Goal: Task Accomplishment & Management: Complete application form

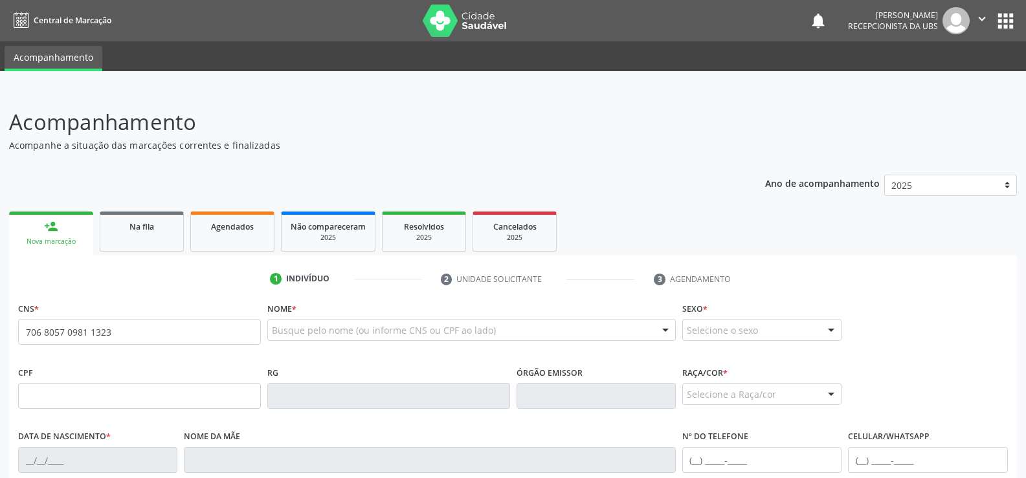
type input "706 8057 0981 1323"
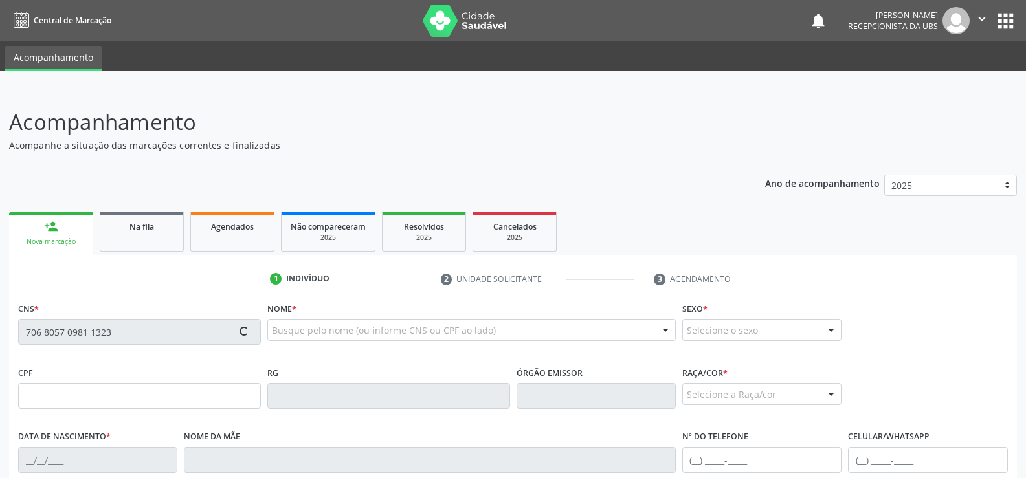
type input "150.479.184-32"
type input "[DATE]"
type input "[PERSON_NAME]"
type input "[PHONE_NUMBER]"
type input "S/N"
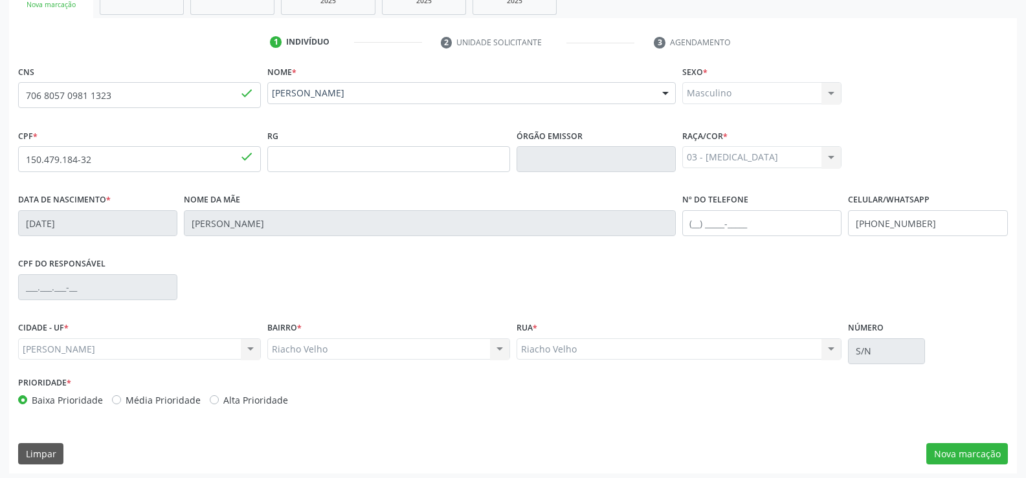
scroll to position [241, 0]
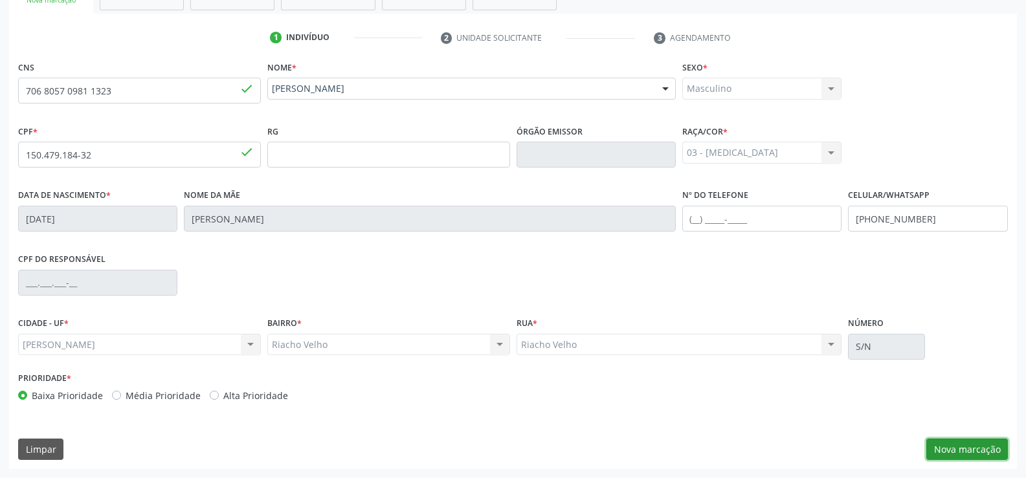
click at [952, 451] on button "Nova marcação" at bounding box center [967, 450] width 82 height 22
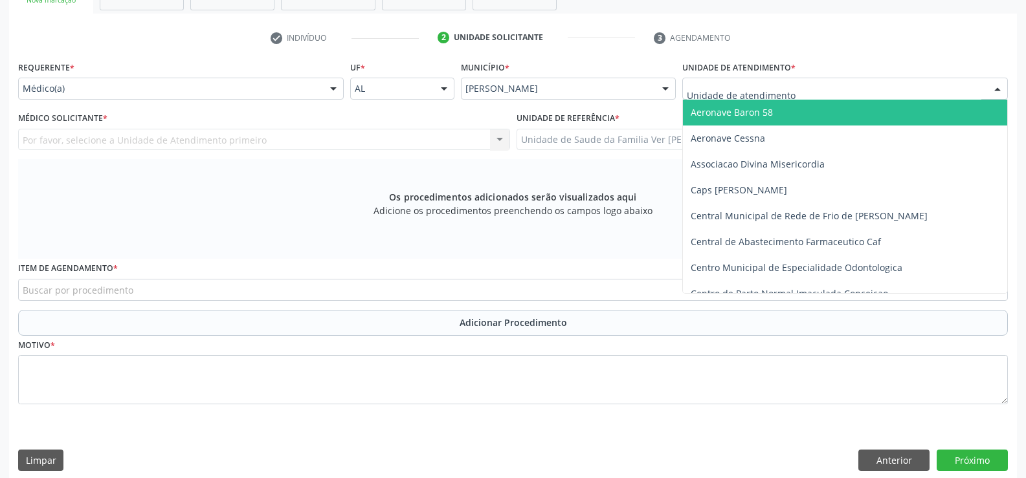
click at [996, 87] on div at bounding box center [997, 89] width 19 height 22
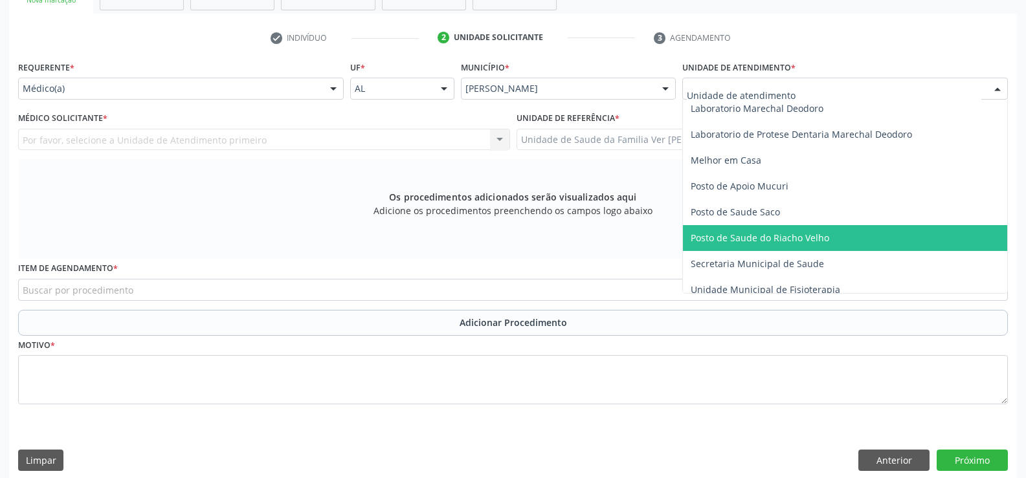
scroll to position [518, 0]
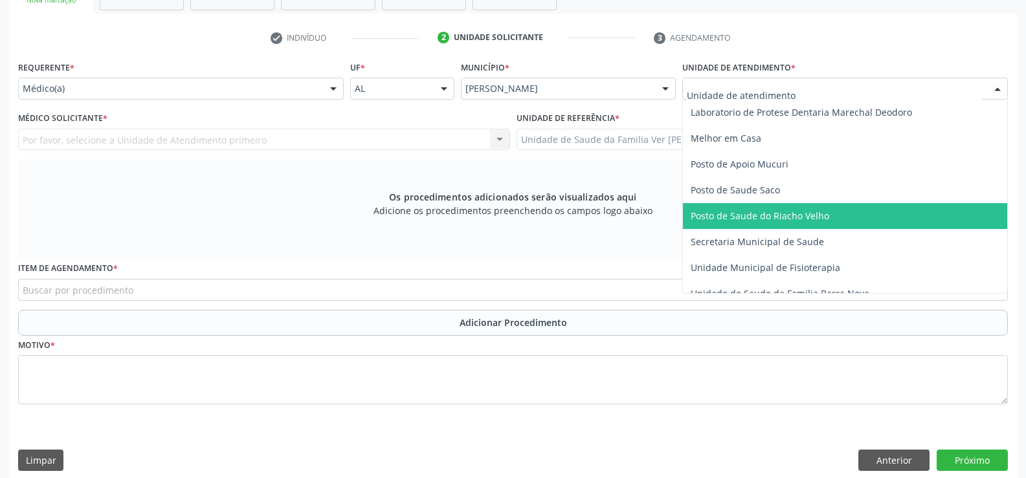
click at [795, 212] on span "Posto de Saude do Riacho Velho" at bounding box center [760, 216] width 139 height 12
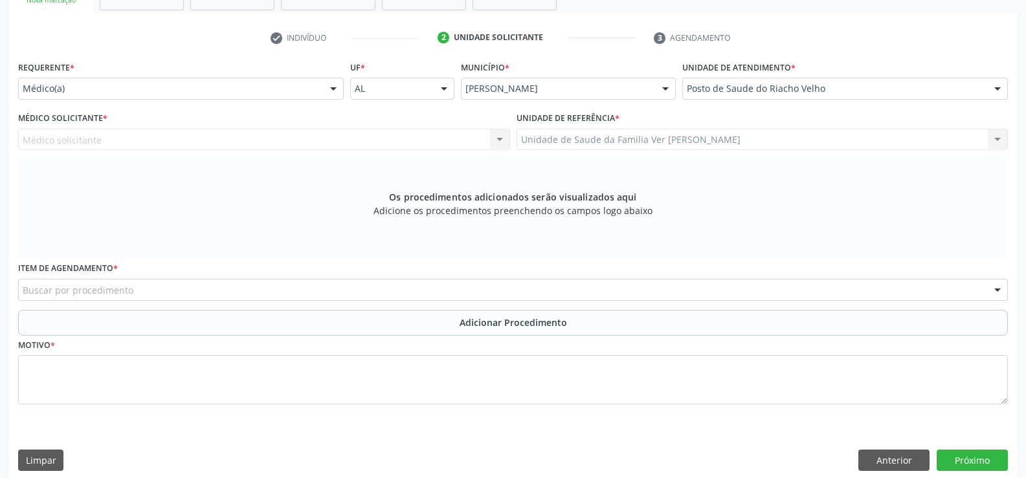
click at [328, 91] on div at bounding box center [333, 89] width 19 height 22
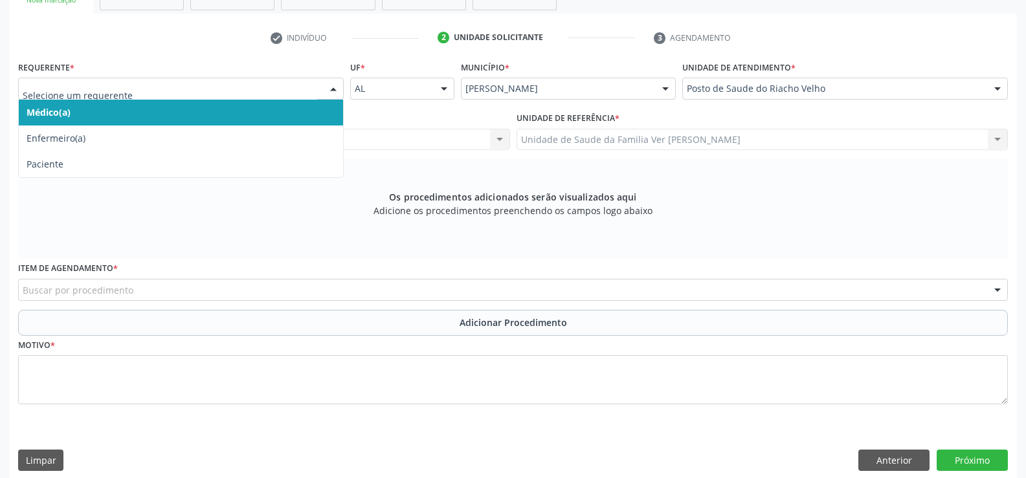
click at [280, 93] on input "text" at bounding box center [170, 95] width 295 height 26
click at [251, 113] on span "Médico(a)" at bounding box center [181, 113] width 324 height 26
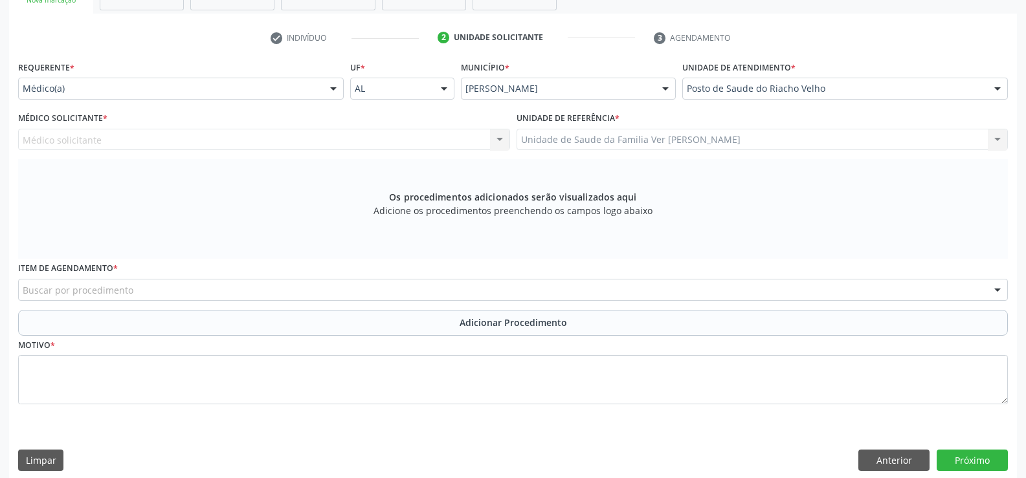
click at [94, 138] on div "Médico solicitante Nenhum resultado encontrado para: " " Não há nenhuma opção p…" at bounding box center [264, 140] width 492 height 22
click at [105, 139] on div "Médico solicitante Nenhum resultado encontrado para: " " Não há nenhuma opção p…" at bounding box center [264, 140] width 492 height 22
click at [107, 139] on div "Médico solicitante Nenhum resultado encontrado para: " " Não há nenhuma opção p…" at bounding box center [264, 140] width 492 height 22
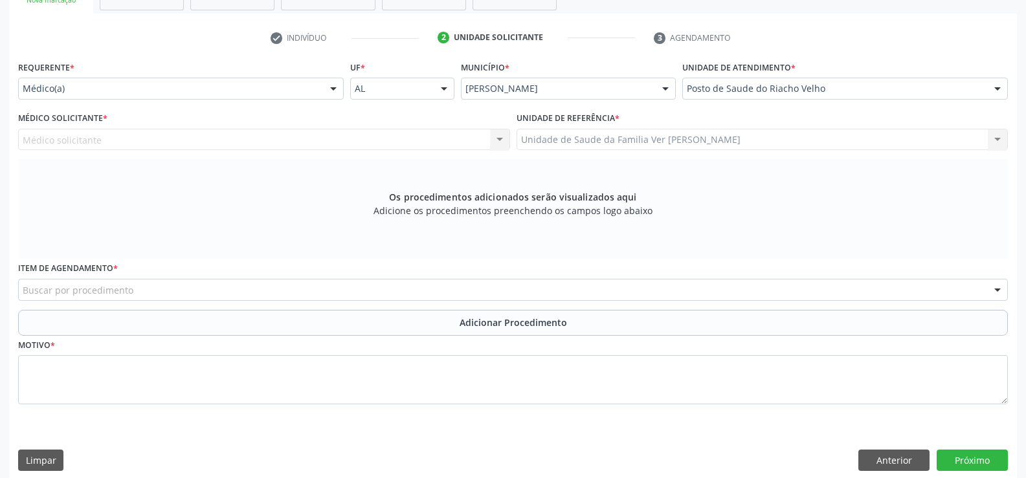
click at [161, 139] on div "Médico solicitante Nenhum resultado encontrado para: " " Não há nenhuma opção p…" at bounding box center [264, 140] width 492 height 22
click at [178, 139] on div "Médico solicitante Nenhum resultado encontrado para: " " Não há nenhuma opção p…" at bounding box center [264, 140] width 492 height 22
click at [498, 139] on div "Médico solicitante Nenhum resultado encontrado para: " " Não há nenhuma opção p…" at bounding box center [264, 140] width 492 height 22
click at [111, 139] on div "Médico solicitante Nenhum resultado encontrado para: " " Não há nenhuma opção p…" at bounding box center [264, 140] width 492 height 22
click at [47, 128] on label "Médico Solicitante *" at bounding box center [62, 119] width 89 height 20
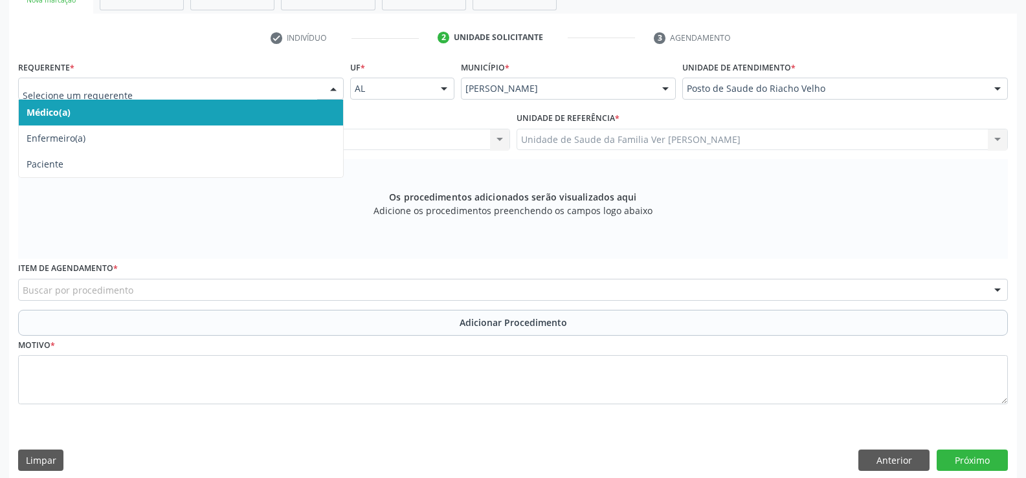
click at [335, 89] on div at bounding box center [333, 89] width 19 height 22
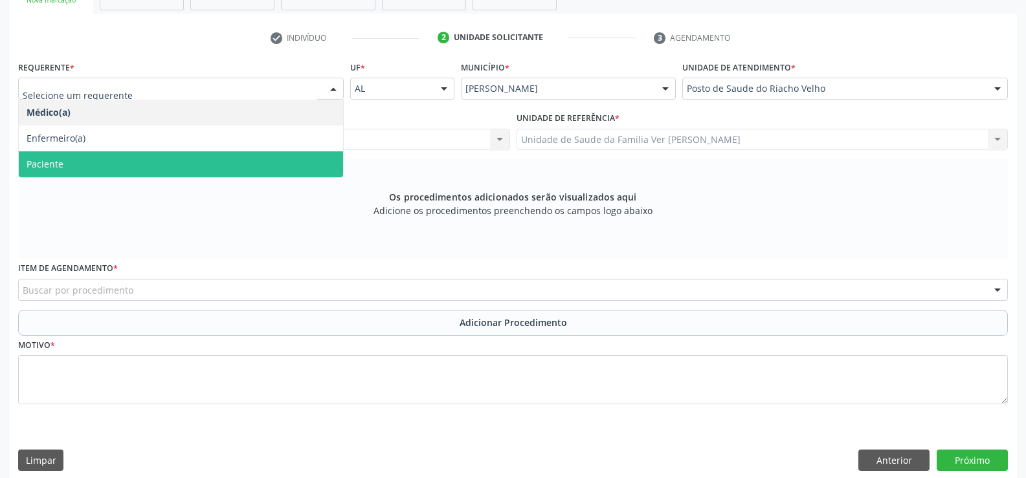
click at [147, 157] on span "Paciente" at bounding box center [181, 164] width 324 height 26
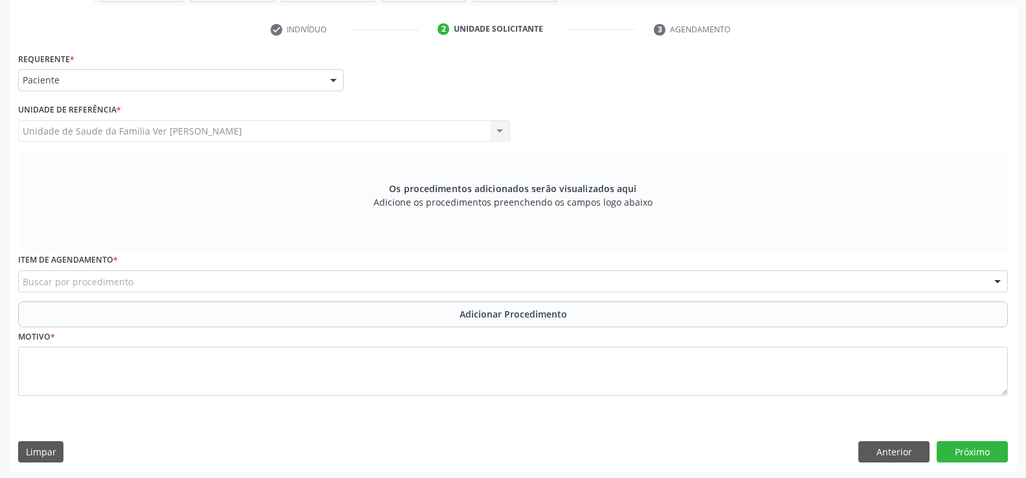
scroll to position [252, 0]
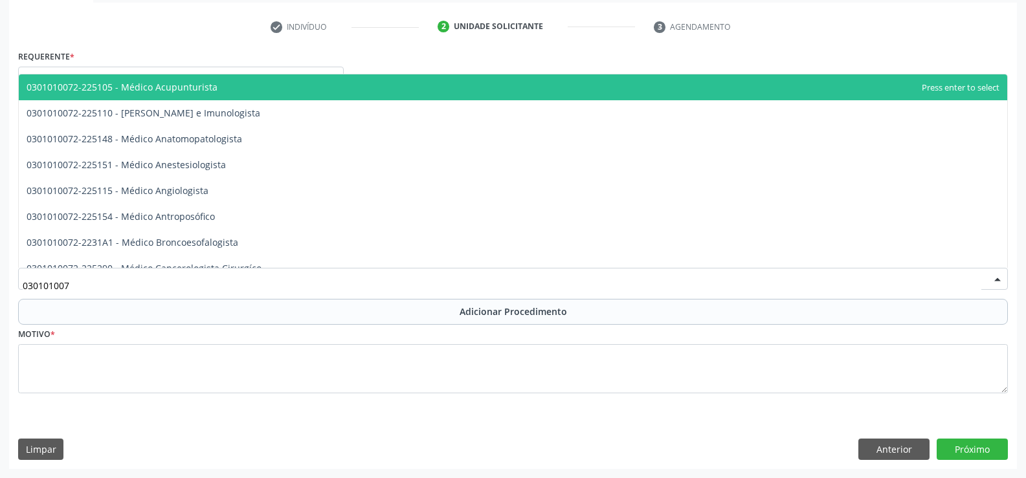
type input "0301010072"
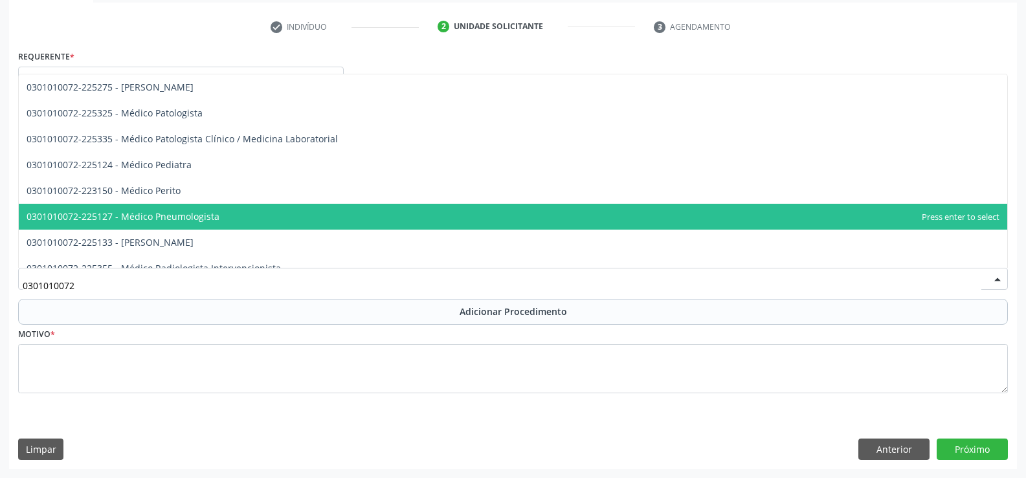
scroll to position [1230, 0]
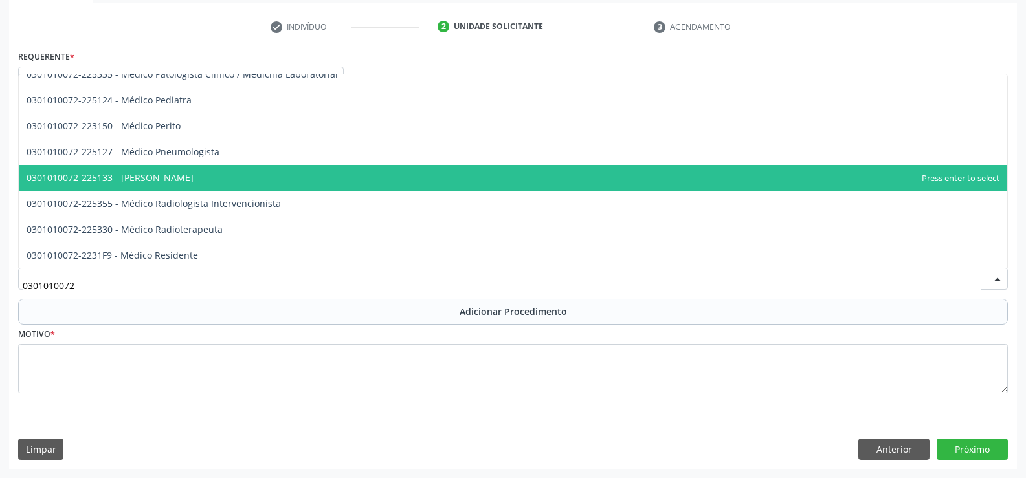
click at [157, 183] on span "0301010072-225133 - [PERSON_NAME]" at bounding box center [110, 178] width 167 height 12
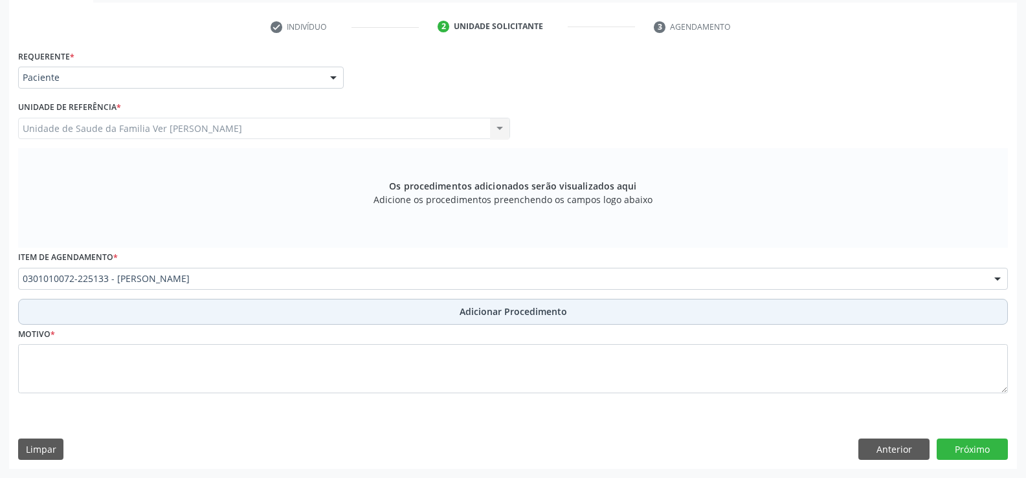
click at [533, 306] on span "Adicionar Procedimento" at bounding box center [513, 312] width 107 height 14
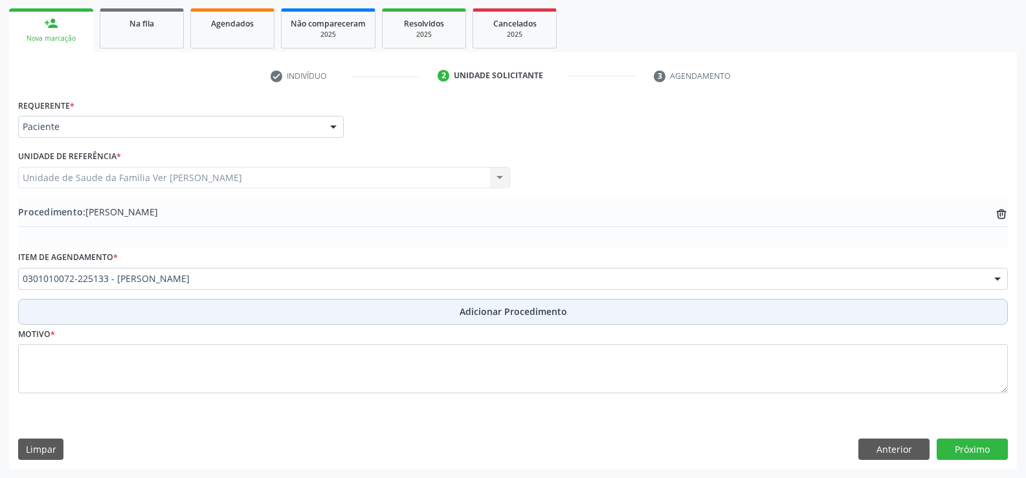
scroll to position [203, 0]
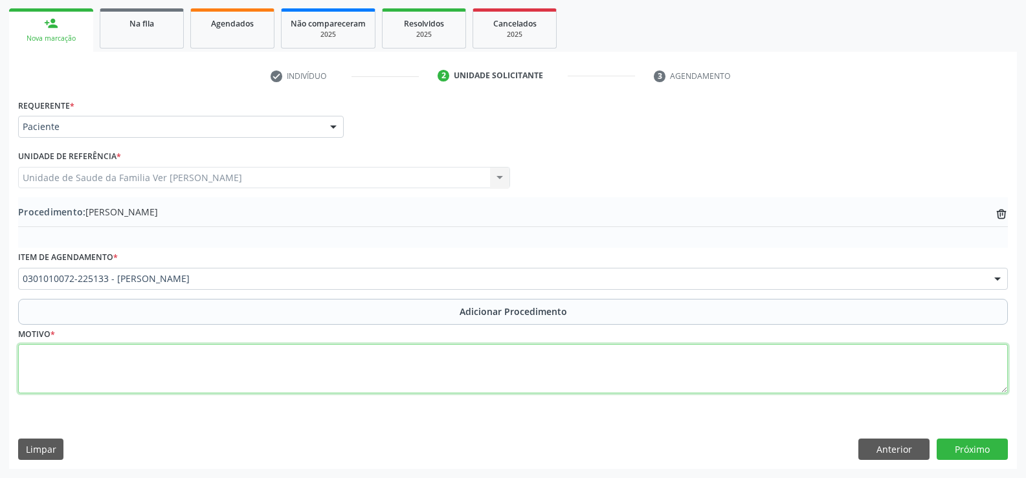
click at [45, 368] on textarea at bounding box center [513, 368] width 990 height 49
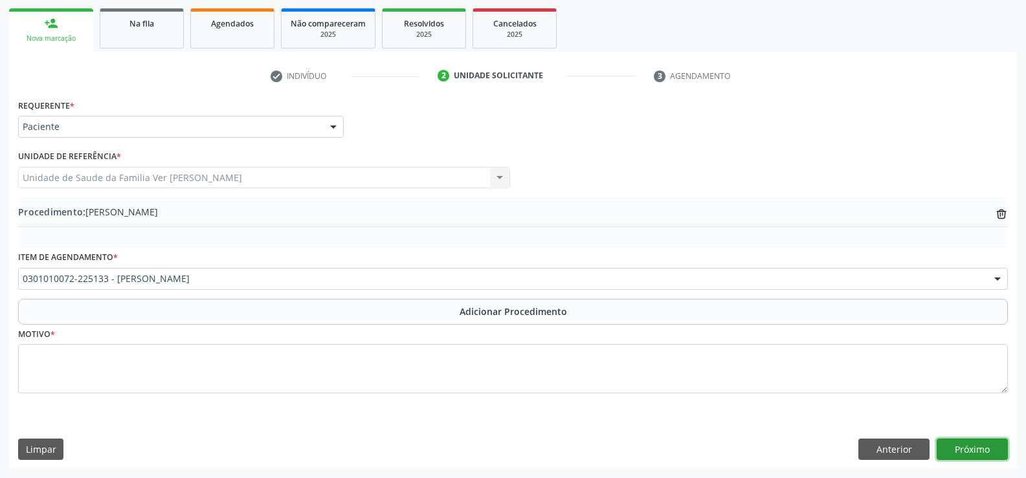
click at [966, 445] on button "Próximo" at bounding box center [972, 450] width 71 height 22
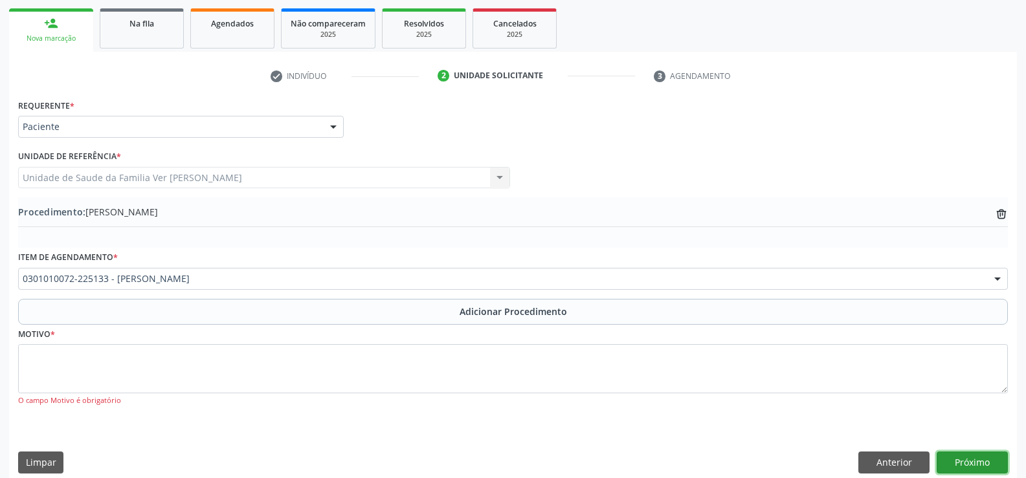
click at [977, 461] on button "Próximo" at bounding box center [972, 463] width 71 height 22
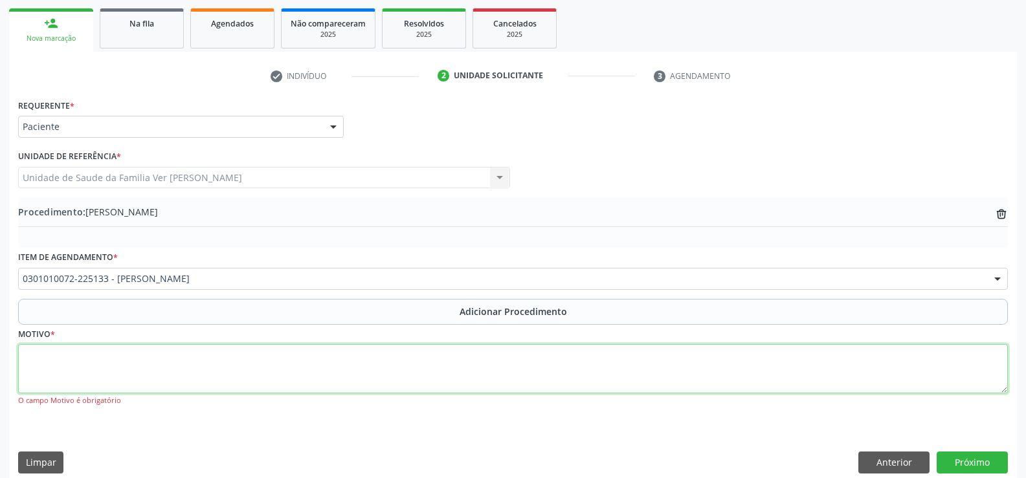
click at [54, 364] on textarea at bounding box center [513, 368] width 990 height 49
type textarea "autista"
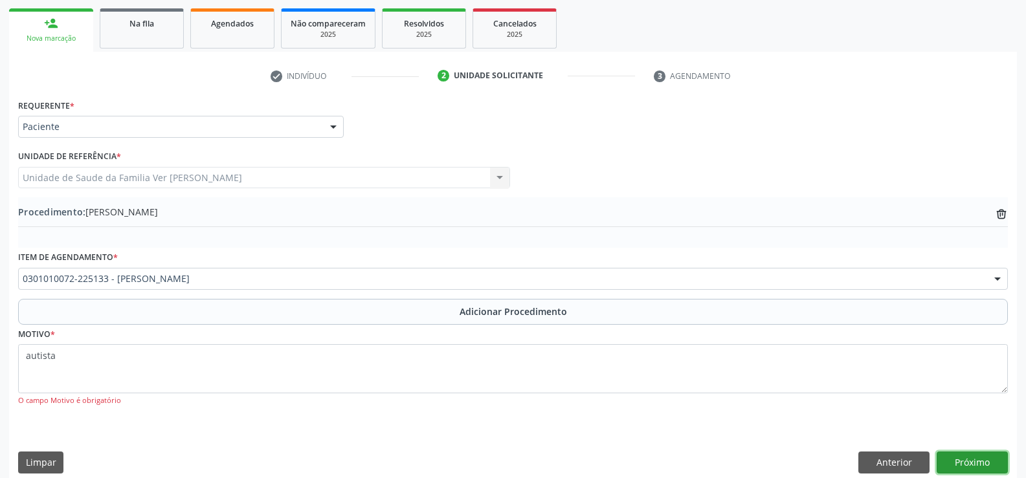
click at [980, 462] on button "Próximo" at bounding box center [972, 463] width 71 height 22
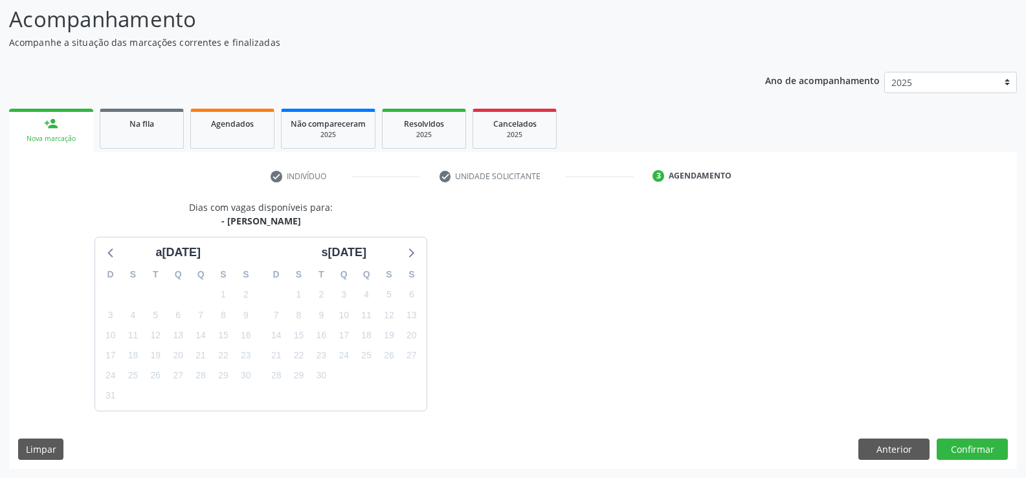
scroll to position [141, 0]
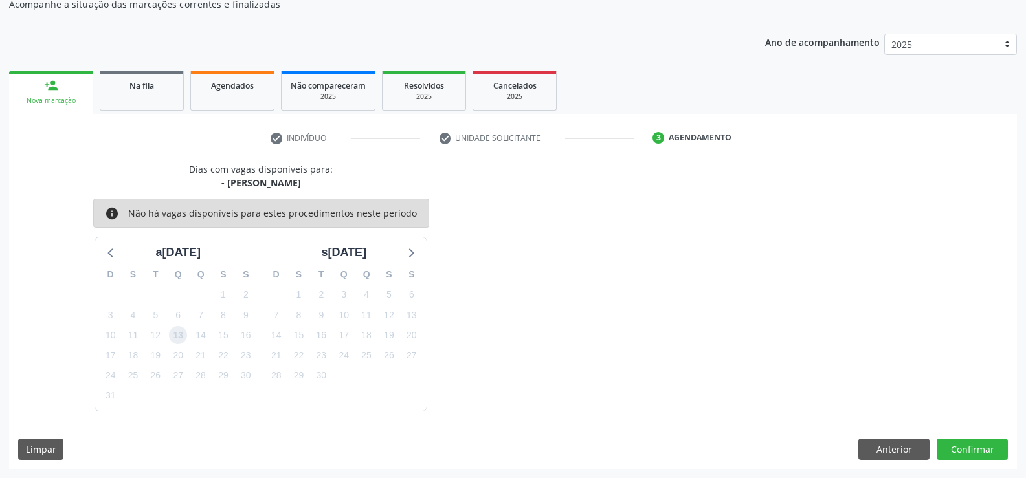
click at [180, 337] on span "13" at bounding box center [178, 335] width 18 height 18
click at [970, 447] on button "Confirmar" at bounding box center [972, 450] width 71 height 22
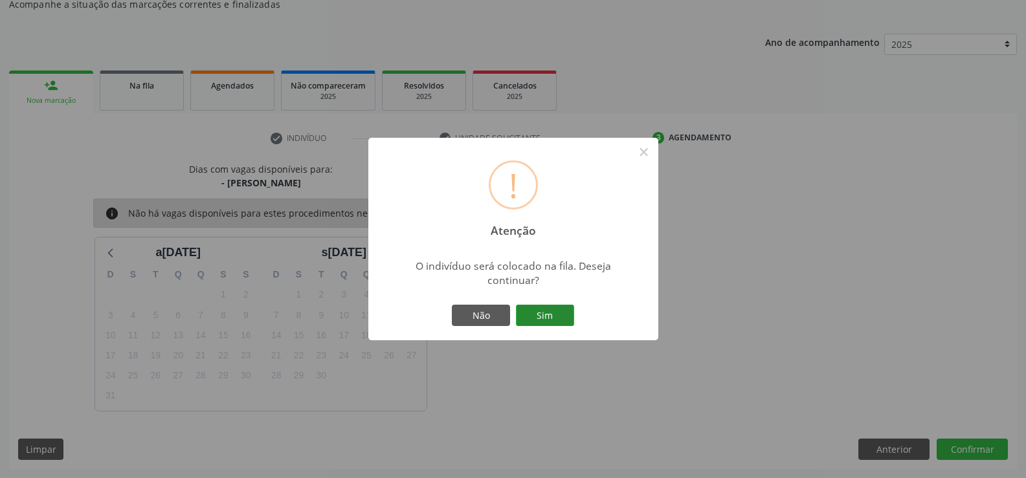
click at [546, 313] on button "Sim" at bounding box center [545, 316] width 58 height 22
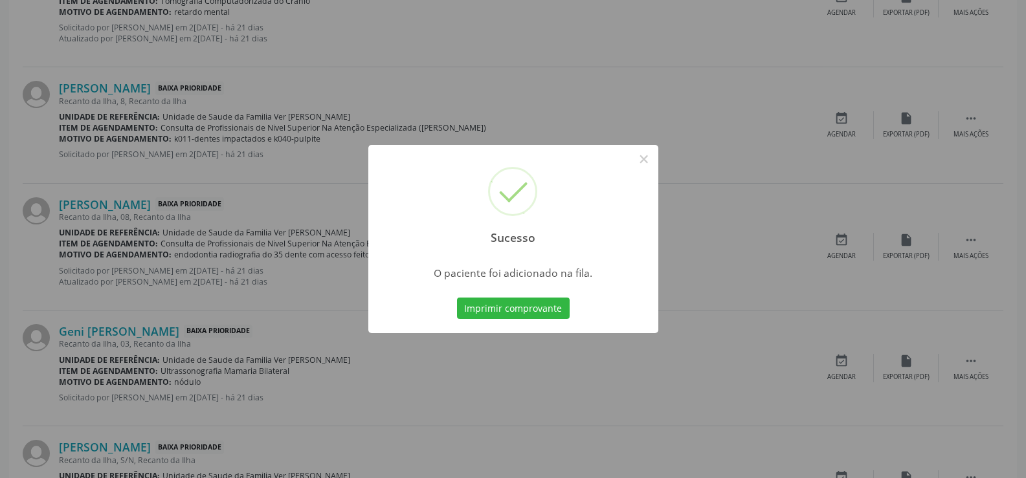
scroll to position [1424, 0]
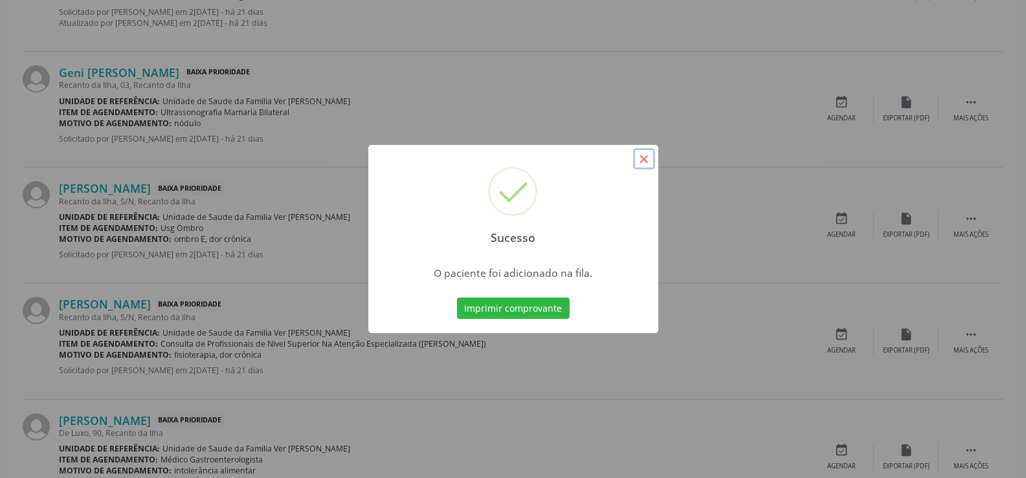
click at [640, 160] on button "×" at bounding box center [644, 159] width 22 height 22
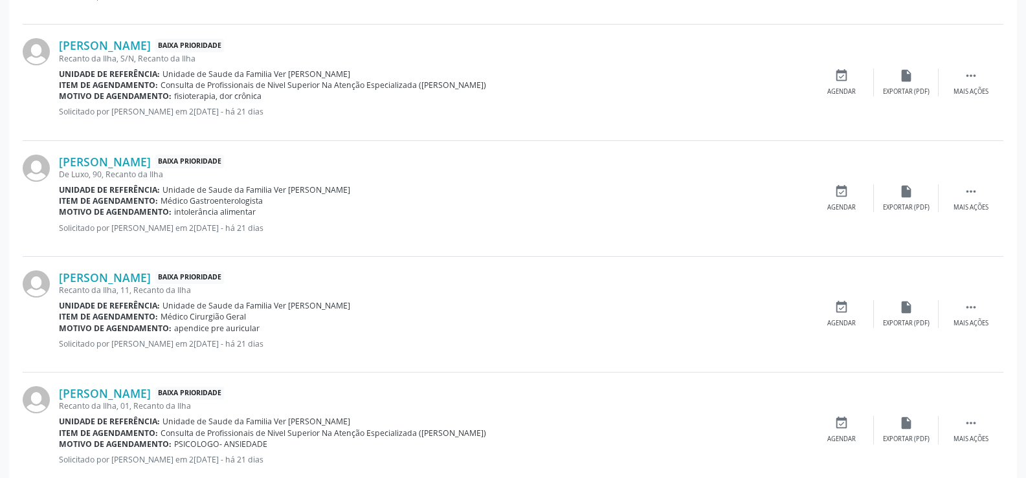
scroll to position [1753, 0]
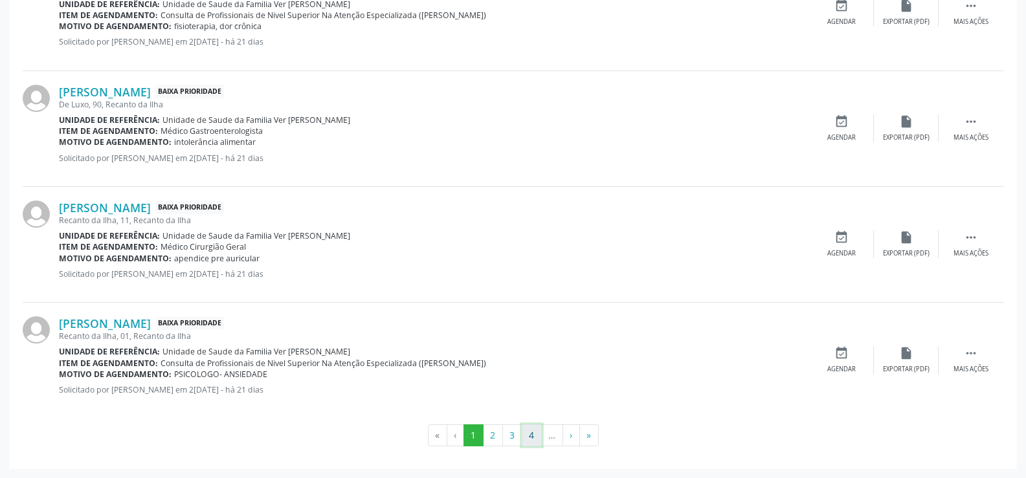
click at [533, 435] on button "4" at bounding box center [532, 436] width 20 height 22
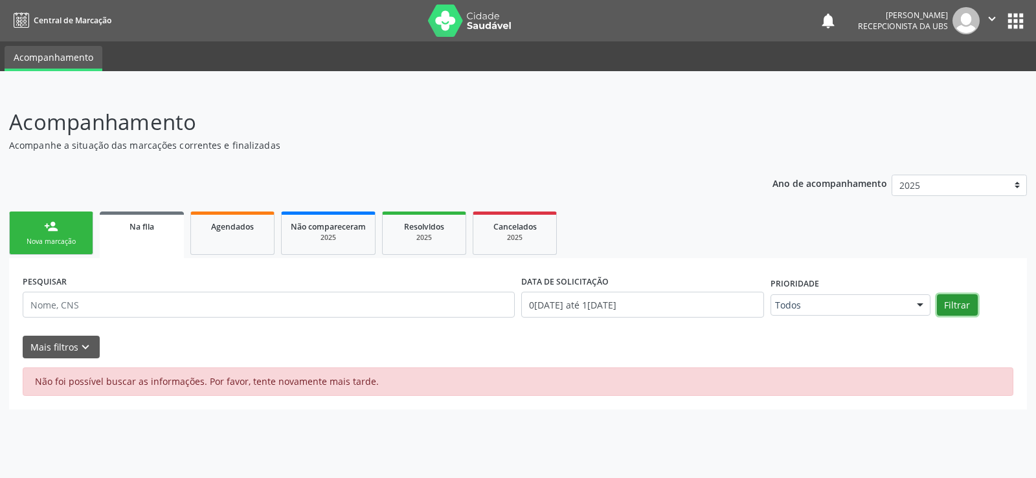
click at [955, 305] on button "Filtrar" at bounding box center [957, 306] width 41 height 22
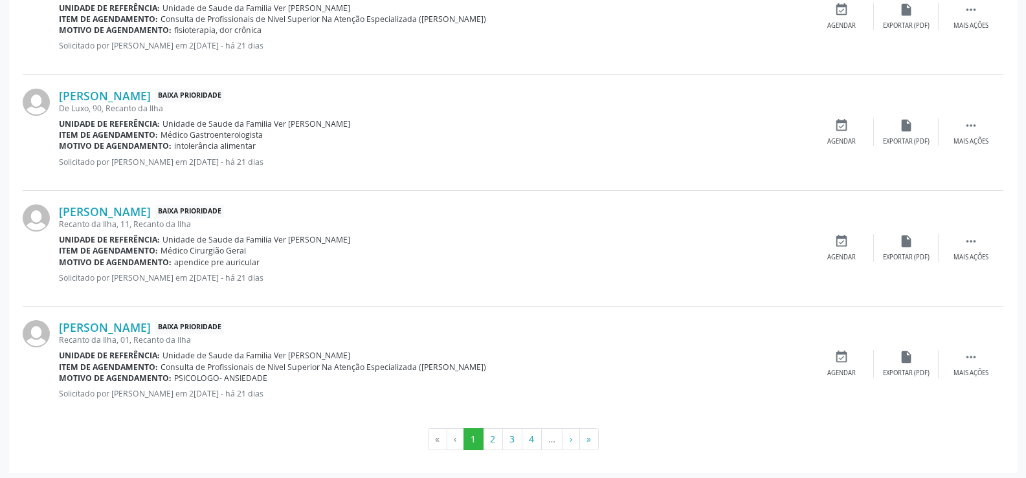
scroll to position [1753, 0]
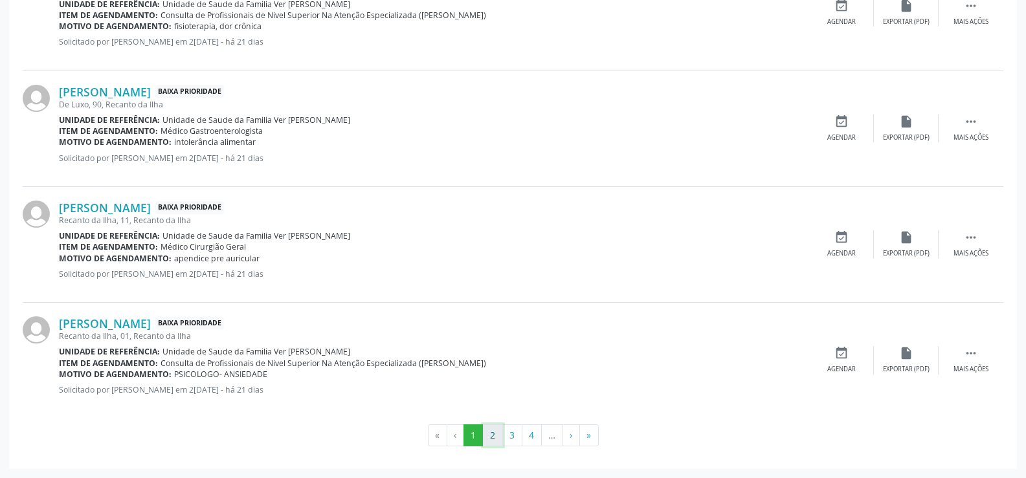
click at [491, 439] on button "2" at bounding box center [493, 436] width 20 height 22
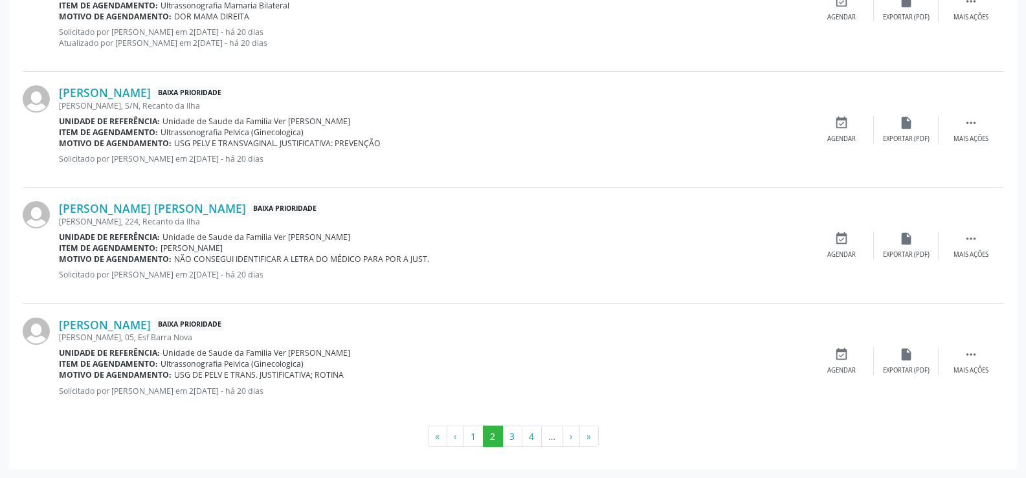
scroll to position [1730, 0]
click at [513, 438] on button "3" at bounding box center [512, 436] width 20 height 22
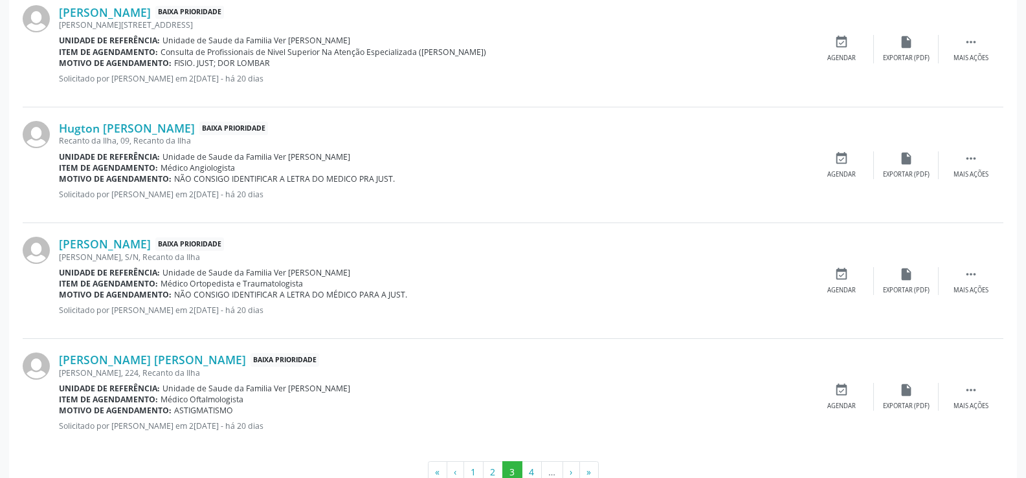
scroll to position [1719, 0]
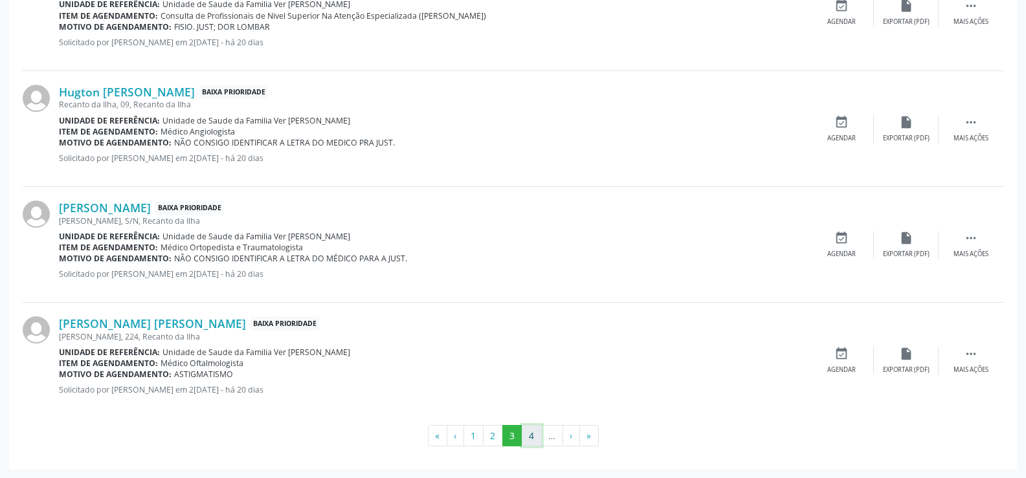
click at [528, 439] on button "4" at bounding box center [532, 436] width 20 height 22
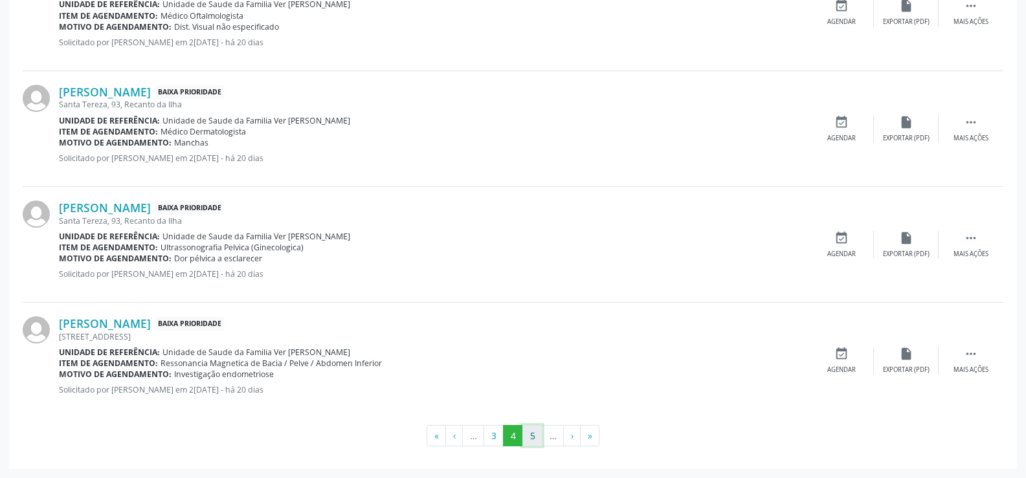
click at [533, 436] on button "5" at bounding box center [532, 436] width 20 height 22
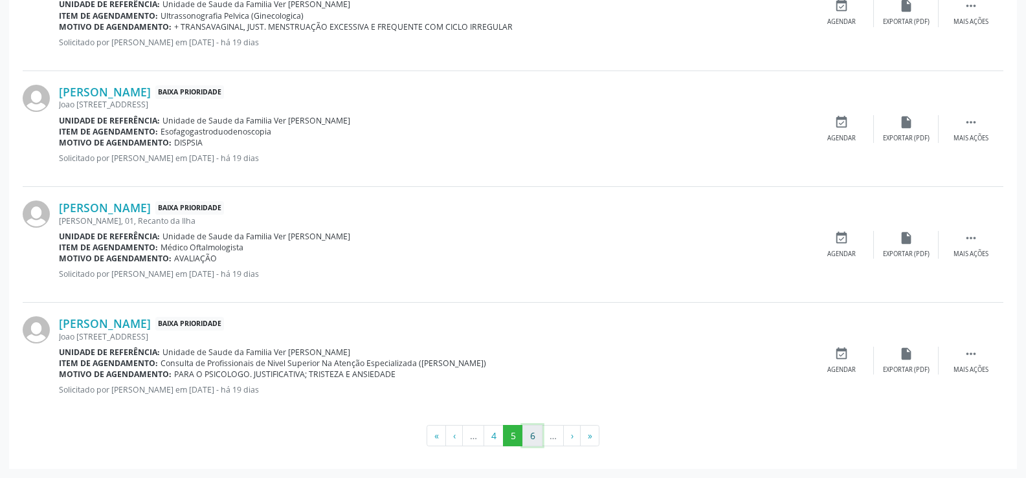
click at [526, 432] on button "6" at bounding box center [532, 436] width 20 height 22
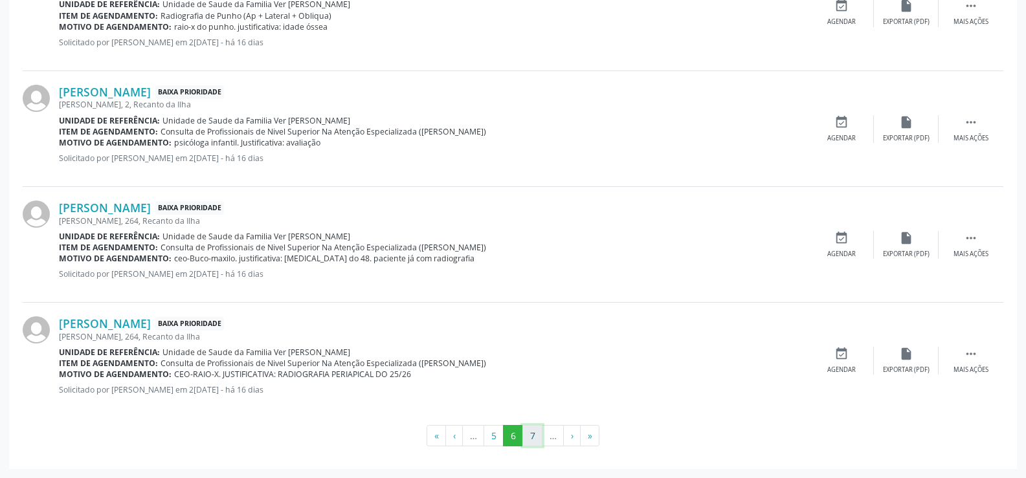
click at [535, 436] on button "7" at bounding box center [532, 436] width 20 height 22
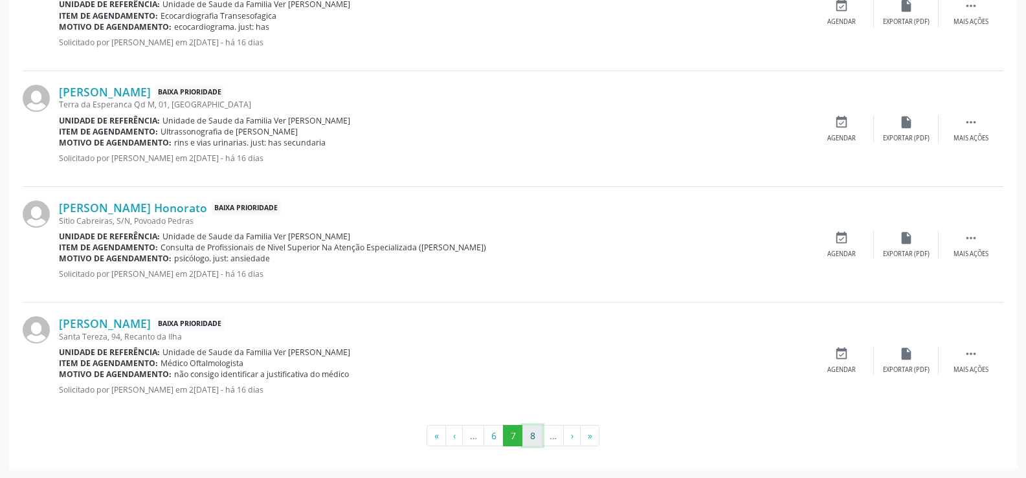
click at [537, 440] on button "8" at bounding box center [532, 436] width 20 height 22
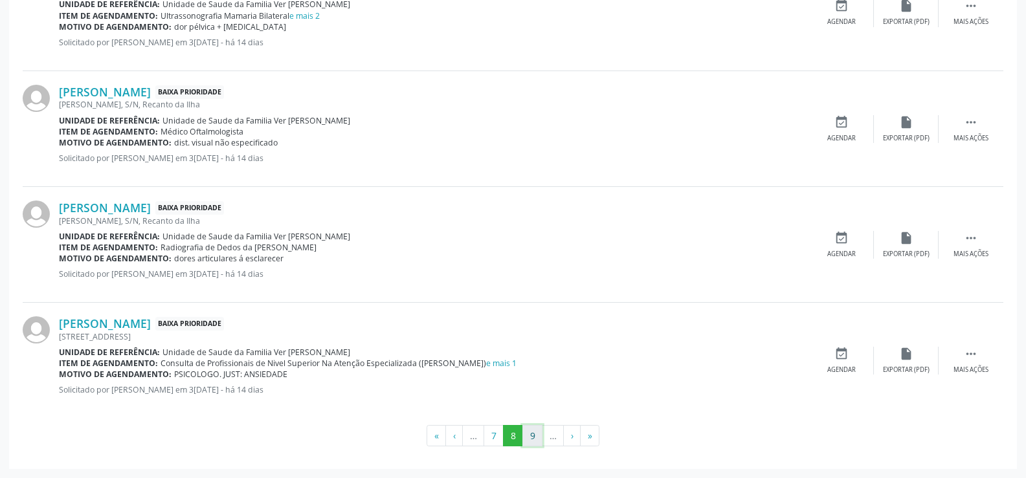
click at [532, 433] on button "9" at bounding box center [532, 436] width 20 height 22
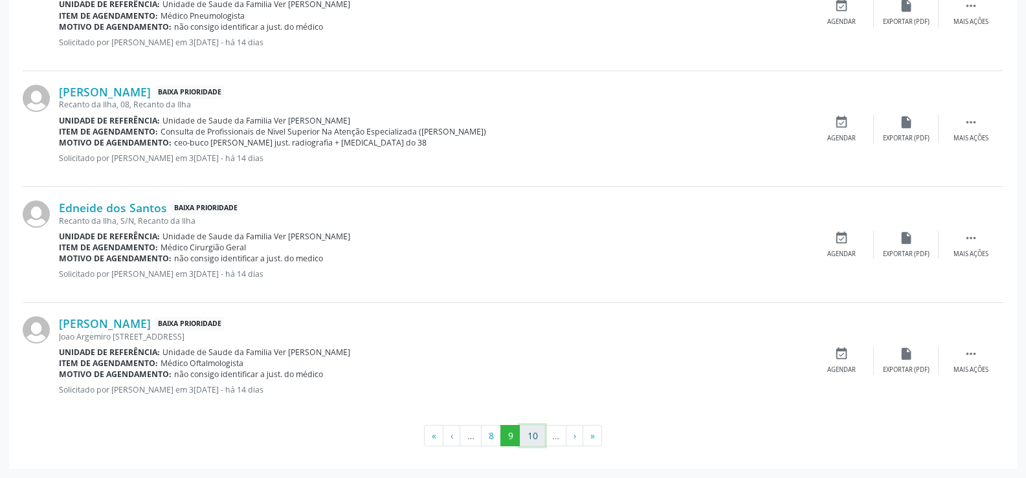
click at [530, 433] on button "10" at bounding box center [532, 436] width 25 height 22
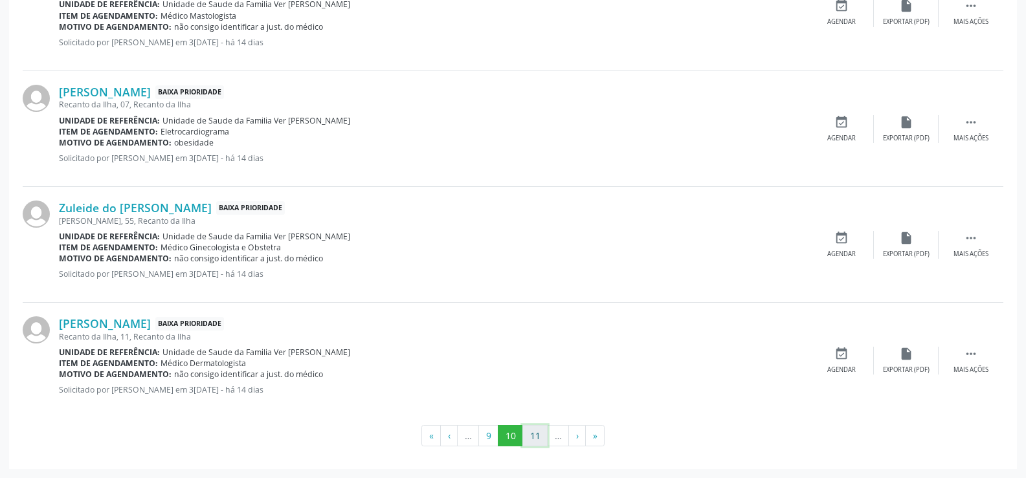
click at [535, 437] on button "11" at bounding box center [534, 436] width 25 height 22
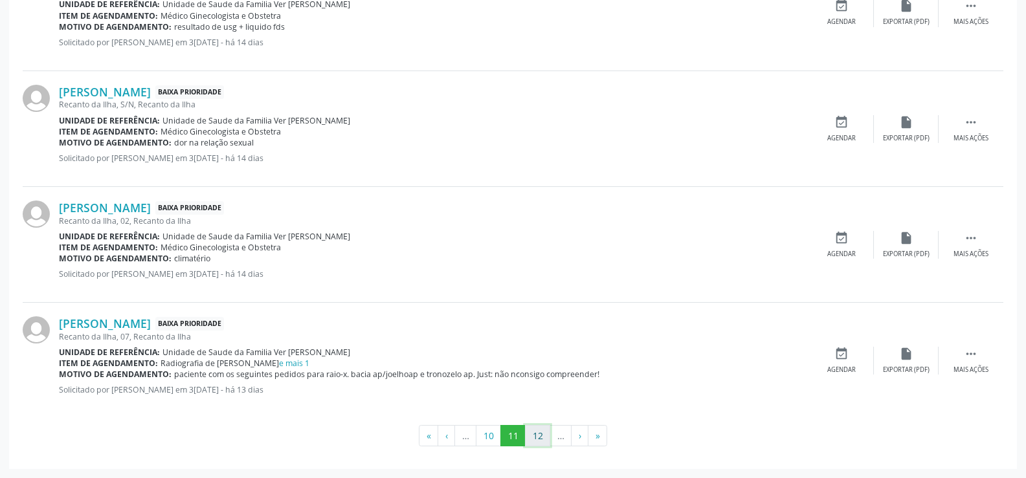
click at [538, 439] on button "12" at bounding box center [537, 436] width 25 height 22
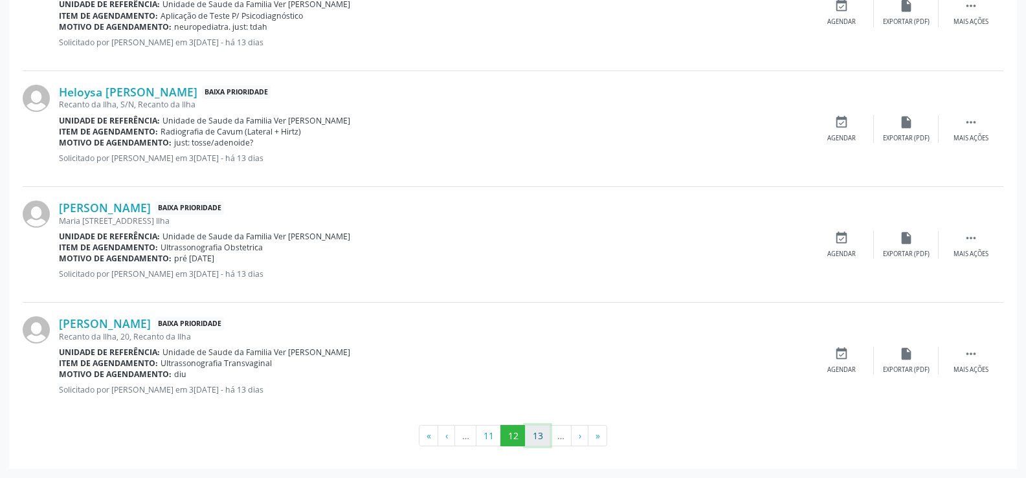
click at [534, 435] on button "13" at bounding box center [537, 436] width 25 height 22
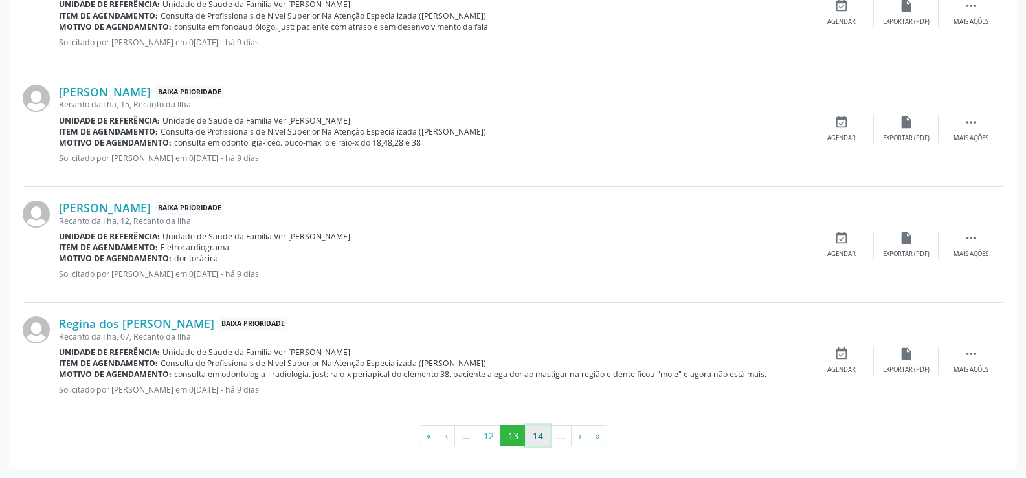
click at [539, 437] on button "14" at bounding box center [537, 436] width 25 height 22
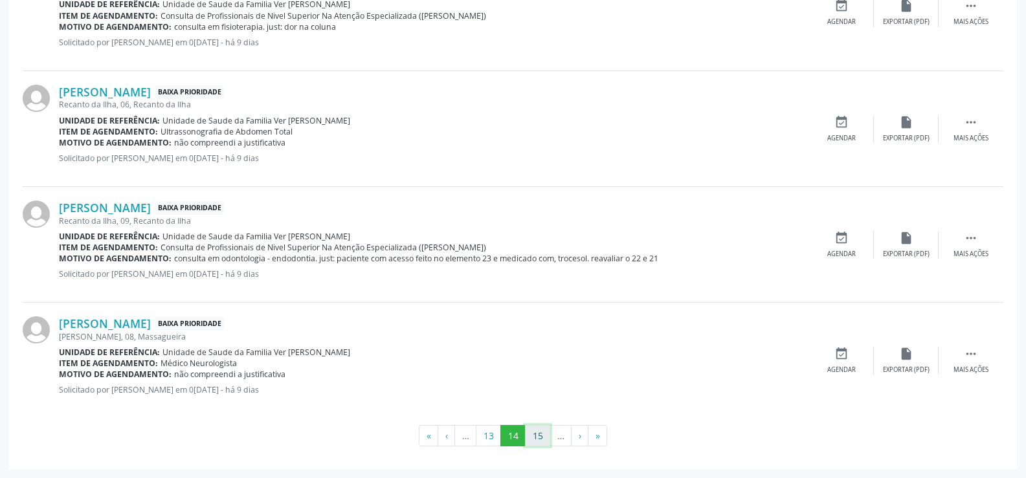
click at [540, 436] on button "15" at bounding box center [537, 436] width 25 height 22
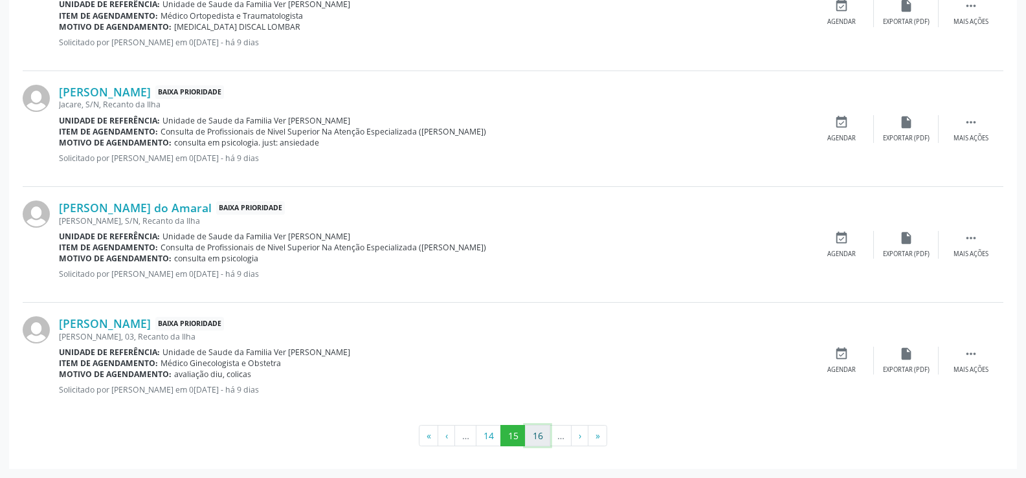
click at [538, 430] on button "16" at bounding box center [537, 436] width 25 height 22
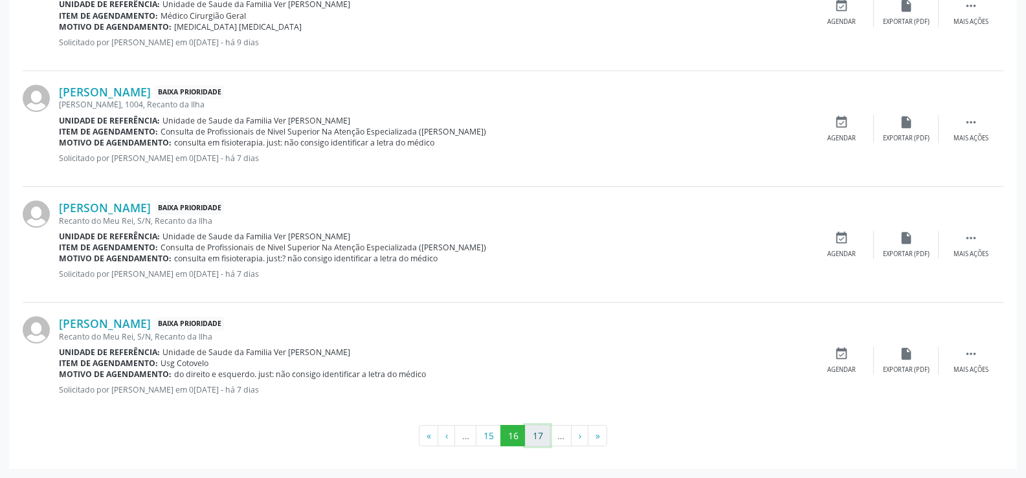
click at [538, 431] on button "17" at bounding box center [537, 436] width 25 height 22
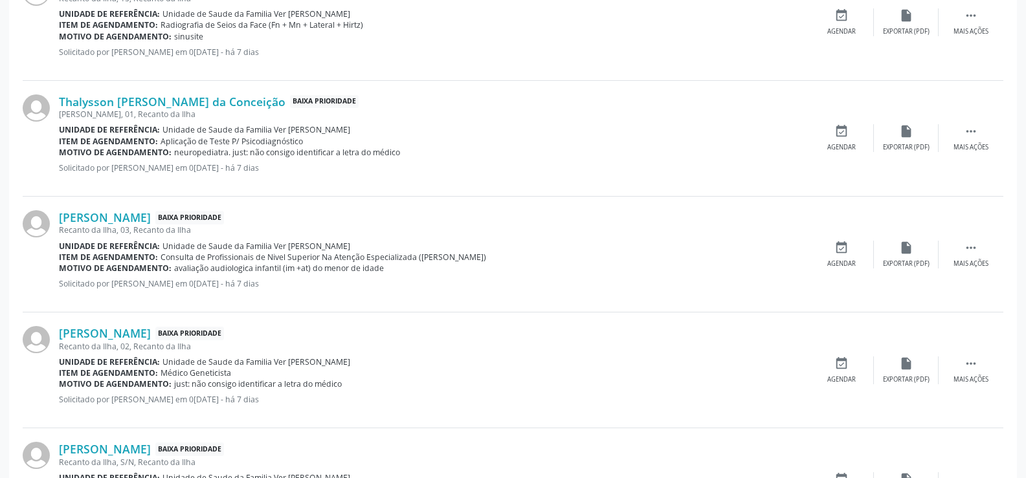
scroll to position [1730, 0]
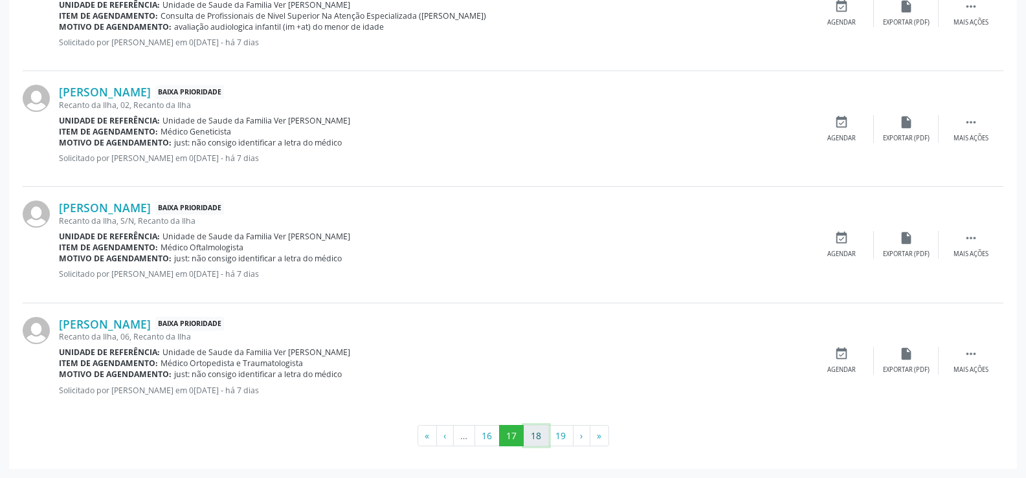
click at [539, 438] on button "18" at bounding box center [536, 436] width 25 height 22
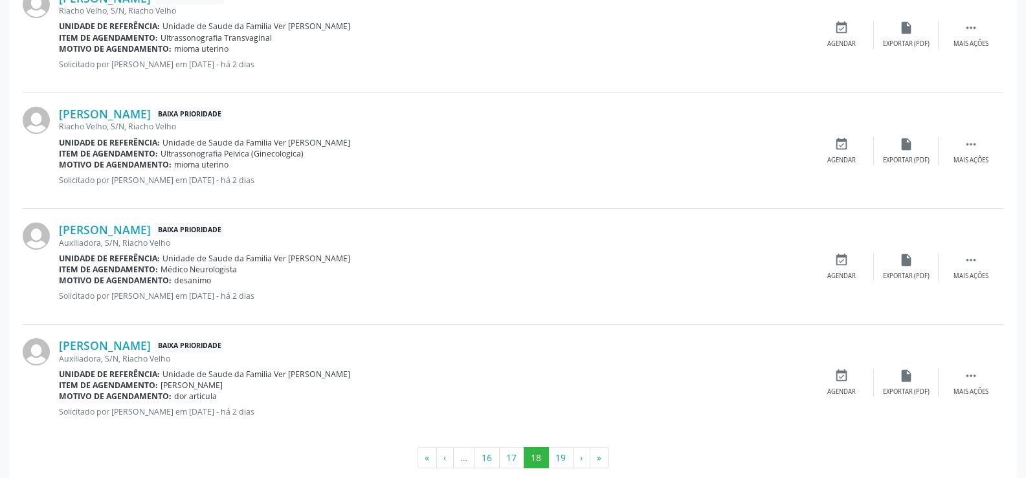
scroll to position [1719, 0]
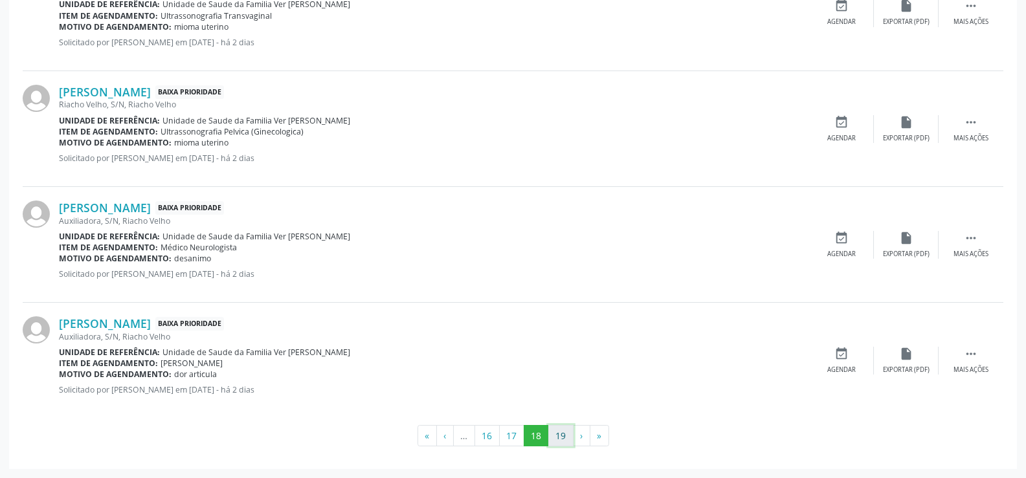
click at [557, 438] on button "19" at bounding box center [560, 436] width 25 height 22
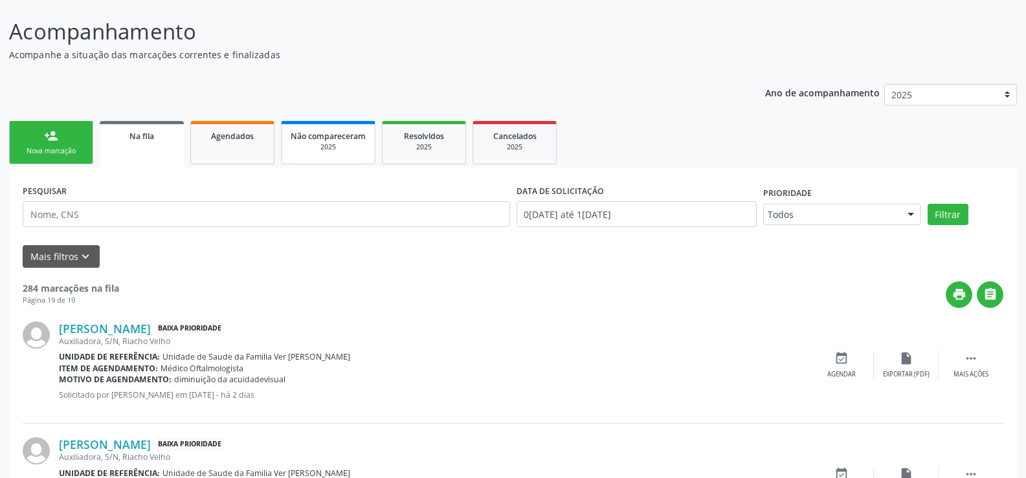
scroll to position [50, 0]
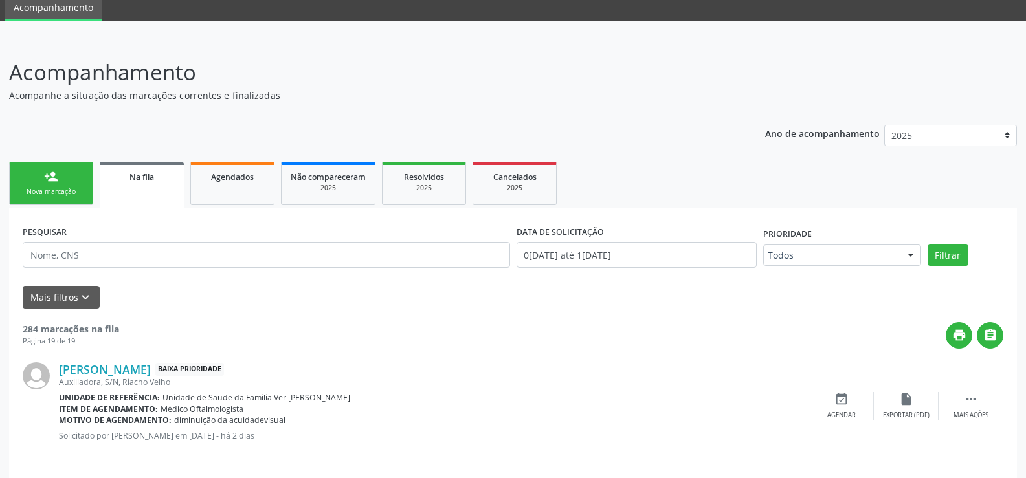
click at [72, 175] on link "person_add Nova marcação" at bounding box center [51, 183] width 84 height 43
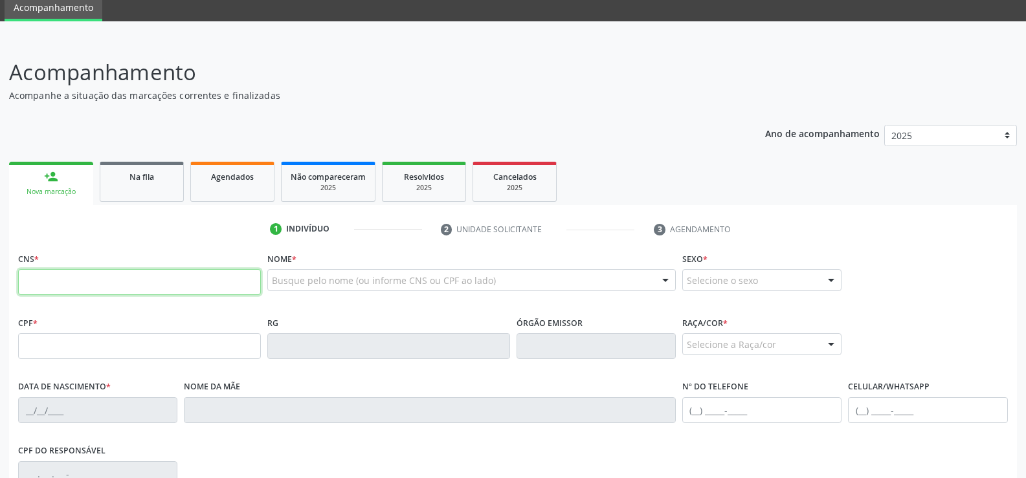
click at [40, 291] on input "text" at bounding box center [139, 282] width 243 height 26
type input "704 2062 8344 8386"
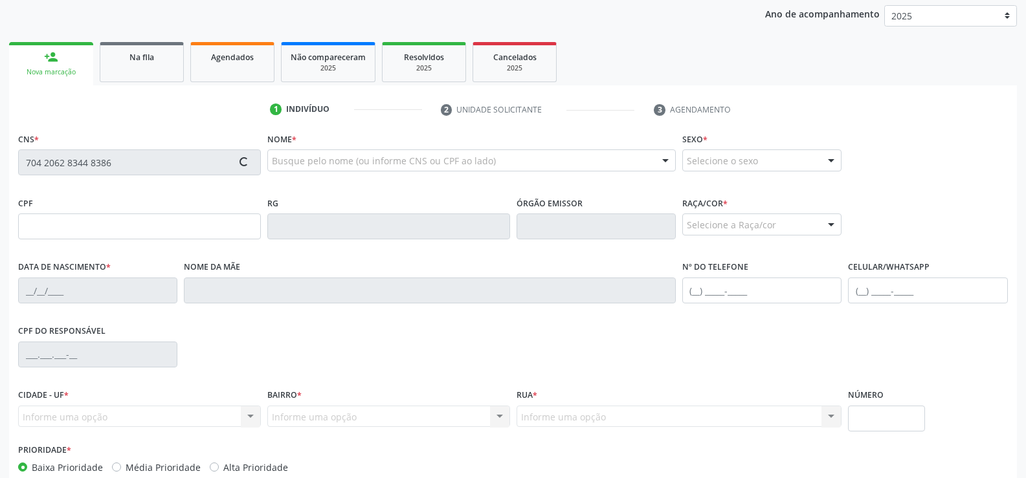
scroll to position [241, 0]
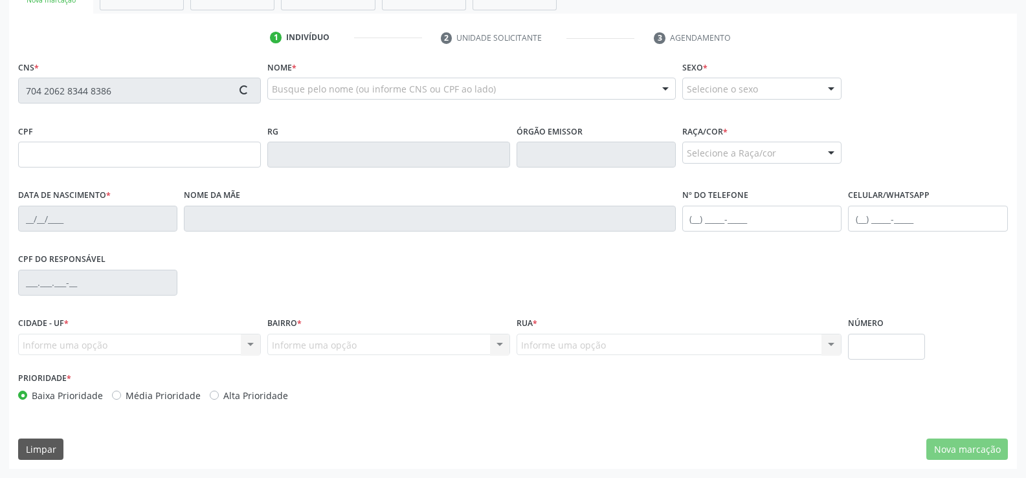
type input "074.114.074-88"
type input "0[DATE]"
type input "[US_STATE] de [GEOGRAPHIC_DATA]"
type input "[PHONE_NUMBER]"
type input "S/N"
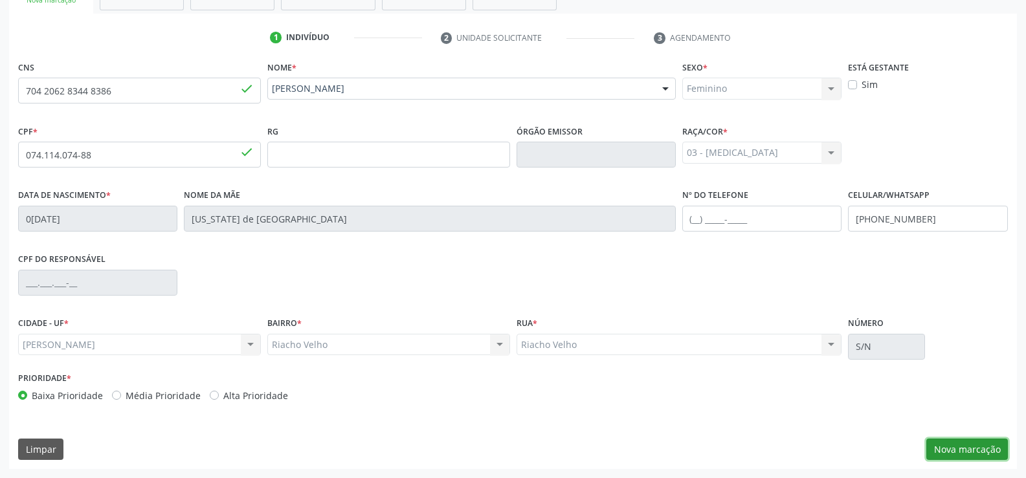
click at [972, 449] on button "Nova marcação" at bounding box center [967, 450] width 82 height 22
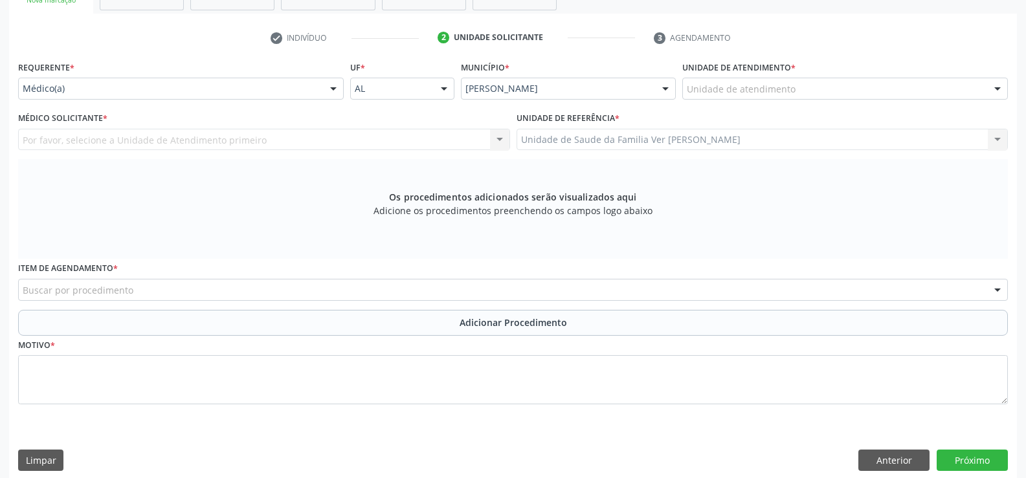
click at [997, 87] on div at bounding box center [997, 89] width 19 height 22
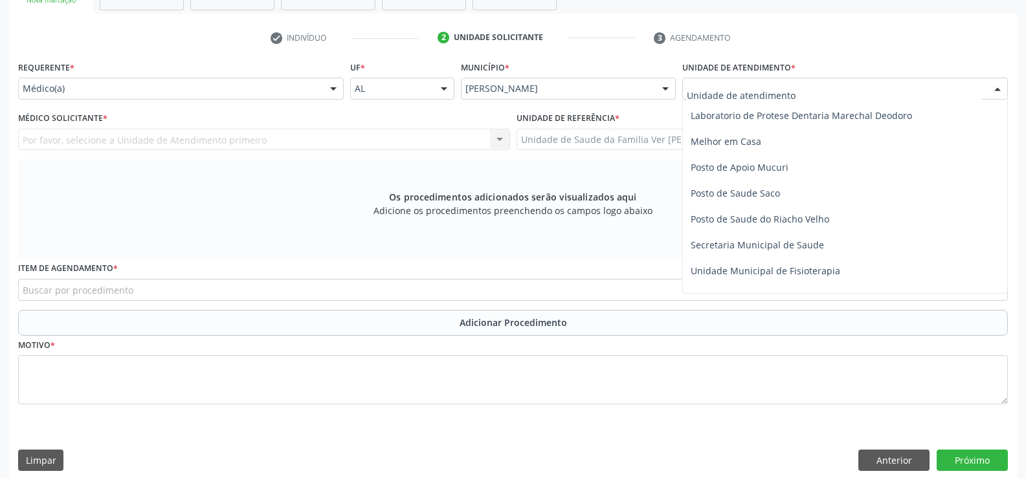
scroll to position [518, 0]
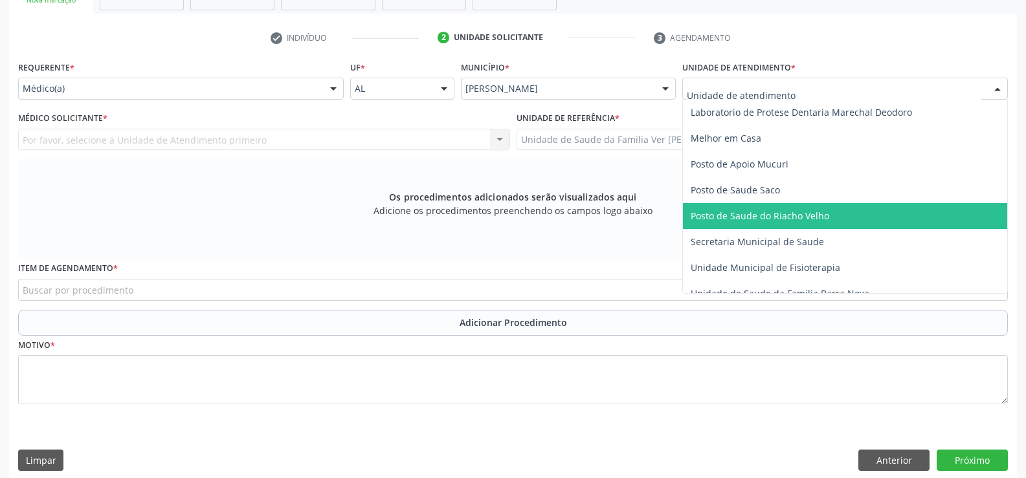
click at [796, 210] on span "Posto de Saude do Riacho Velho" at bounding box center [760, 216] width 139 height 12
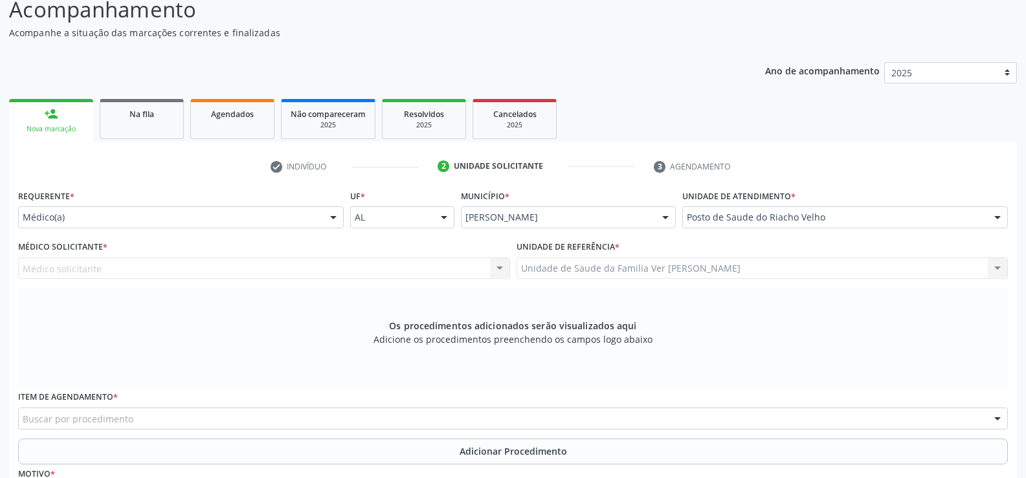
scroll to position [112, 0]
click at [335, 218] on div at bounding box center [333, 219] width 19 height 22
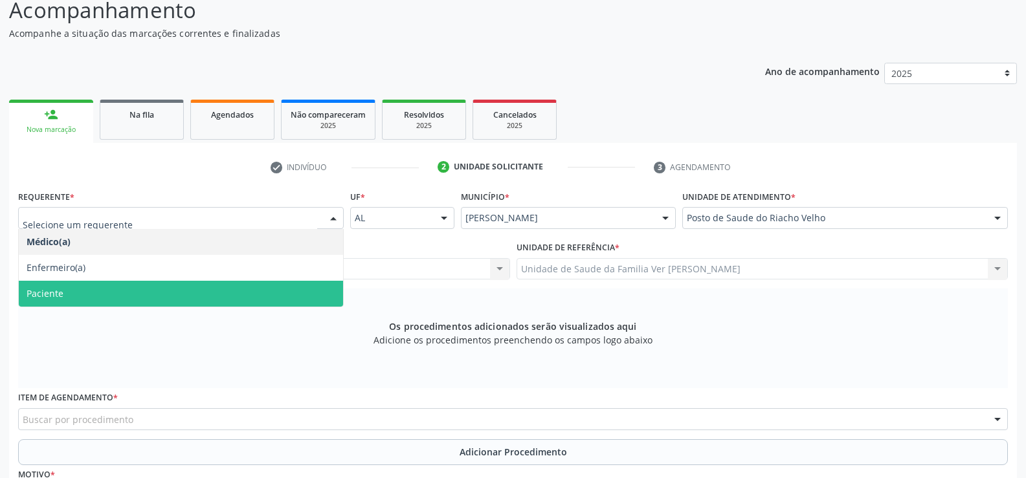
click at [198, 306] on span "Paciente" at bounding box center [181, 294] width 324 height 26
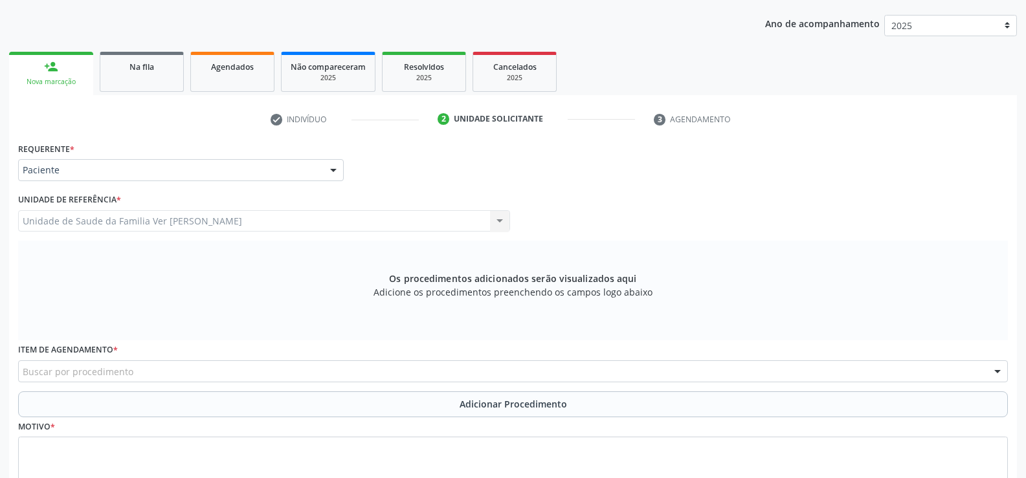
scroll to position [252, 0]
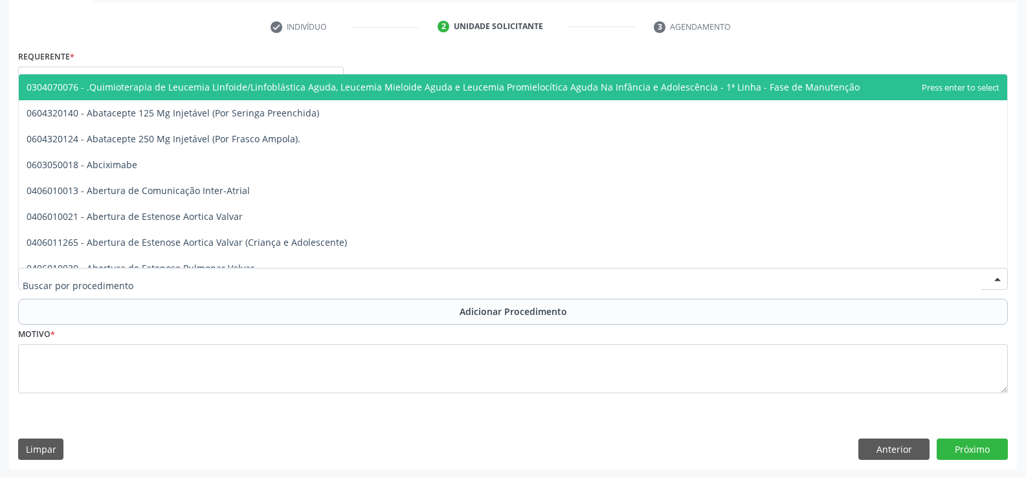
click at [995, 282] on div at bounding box center [997, 280] width 19 height 22
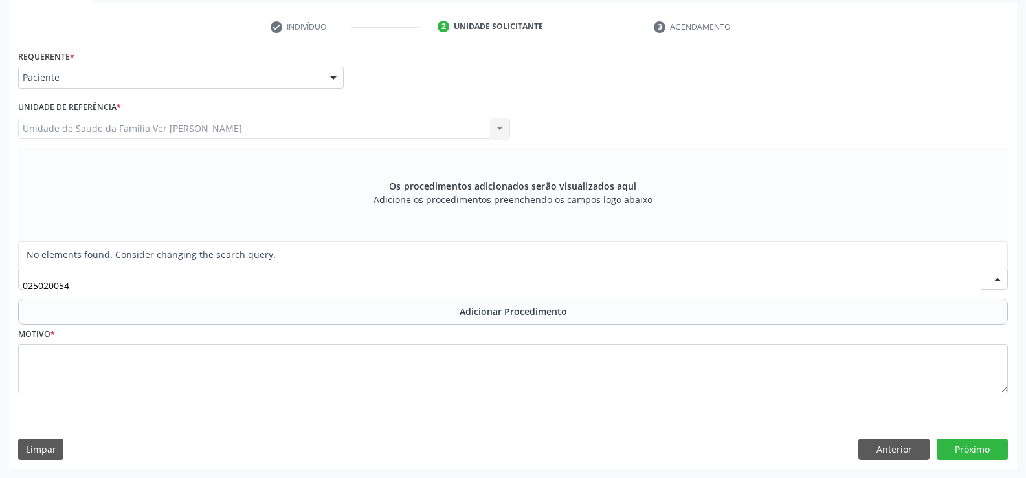
click at [83, 287] on input "025020054" at bounding box center [502, 286] width 959 height 26
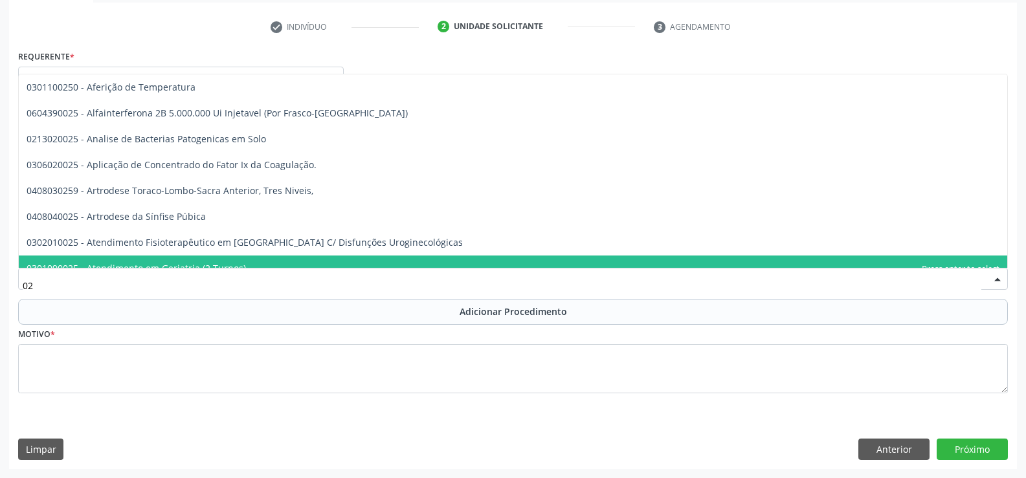
type input "0"
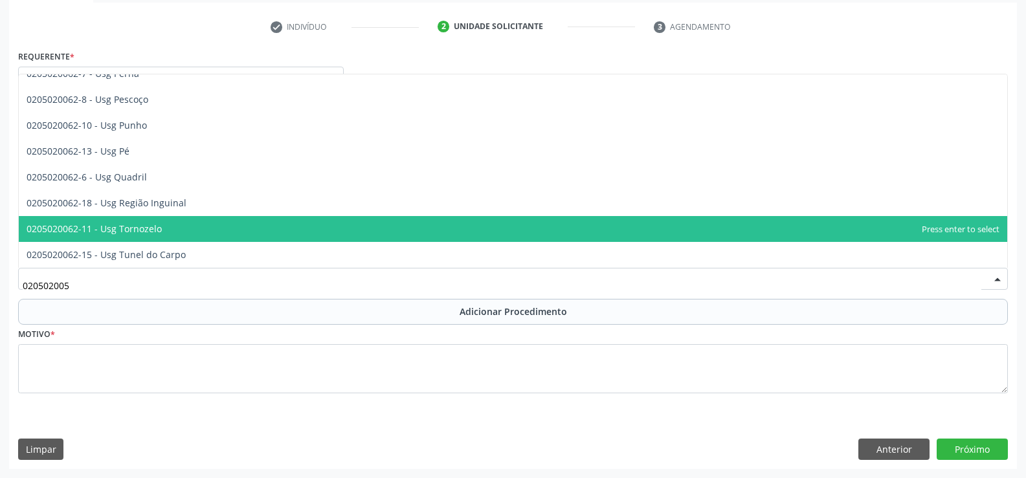
scroll to position [0, 0]
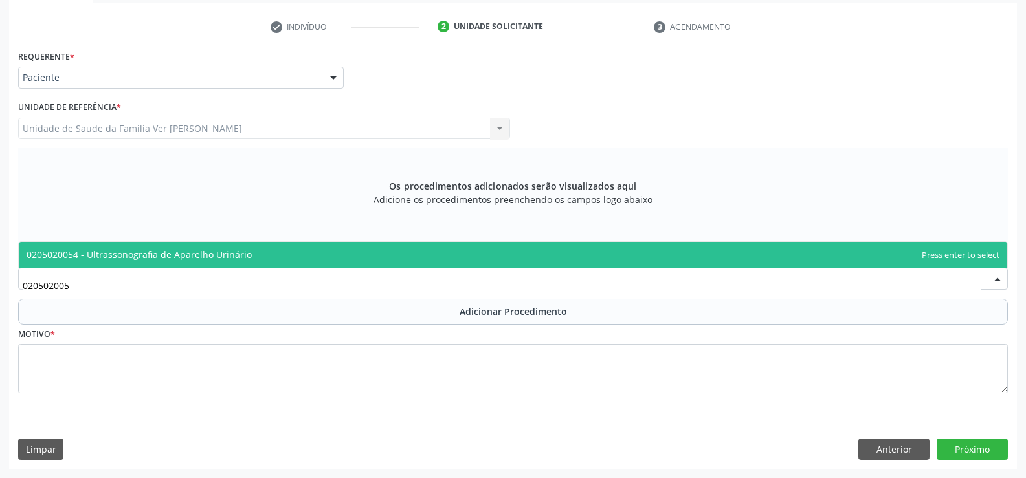
type input "0205020054"
click at [192, 256] on span "0205020054 - Ultrassonografia de Aparelho Urinário" at bounding box center [139, 255] width 225 height 12
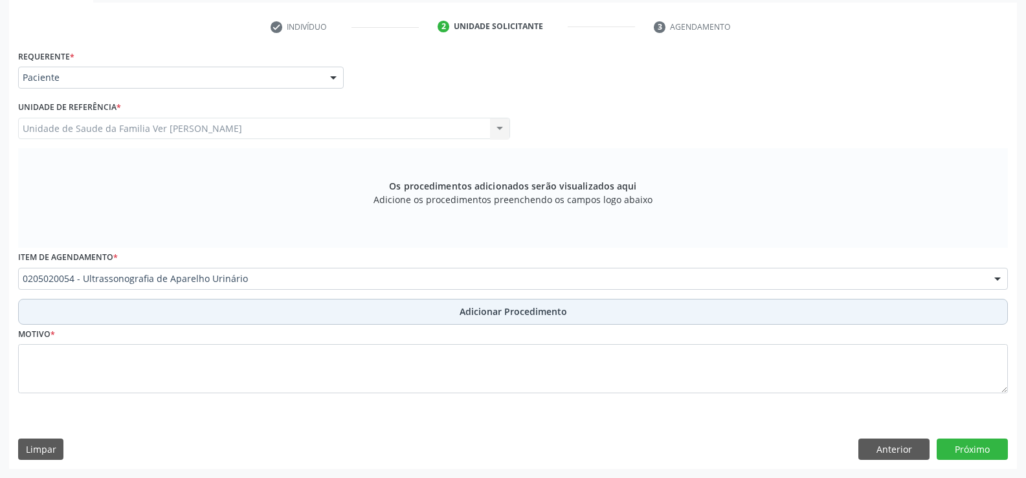
click at [513, 315] on span "Adicionar Procedimento" at bounding box center [513, 312] width 107 height 14
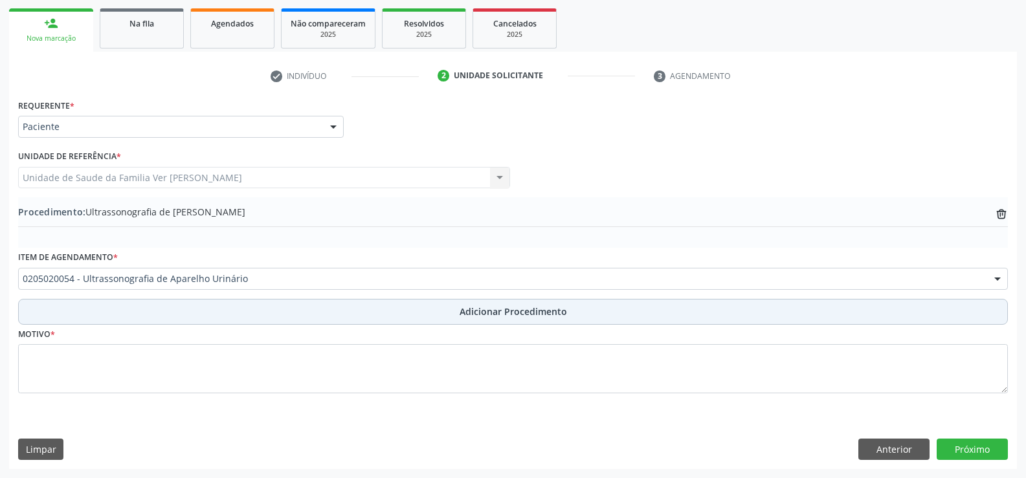
scroll to position [203, 0]
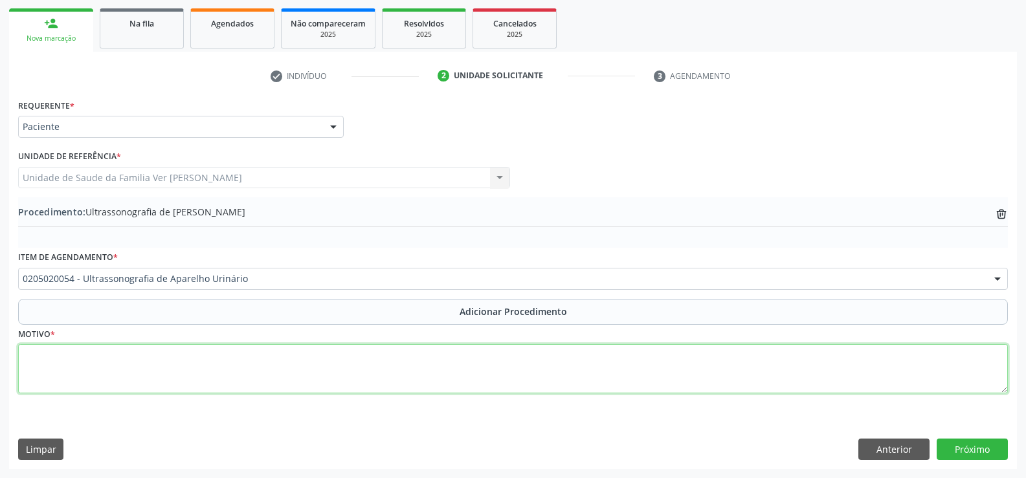
click at [53, 365] on textarea at bounding box center [513, 368] width 990 height 49
type textarea "dor lombar a direita"
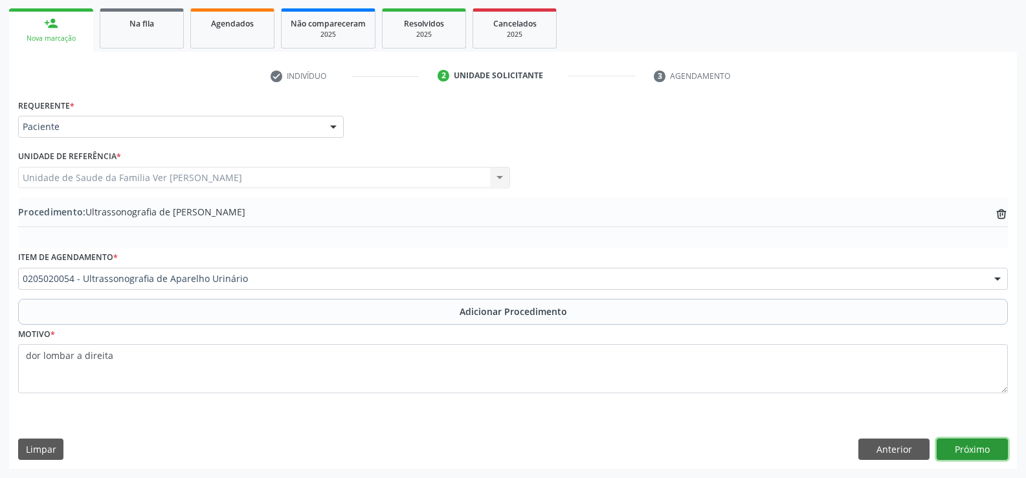
click at [963, 446] on button "Próximo" at bounding box center [972, 450] width 71 height 22
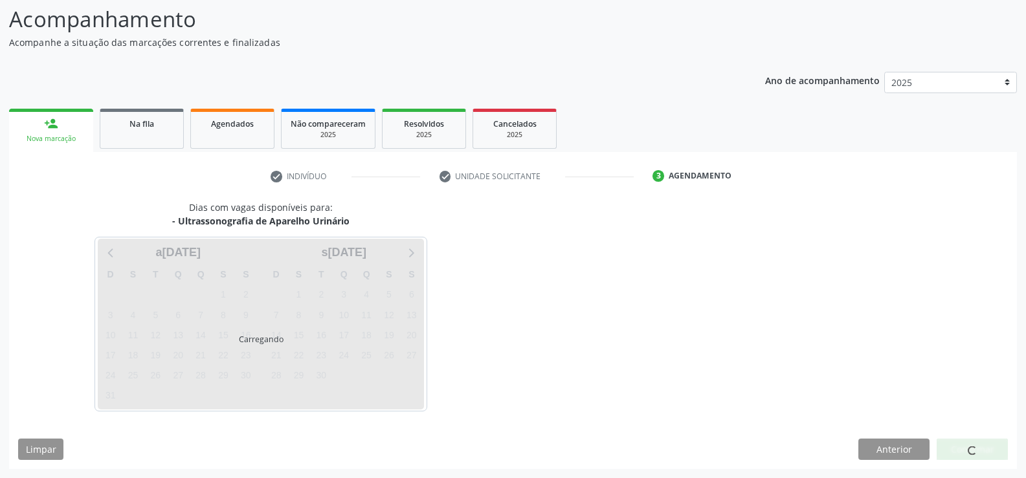
scroll to position [141, 0]
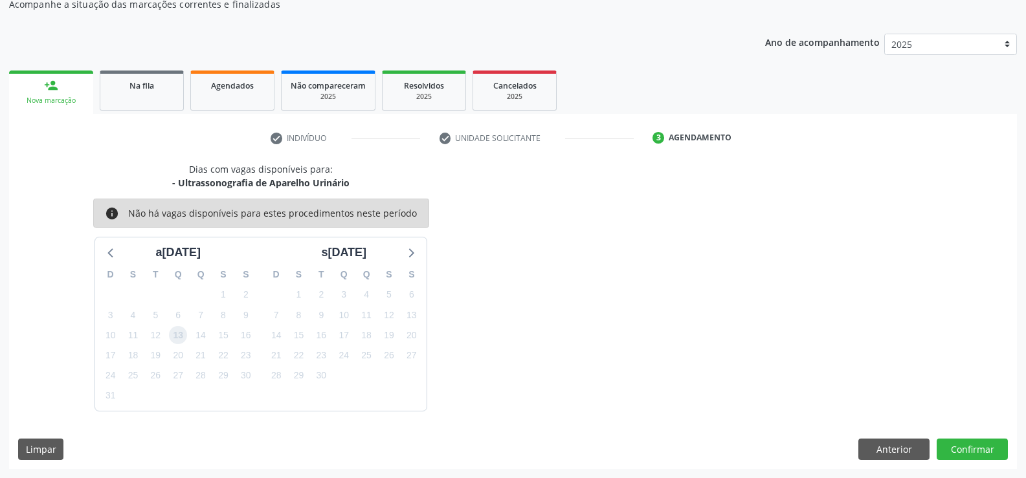
click at [178, 339] on span "13" at bounding box center [178, 335] width 18 height 18
click at [974, 451] on button "Confirmar" at bounding box center [972, 450] width 71 height 22
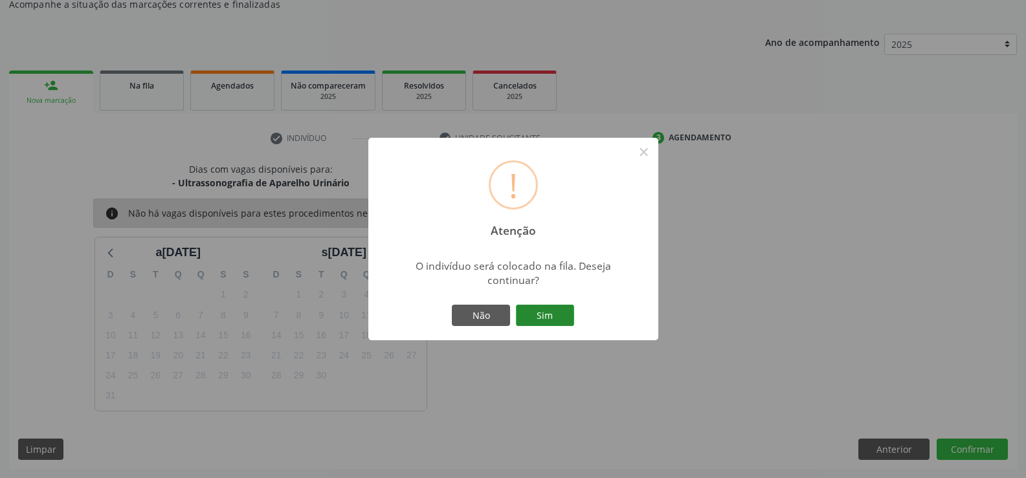
click at [553, 310] on button "Sim" at bounding box center [545, 316] width 58 height 22
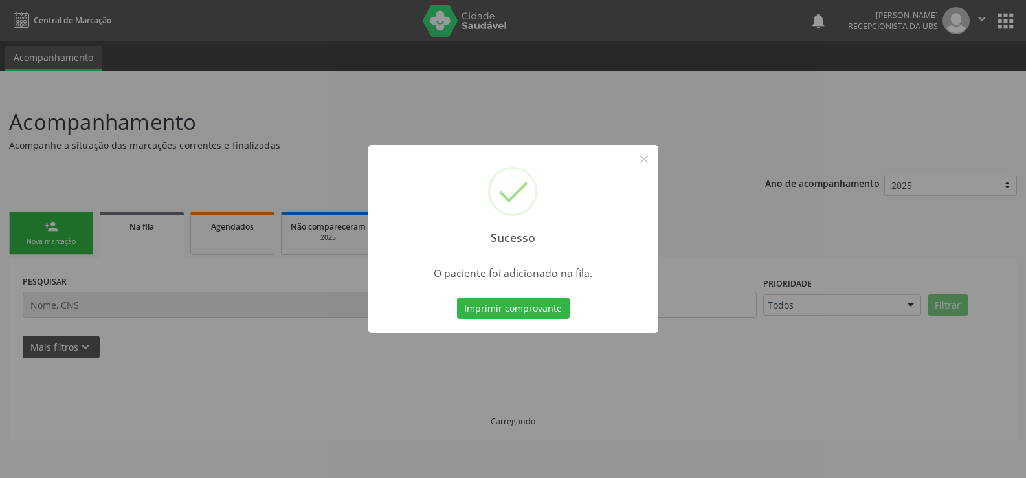
scroll to position [0, 0]
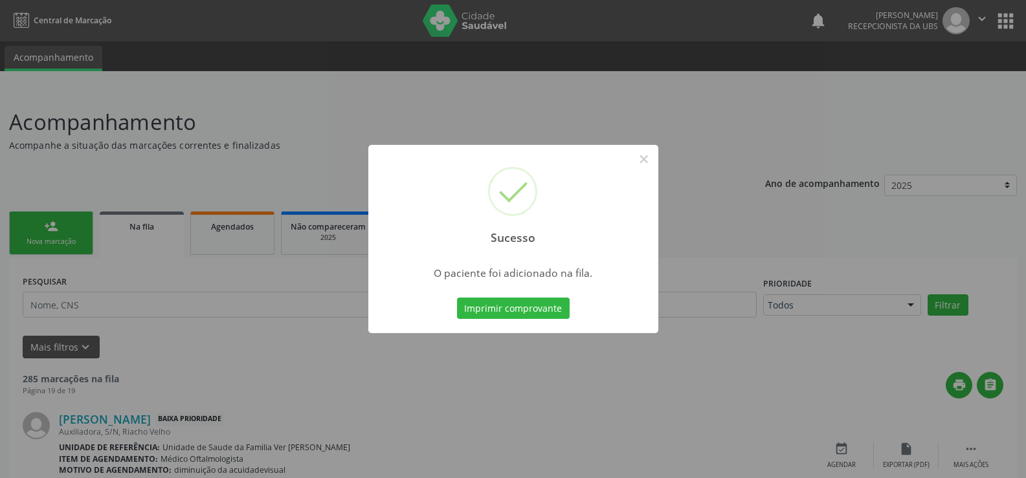
click at [657, 148] on div "Sucesso ×" at bounding box center [513, 200] width 290 height 111
click at [647, 152] on button "×" at bounding box center [644, 159] width 22 height 22
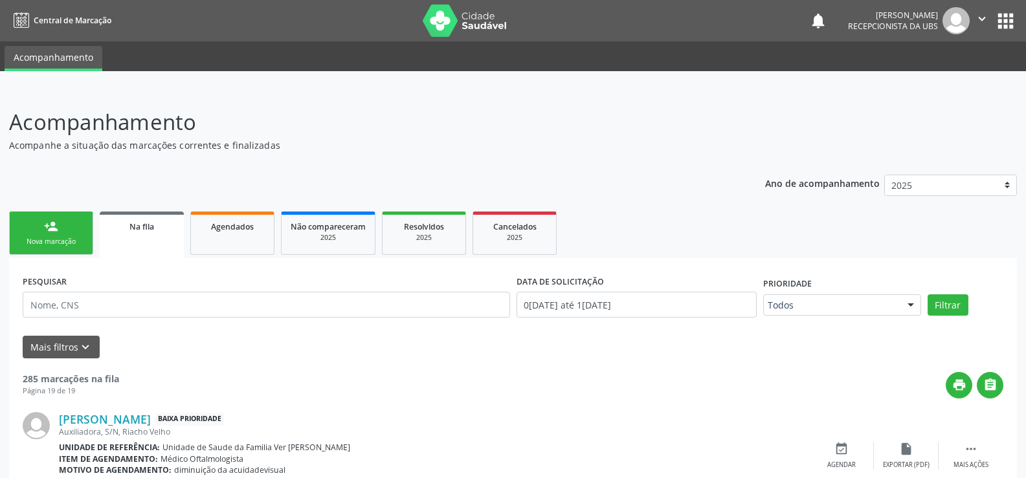
click at [67, 239] on div "Nova marcação" at bounding box center [51, 242] width 65 height 10
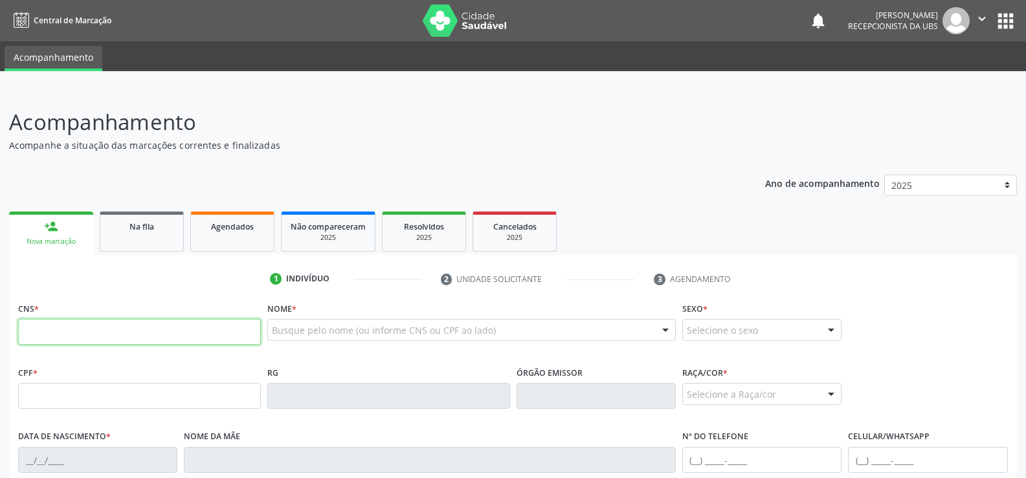
click at [38, 326] on input "text" at bounding box center [139, 332] width 243 height 26
type input "703 4052 3238 7818"
type input "169.560.154-80"
type input "2[DATE]"
type input "[PERSON_NAME]"
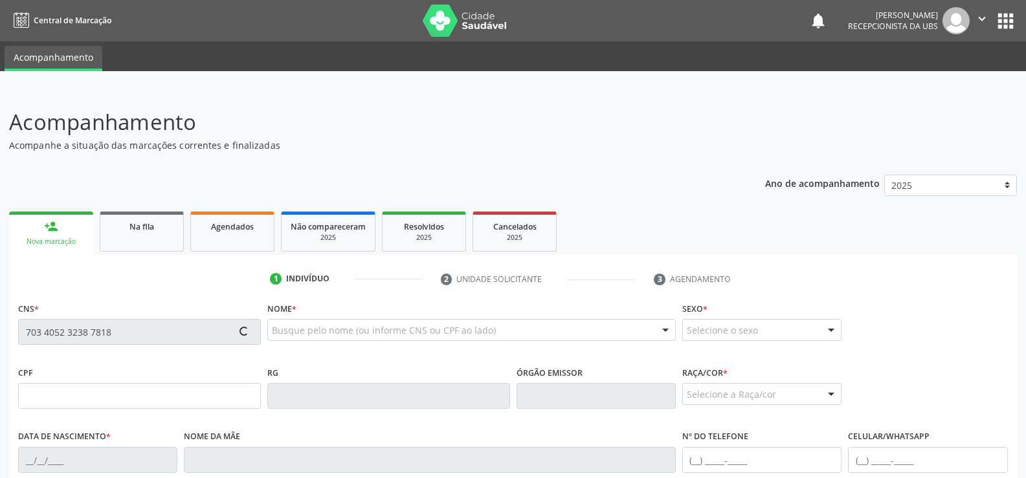
type input "[PHONE_NUMBER]"
type input "S/N"
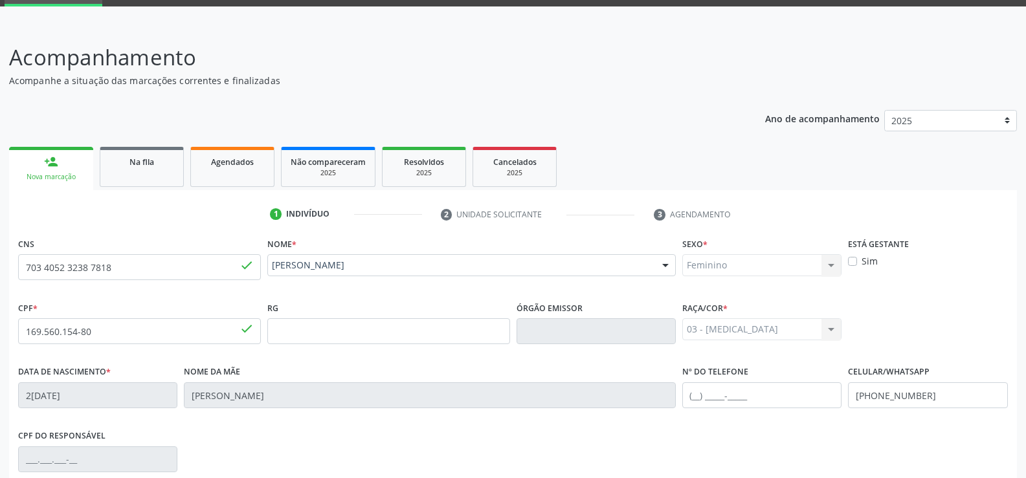
scroll to position [241, 0]
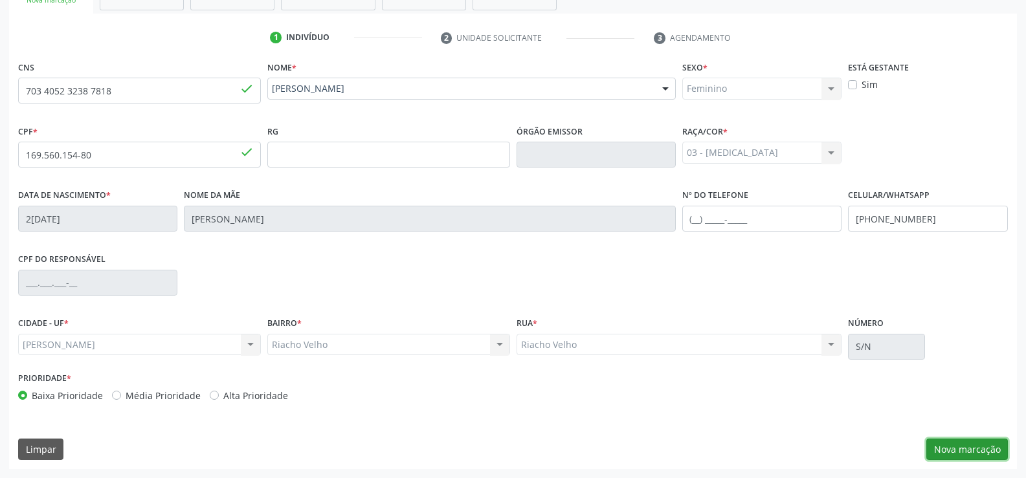
click at [968, 442] on button "Nova marcação" at bounding box center [967, 450] width 82 height 22
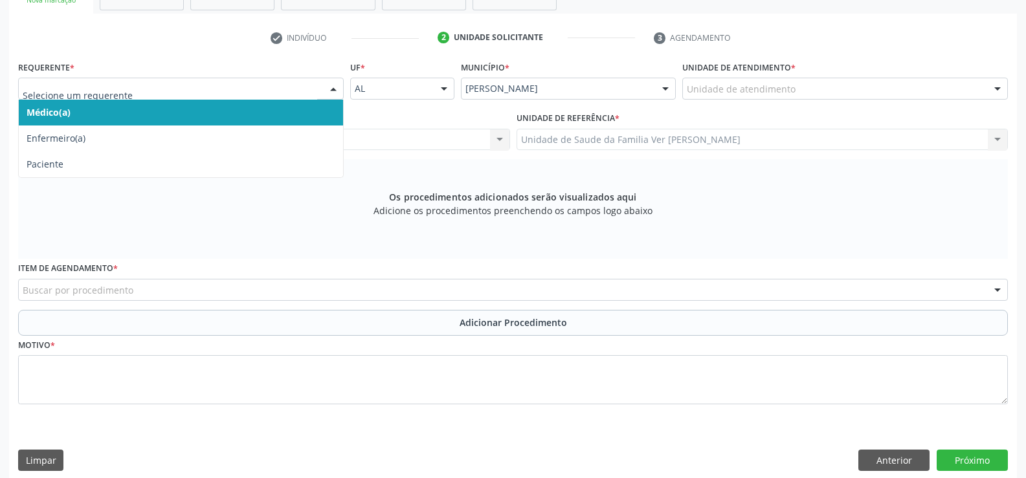
click at [334, 86] on div at bounding box center [333, 89] width 19 height 22
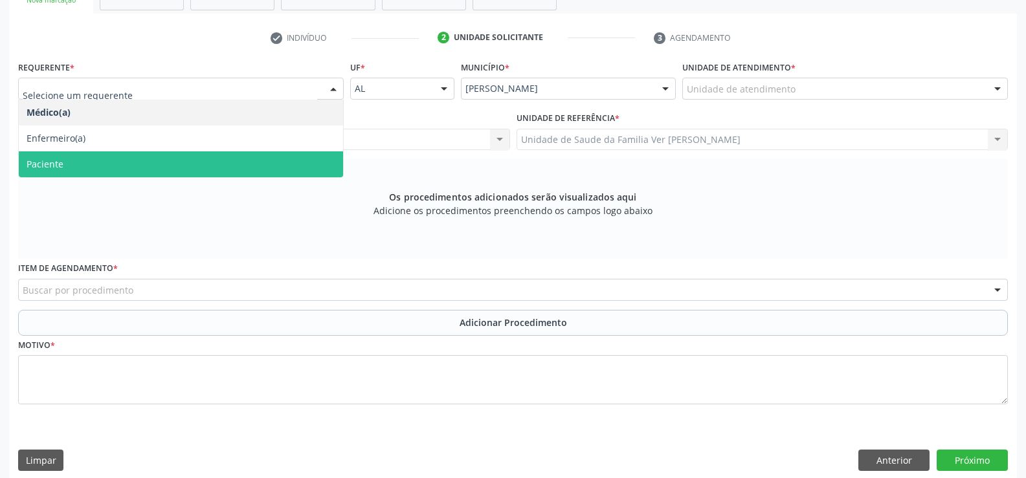
click at [230, 151] on span "Paciente" at bounding box center [181, 164] width 324 height 26
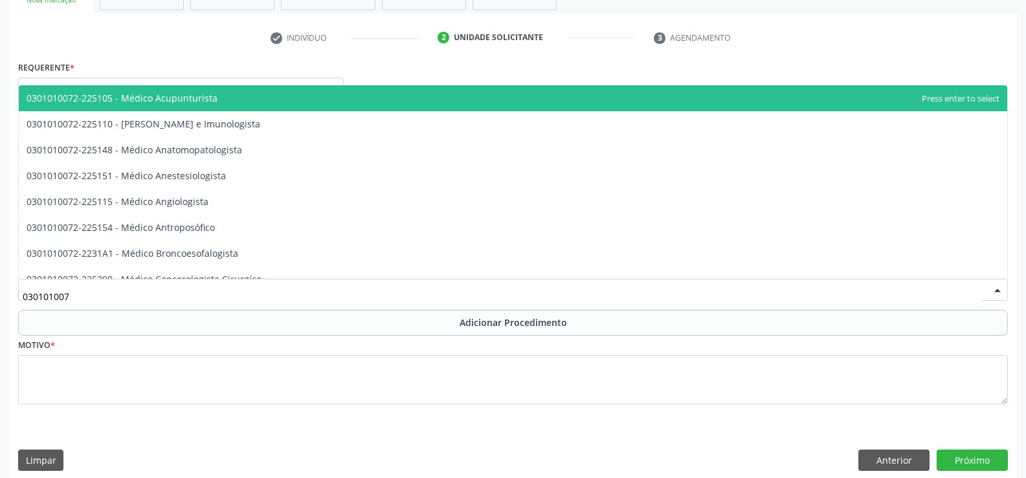
type input "0301010072"
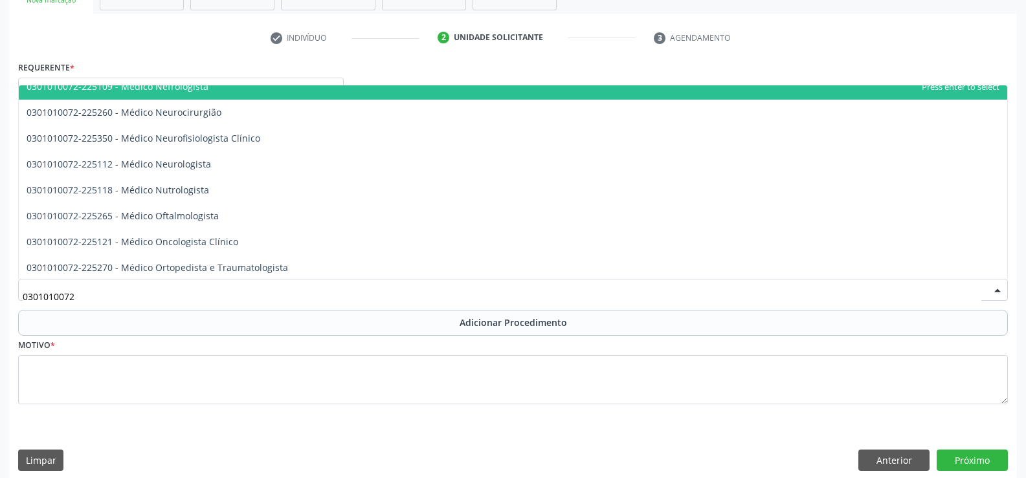
scroll to position [971, 0]
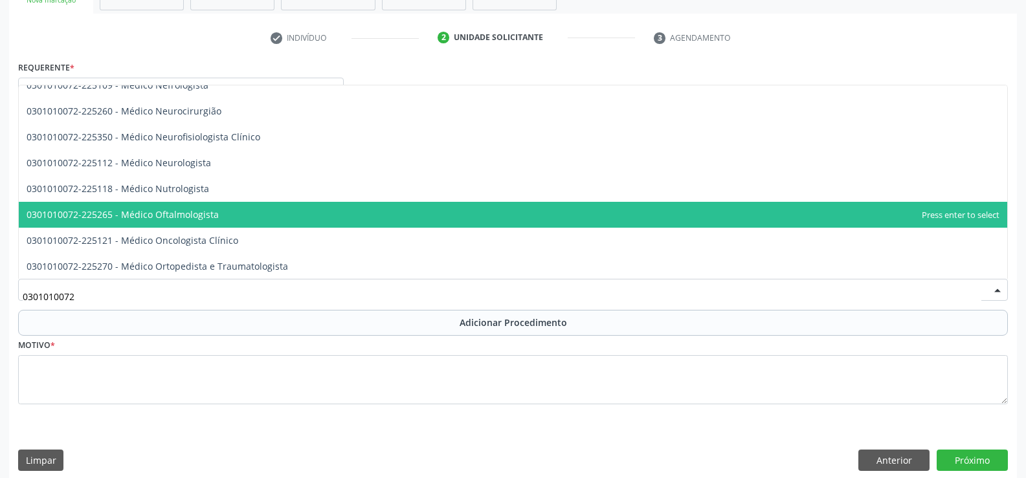
click at [177, 219] on span "0301010072-225265 - Médico Oftalmologista" at bounding box center [123, 214] width 192 height 12
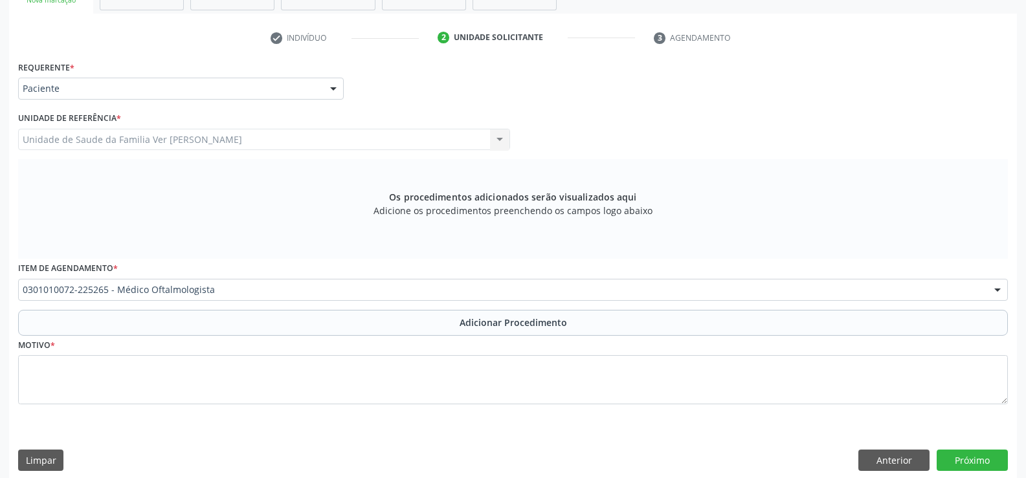
scroll to position [252, 0]
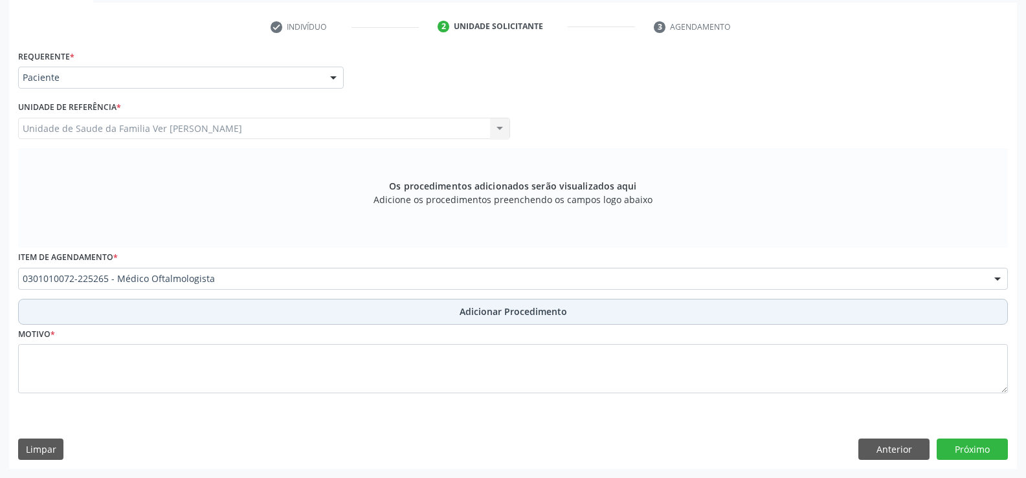
click at [480, 309] on span "Adicionar Procedimento" at bounding box center [513, 312] width 107 height 14
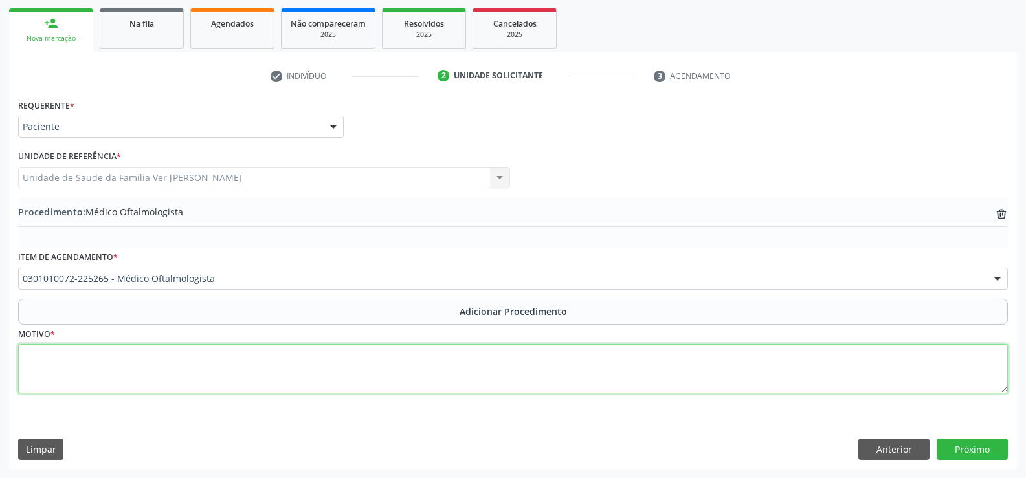
click at [95, 370] on textarea at bounding box center [513, 368] width 990 height 49
type textarea "dificuldade visual"
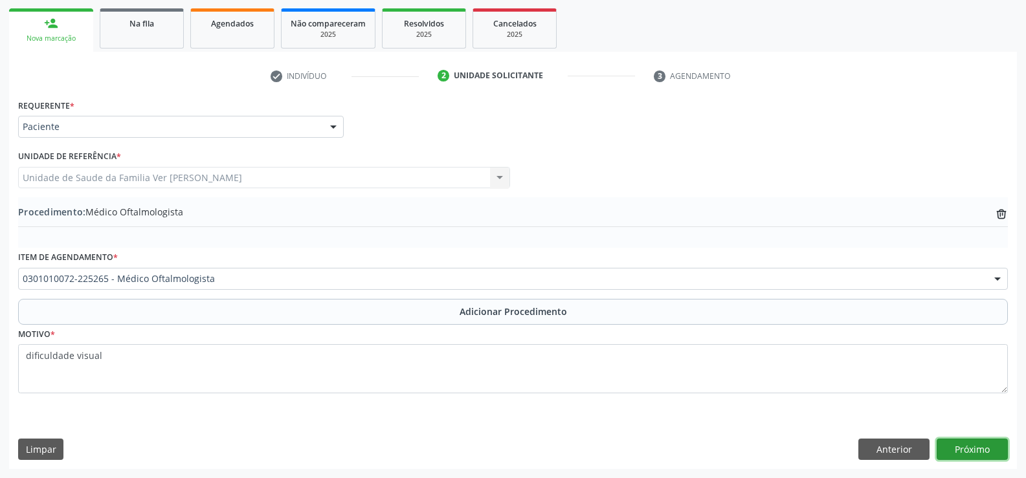
click at [980, 451] on button "Próximo" at bounding box center [972, 450] width 71 height 22
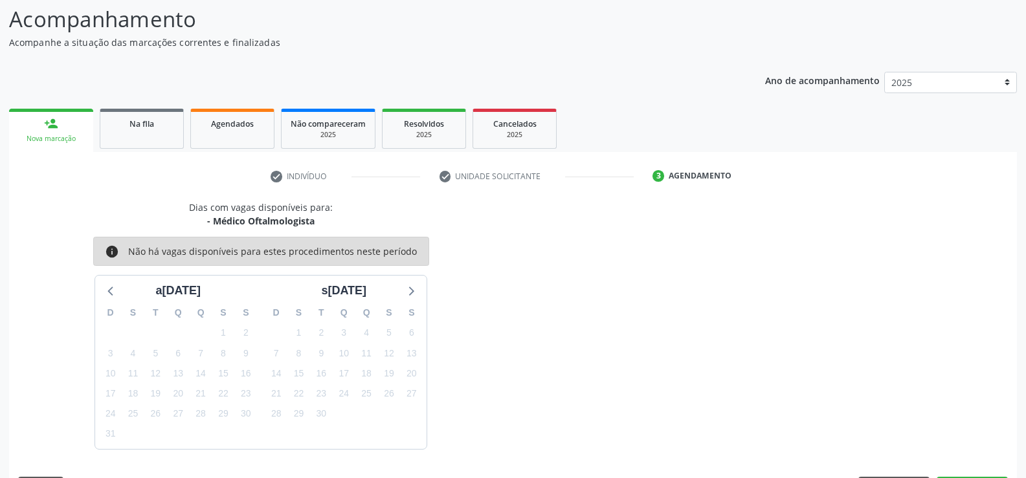
scroll to position [141, 0]
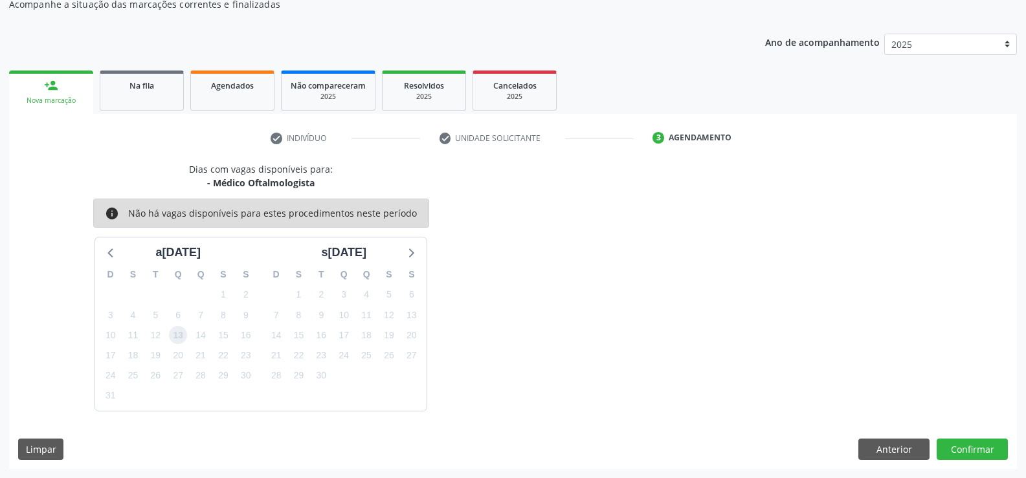
click at [176, 335] on span "13" at bounding box center [178, 335] width 18 height 18
click at [976, 451] on button "Confirmar" at bounding box center [972, 450] width 71 height 22
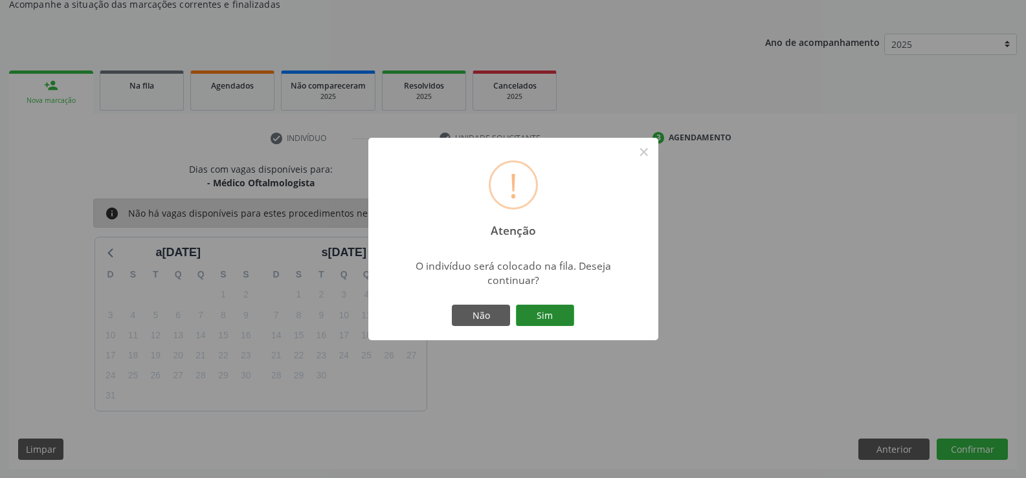
click at [553, 317] on button "Sim" at bounding box center [545, 316] width 58 height 22
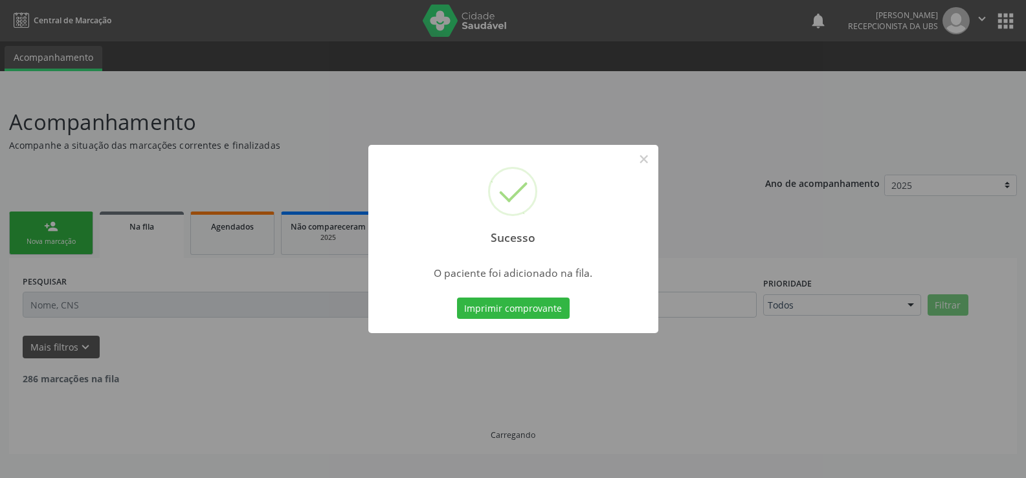
scroll to position [0, 0]
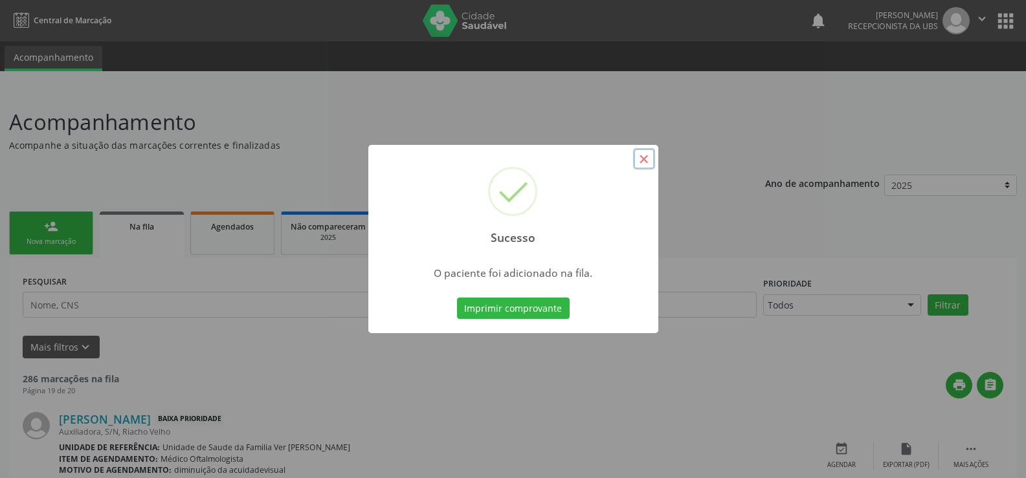
click at [649, 157] on button "×" at bounding box center [644, 159] width 22 height 22
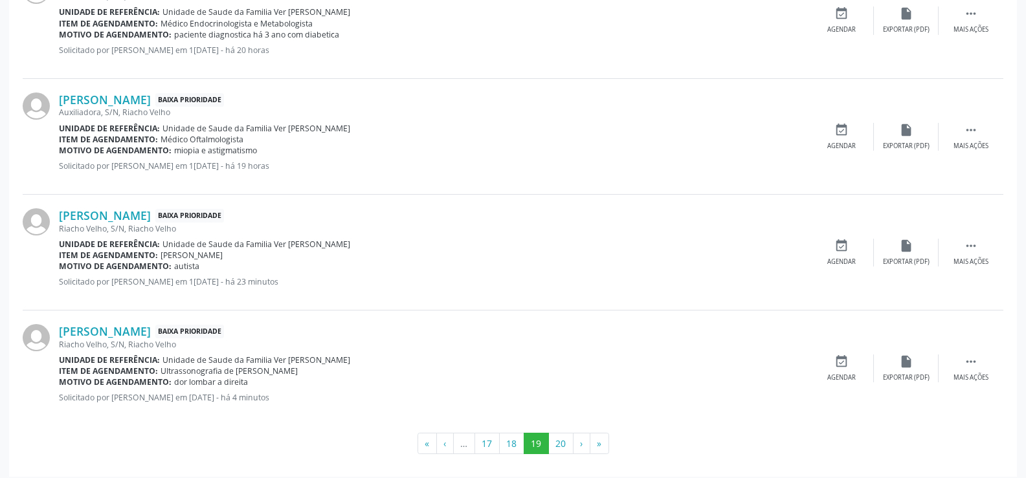
scroll to position [1719, 0]
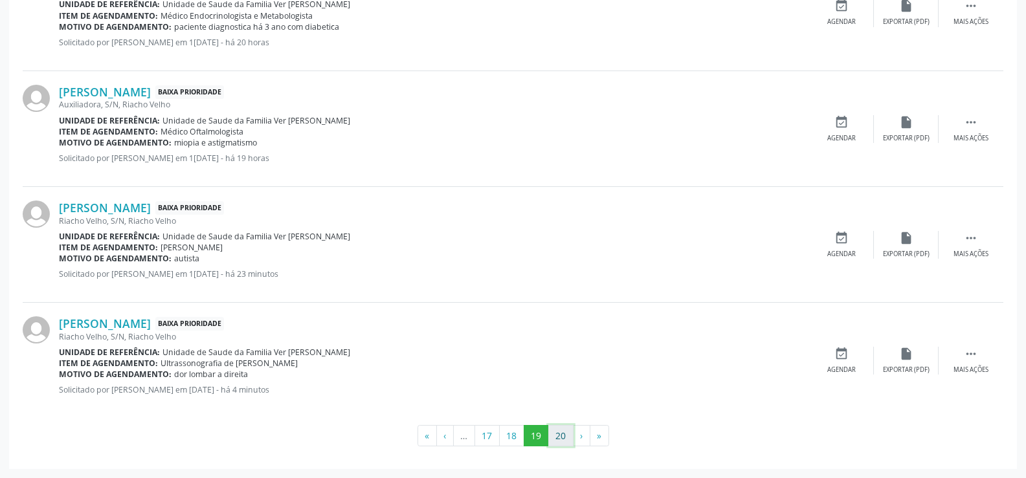
click at [561, 434] on button "20" at bounding box center [560, 436] width 25 height 22
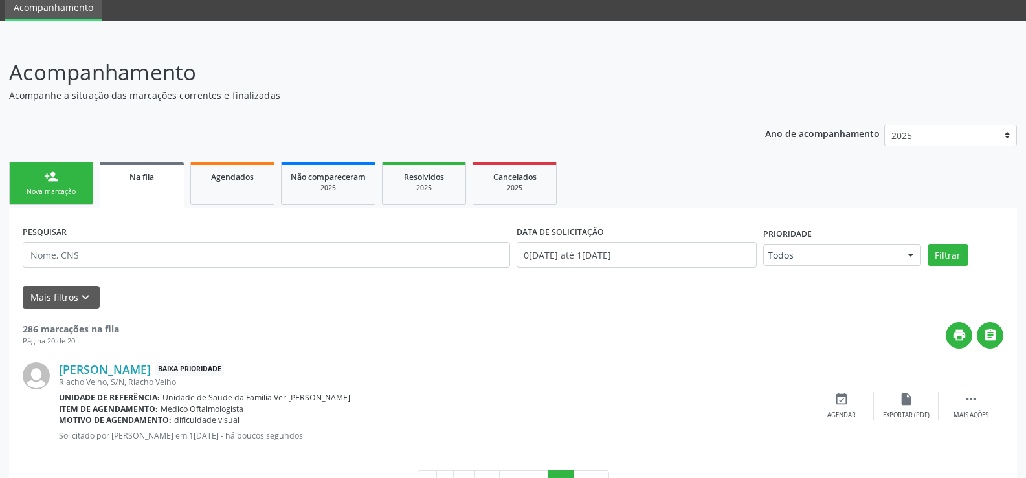
scroll to position [30, 0]
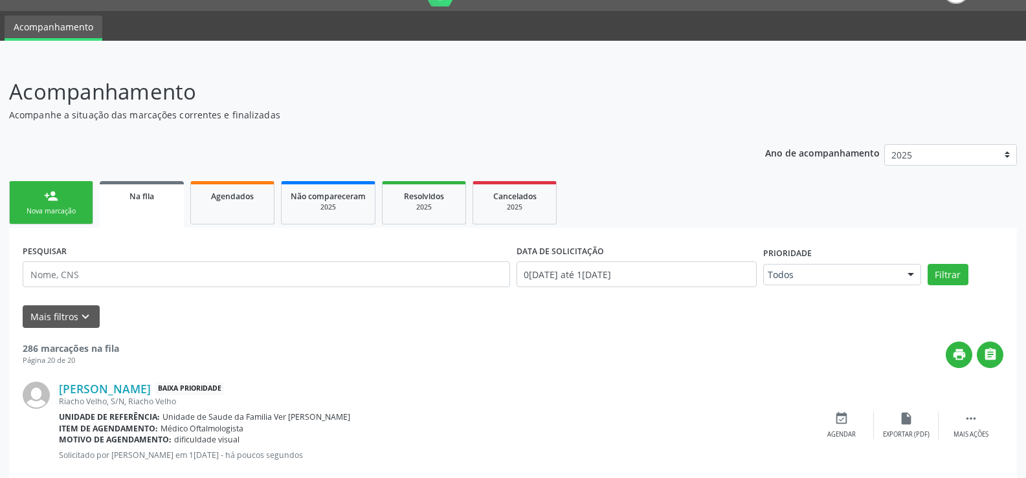
click at [58, 213] on div "Nova marcação" at bounding box center [51, 211] width 65 height 10
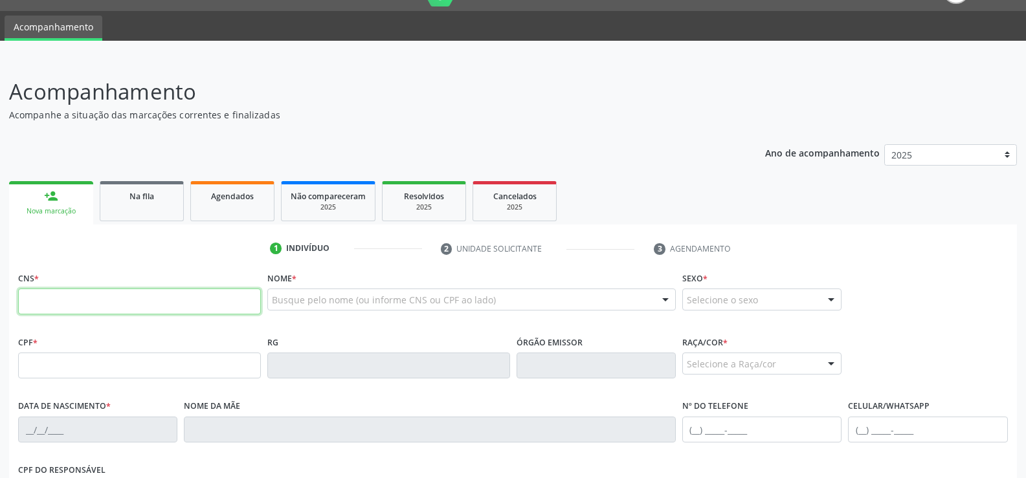
click at [40, 296] on input "text" at bounding box center [139, 302] width 243 height 26
type input "700 5063 3196 4258"
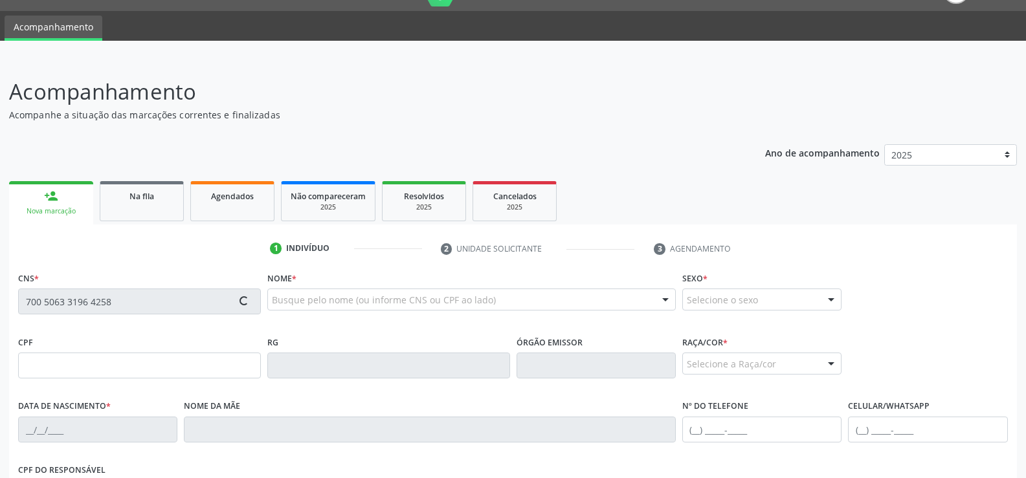
type input "087.890.194-90"
type input "0[DATE]"
type input "[PERSON_NAME]"
type input "[PHONE_NUMBER]"
type input "S/N"
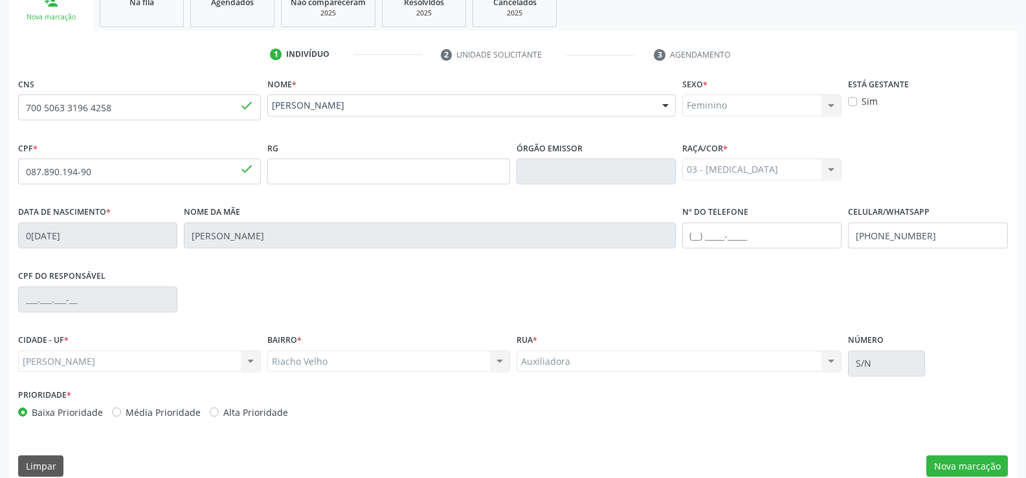
scroll to position [241, 0]
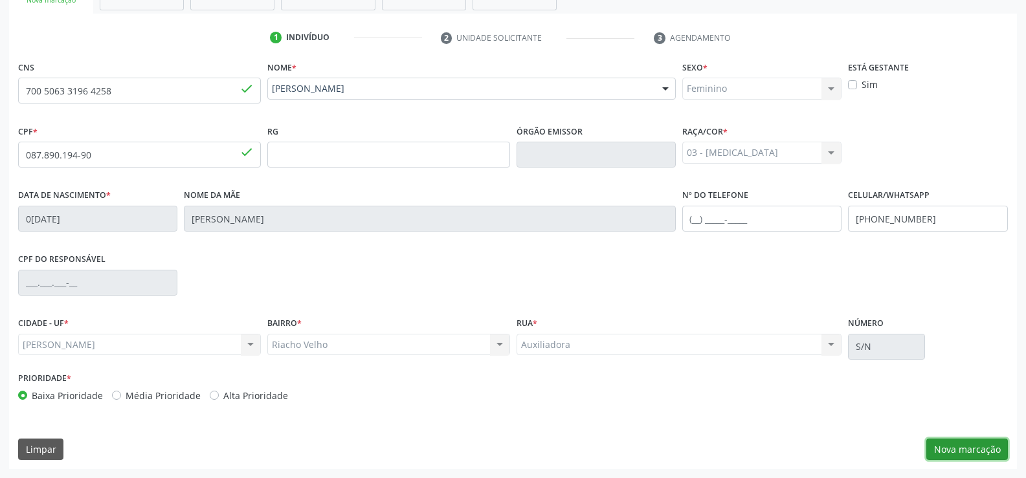
click at [979, 445] on button "Nova marcação" at bounding box center [967, 450] width 82 height 22
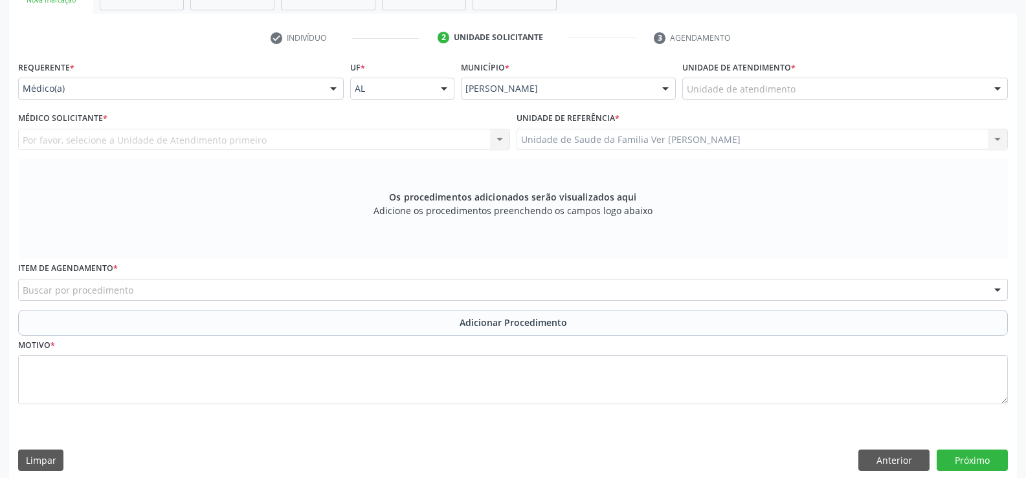
click at [998, 85] on div at bounding box center [997, 89] width 19 height 22
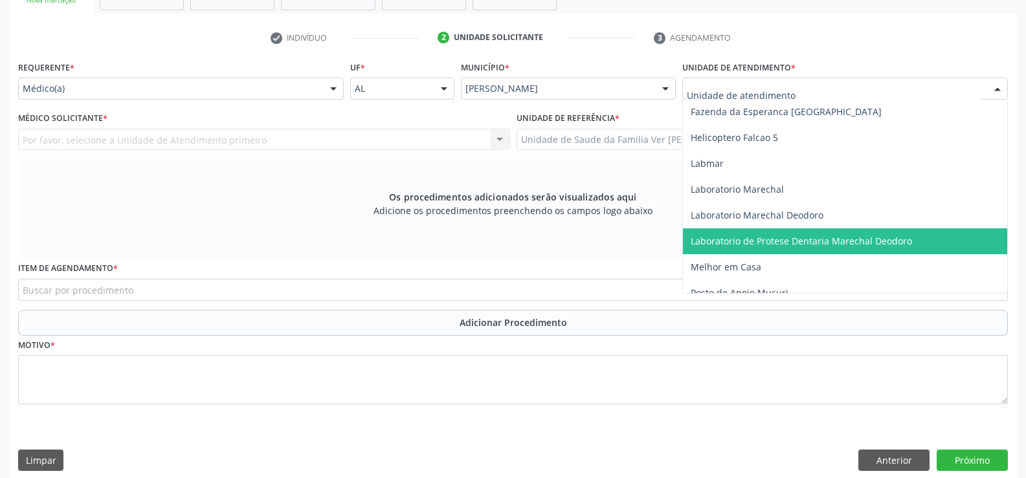
scroll to position [453, 0]
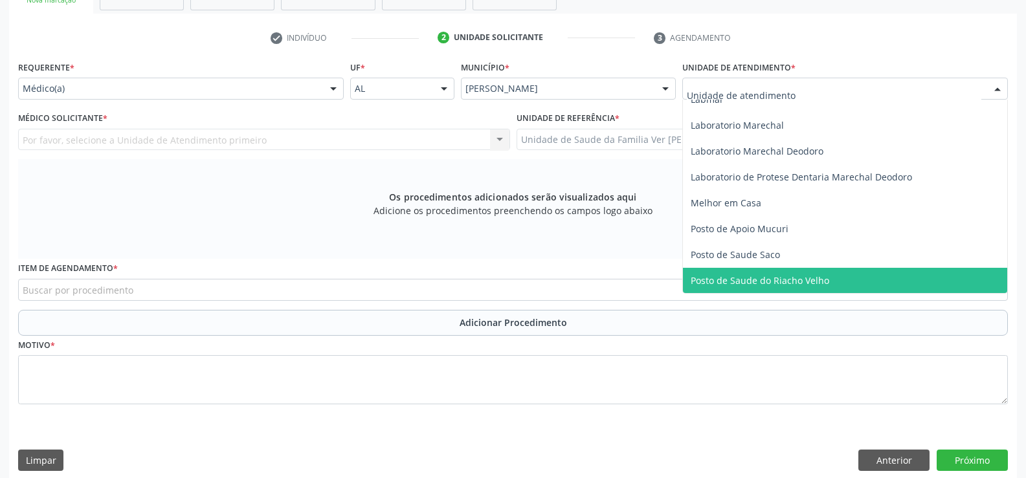
click at [799, 274] on span "Posto de Saude do Riacho Velho" at bounding box center [760, 280] width 139 height 12
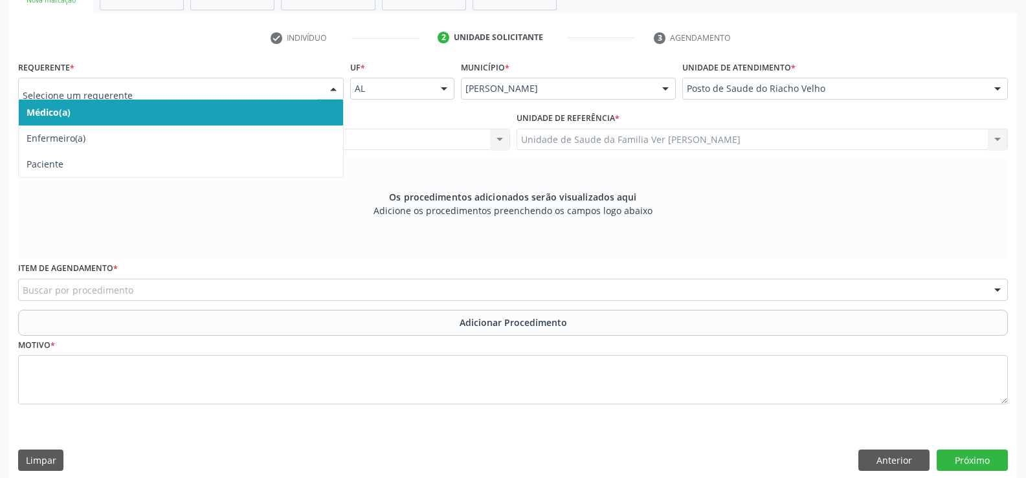
click at [333, 88] on div at bounding box center [333, 89] width 19 height 22
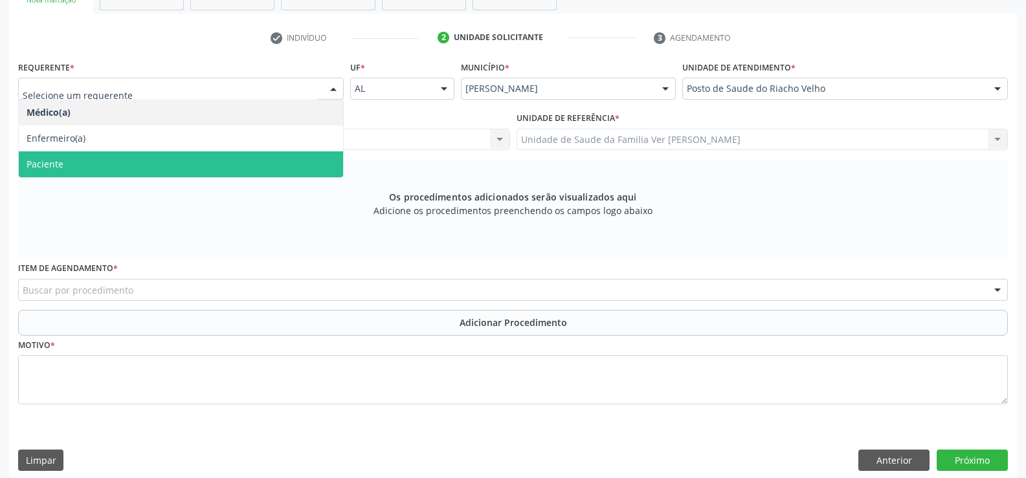
click at [127, 159] on span "Paciente" at bounding box center [181, 164] width 324 height 26
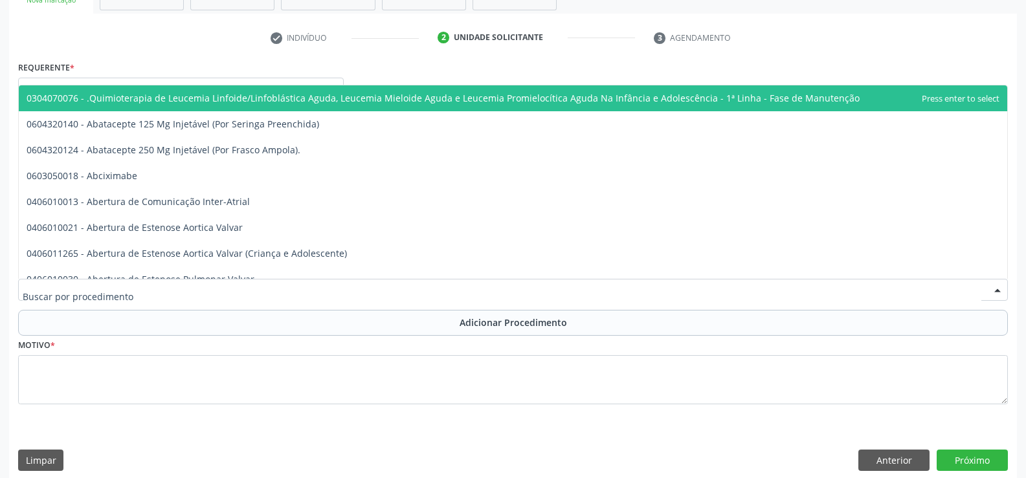
click at [998, 287] on div at bounding box center [997, 291] width 19 height 22
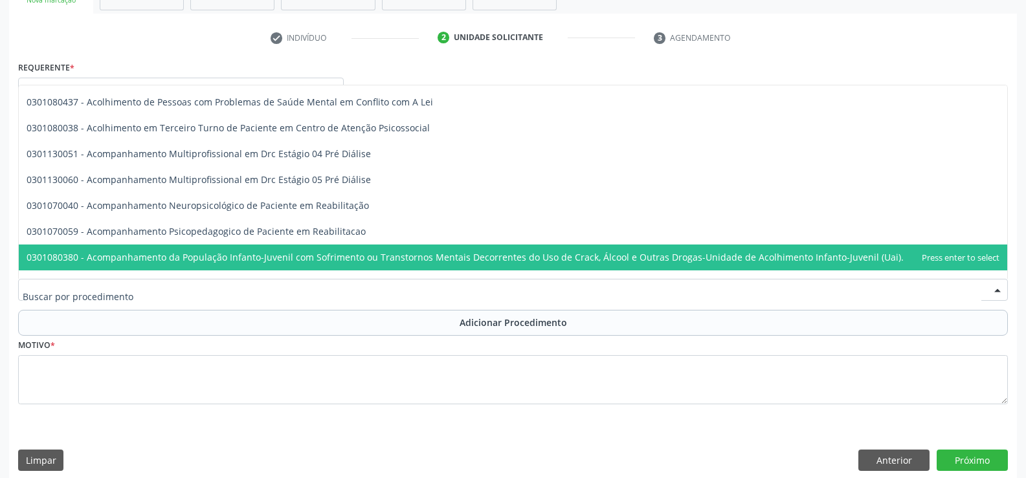
scroll to position [518, 0]
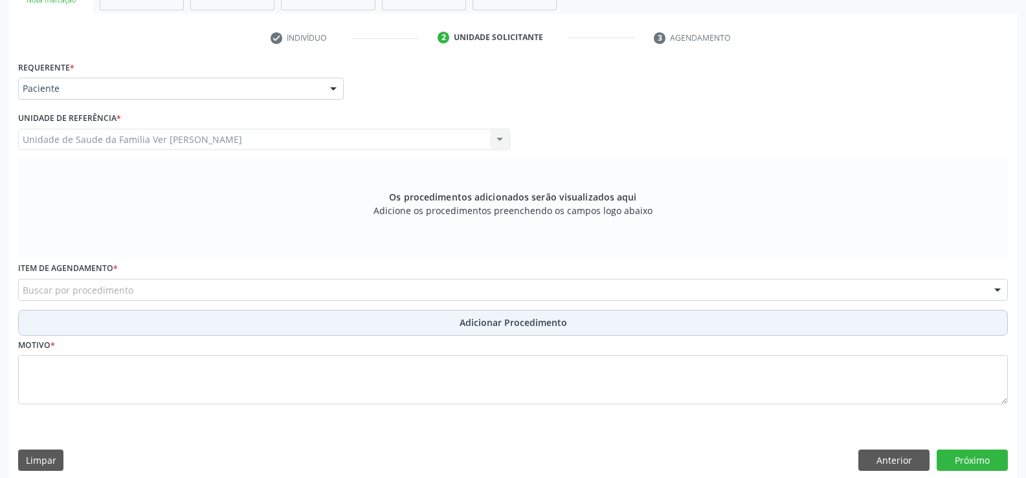
click at [82, 322] on button "Adicionar Procedimento" at bounding box center [513, 323] width 990 height 26
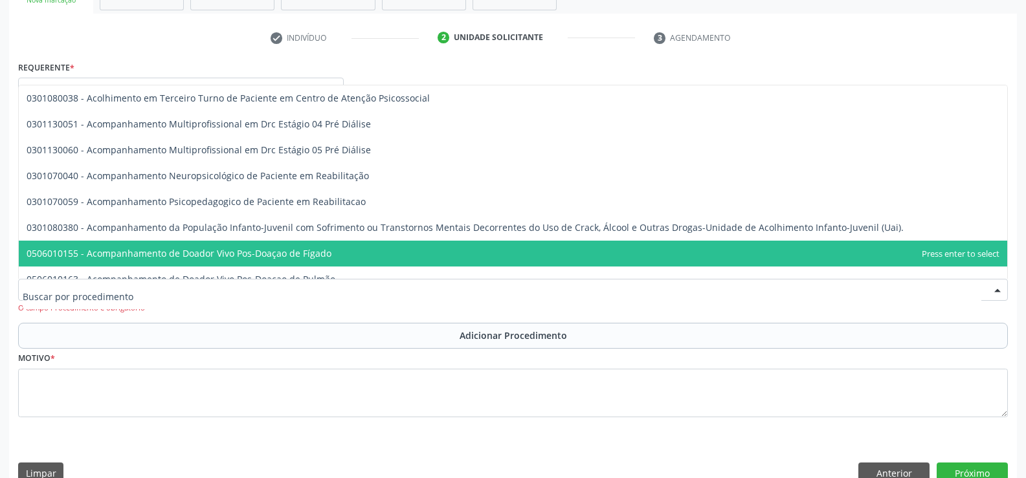
click at [999, 290] on div at bounding box center [997, 291] width 19 height 22
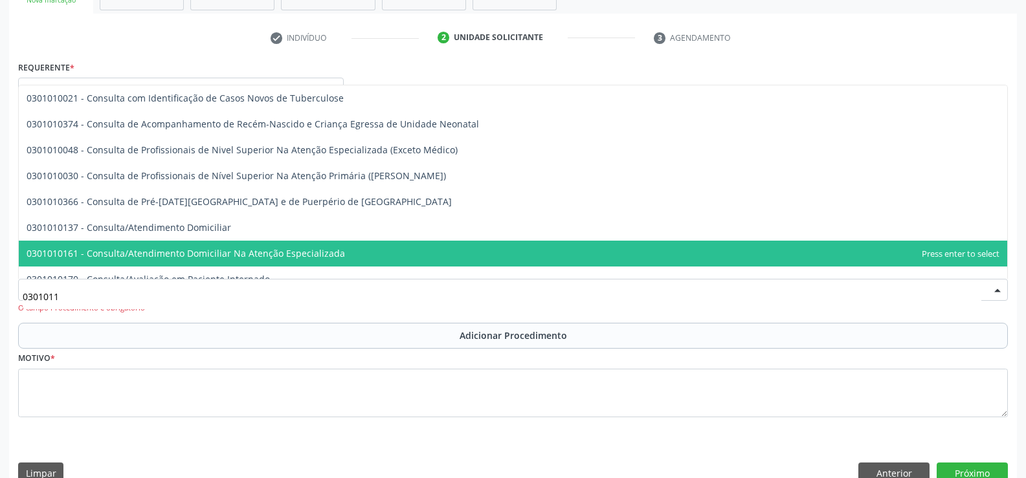
scroll to position [0, 0]
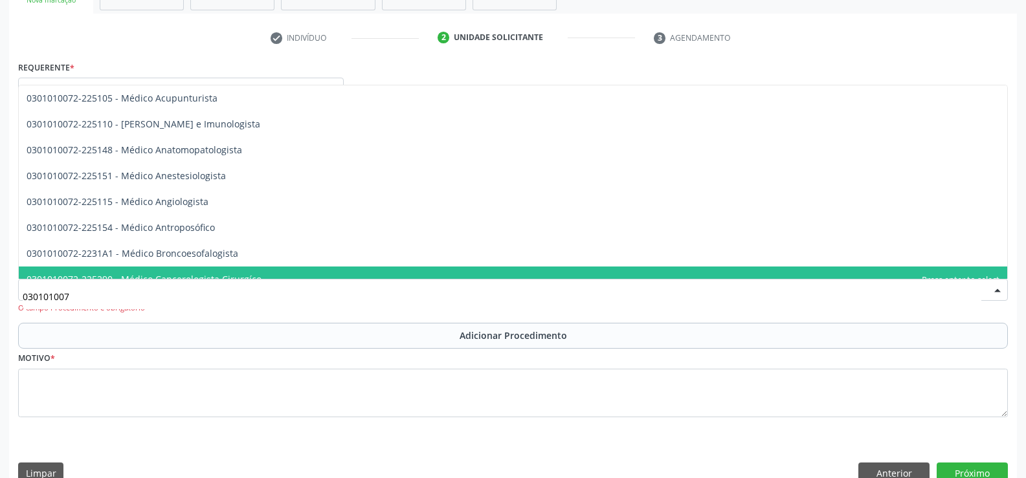
type input "0301010072"
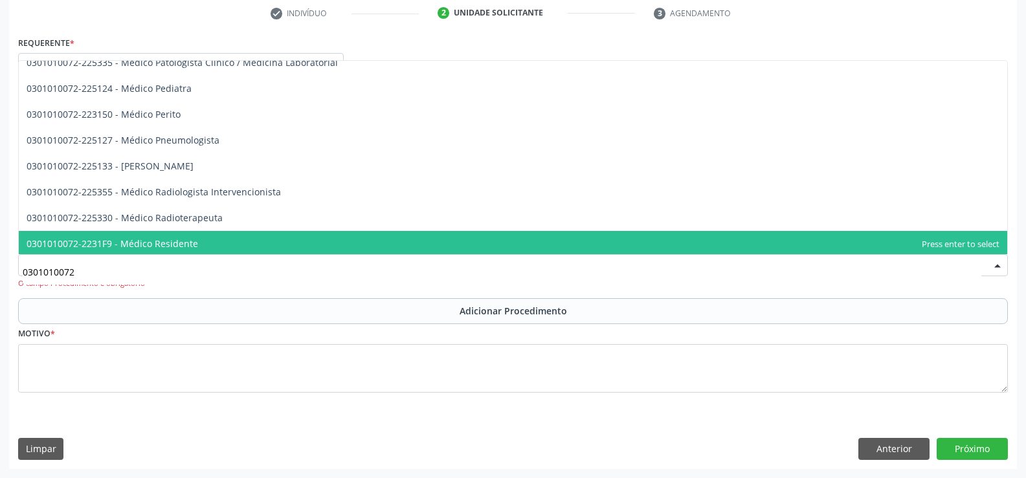
scroll to position [1205, 0]
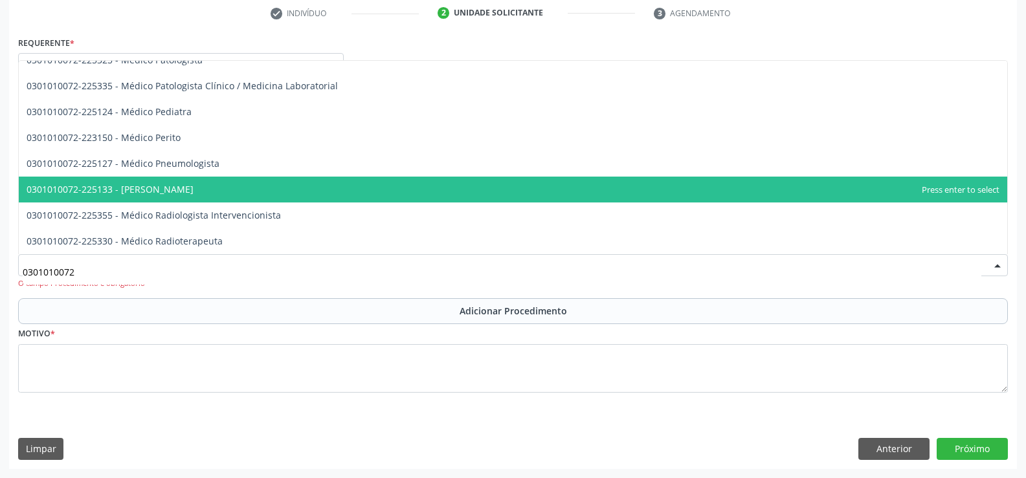
click at [781, 183] on span "0301010072-225133 - [PERSON_NAME]" at bounding box center [513, 190] width 988 height 26
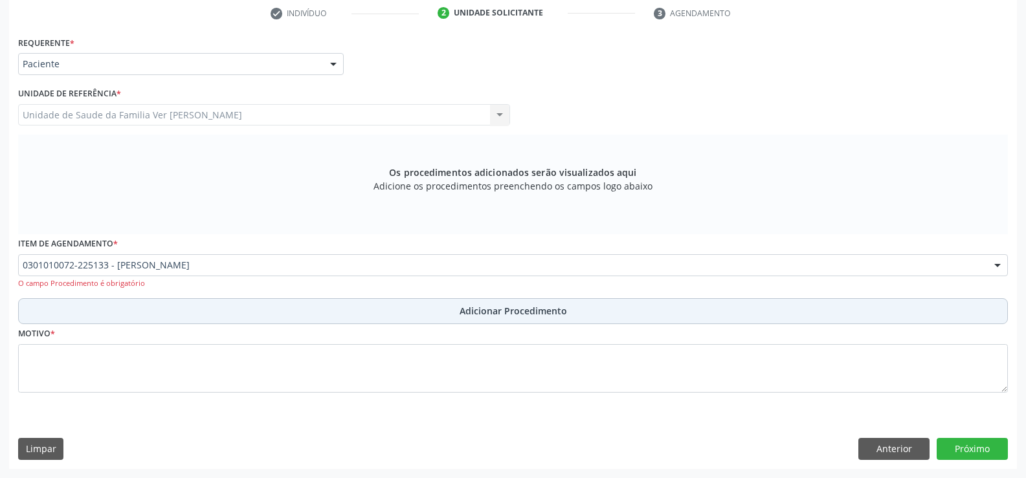
click at [527, 309] on span "Adicionar Procedimento" at bounding box center [513, 311] width 107 height 14
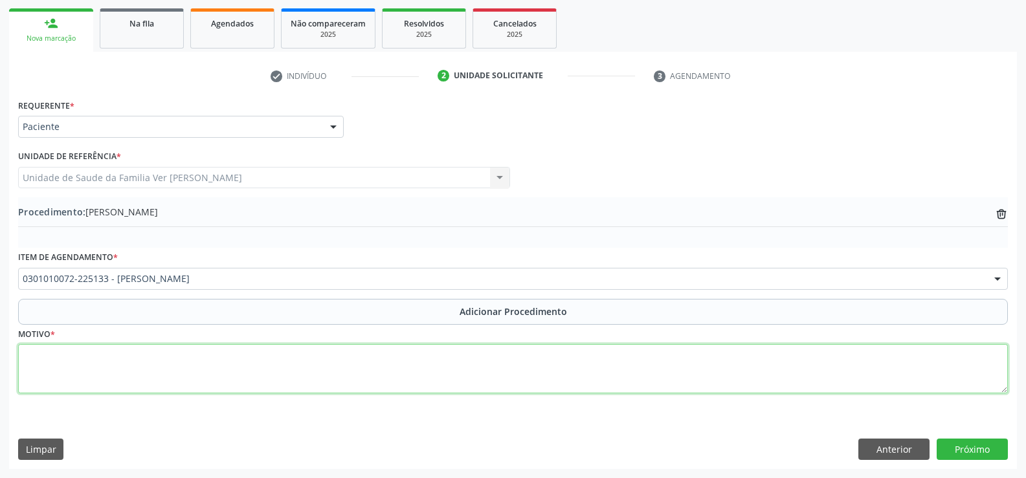
click at [43, 365] on textarea at bounding box center [513, 368] width 990 height 49
click at [84, 359] on textarea "transtorno no humor" at bounding box center [513, 368] width 990 height 49
type textarea "transtorno de humor"
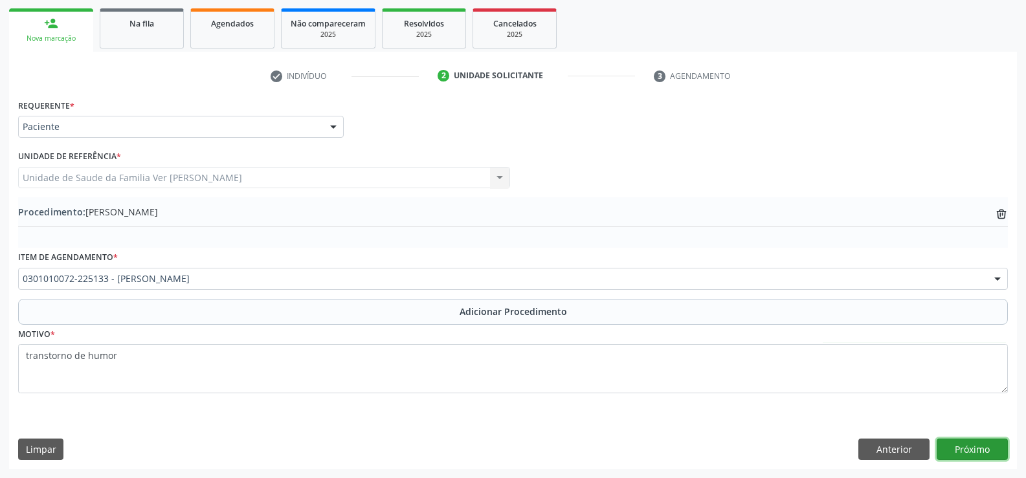
click at [974, 449] on button "Próximo" at bounding box center [972, 450] width 71 height 22
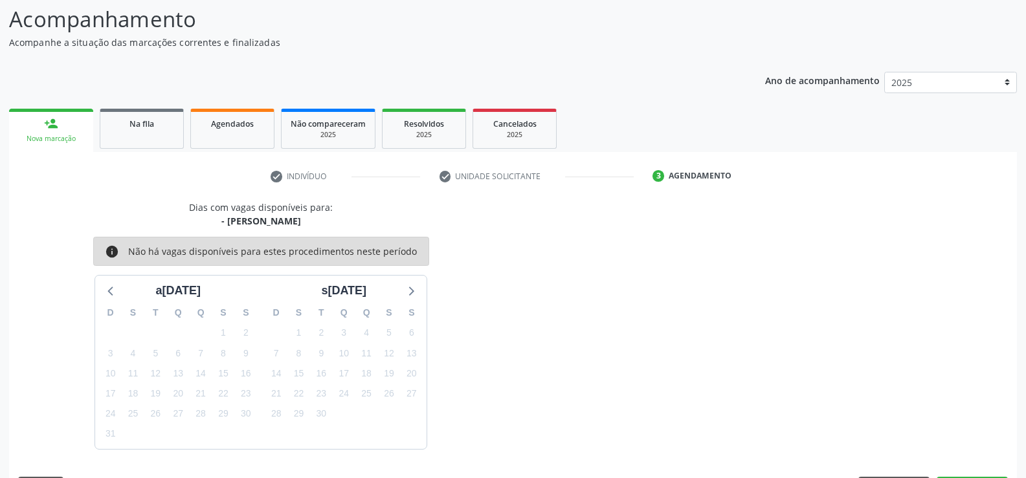
scroll to position [141, 0]
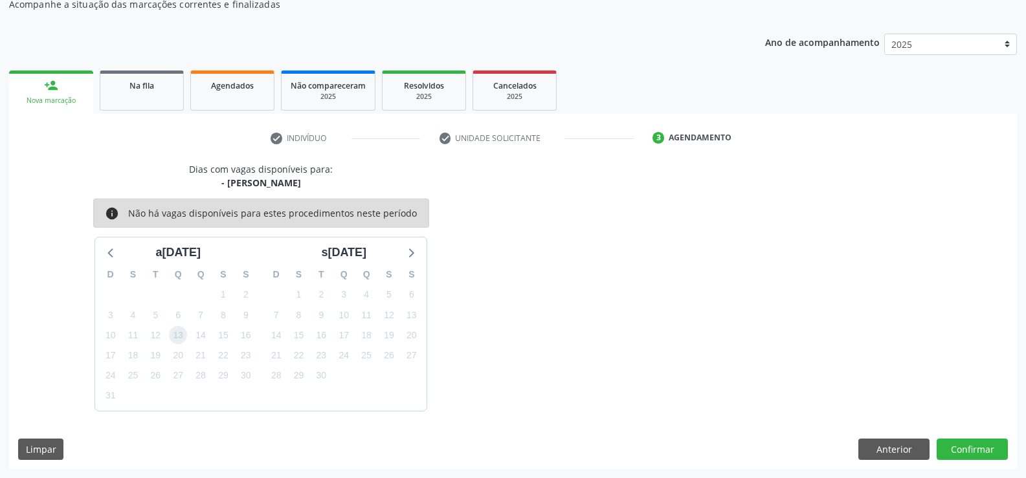
click at [179, 337] on span "13" at bounding box center [178, 335] width 18 height 18
click at [973, 444] on button "Confirmar" at bounding box center [972, 450] width 71 height 22
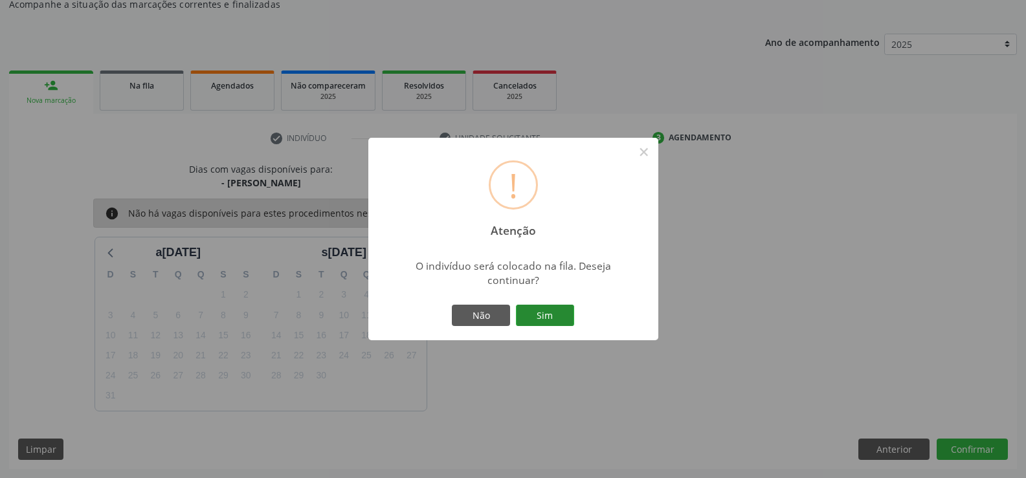
click at [540, 315] on button "Sim" at bounding box center [545, 316] width 58 height 22
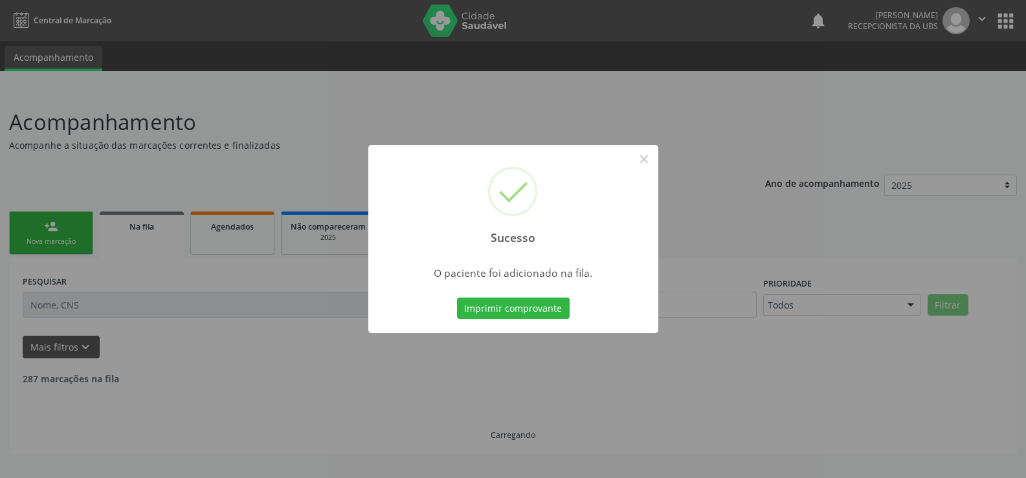
scroll to position [0, 0]
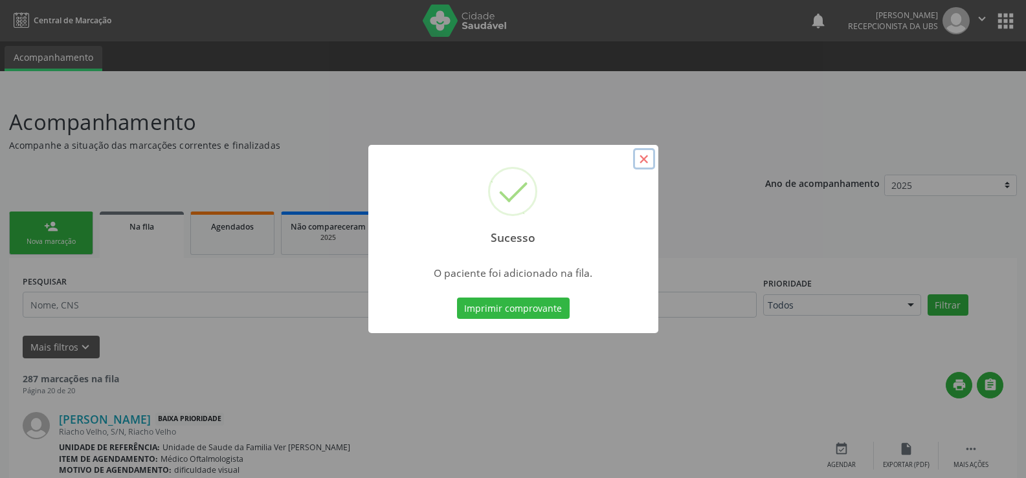
click at [646, 161] on button "×" at bounding box center [644, 159] width 22 height 22
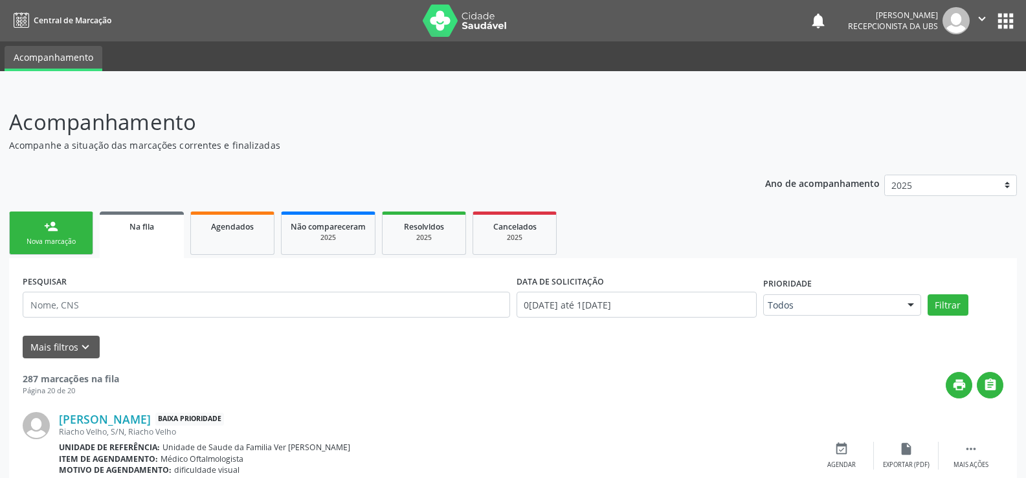
click at [69, 240] on div "Nova marcação" at bounding box center [51, 242] width 65 height 10
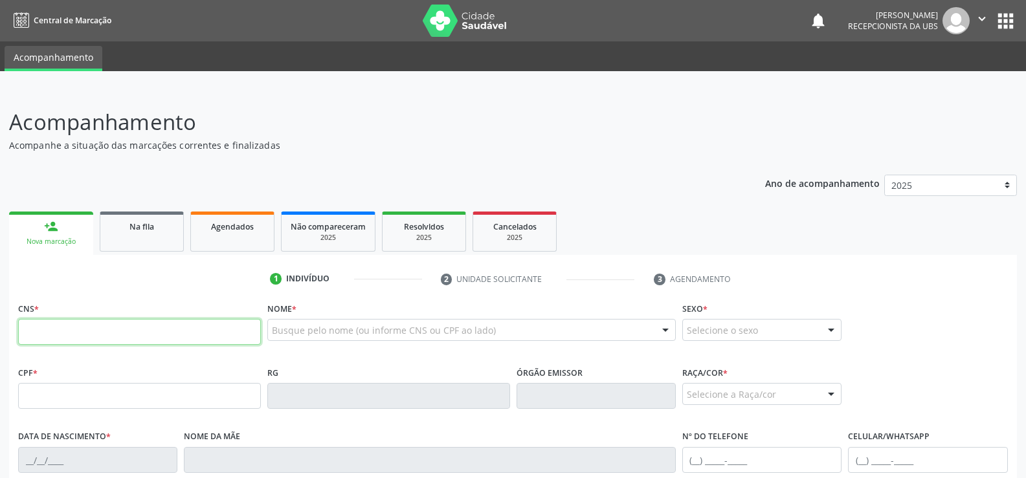
click at [34, 335] on input "text" at bounding box center [139, 332] width 243 height 26
type input "700 0029 9012 3207"
type input "759.138.604-20"
type input "2[DATE]"
type input "[PERSON_NAME]"
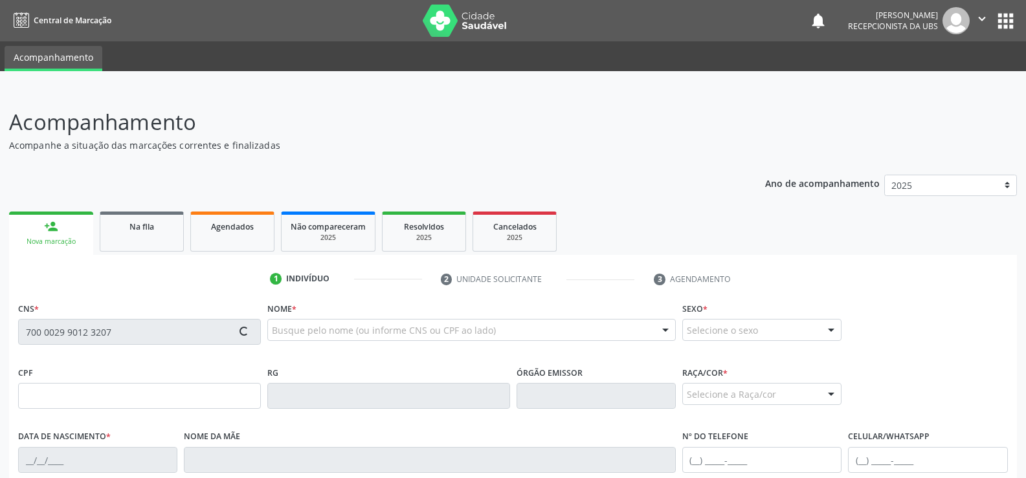
type input "[PHONE_NUMBER]"
type input "S/N"
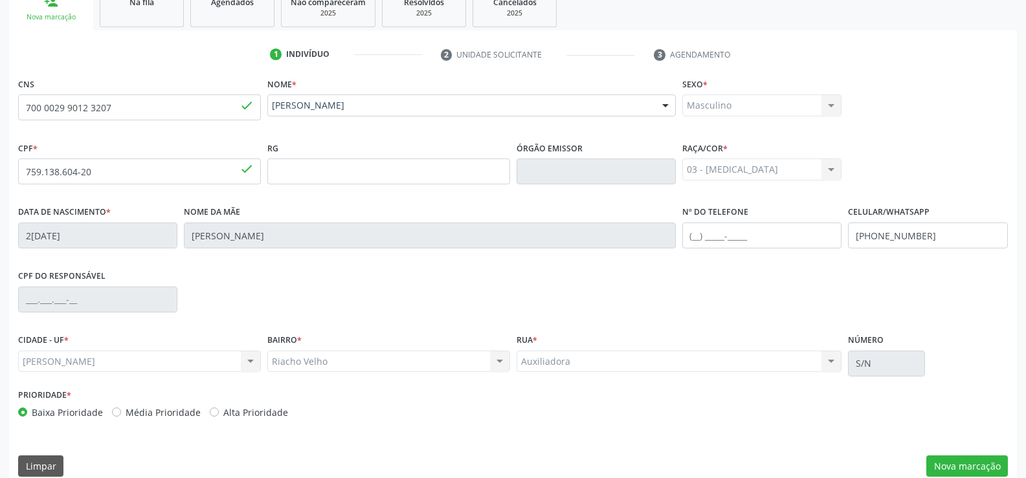
scroll to position [241, 0]
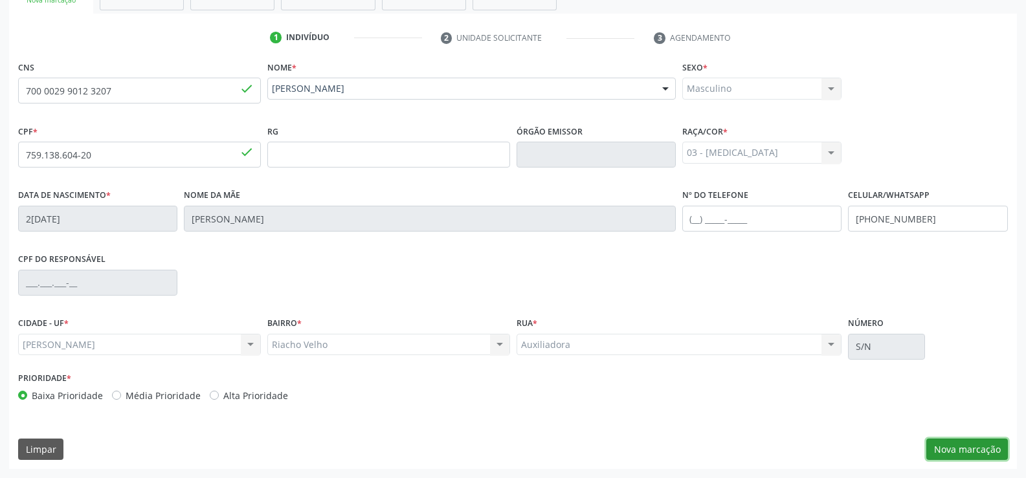
click at [979, 446] on button "Nova marcação" at bounding box center [967, 450] width 82 height 22
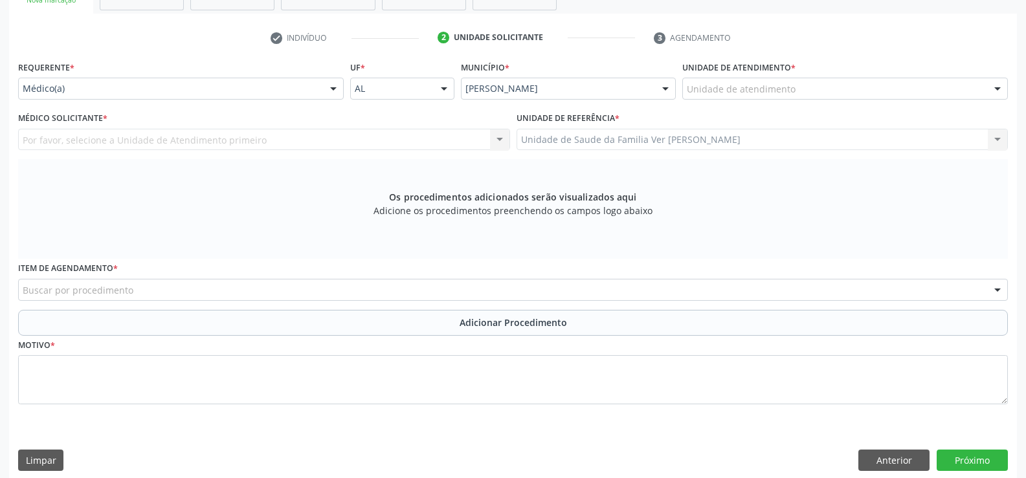
click at [999, 90] on div at bounding box center [997, 89] width 19 height 22
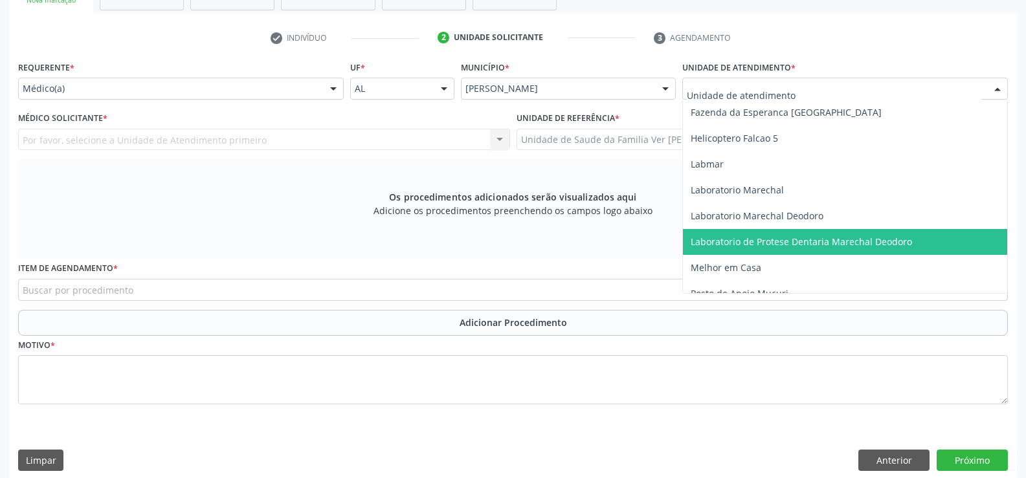
scroll to position [518, 0]
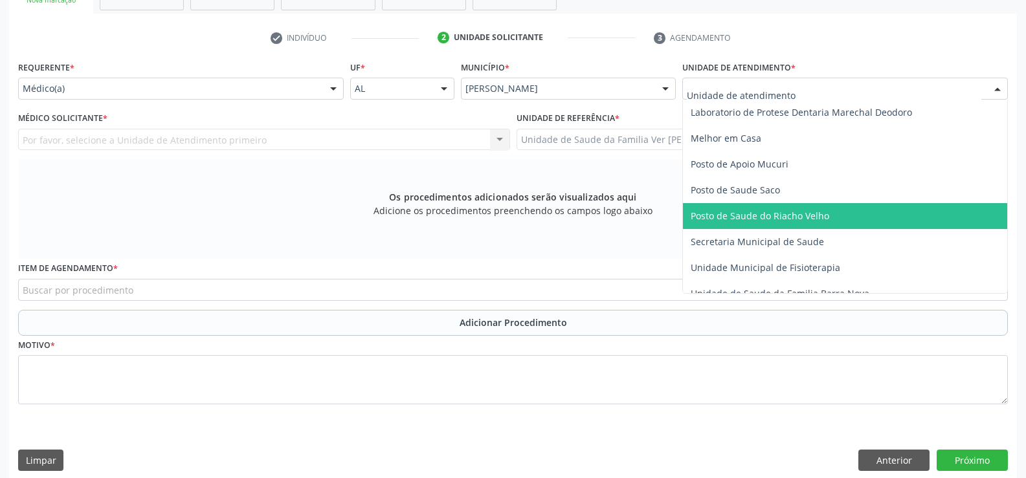
click at [799, 220] on span "Posto de Saude do Riacho Velho" at bounding box center [760, 216] width 139 height 12
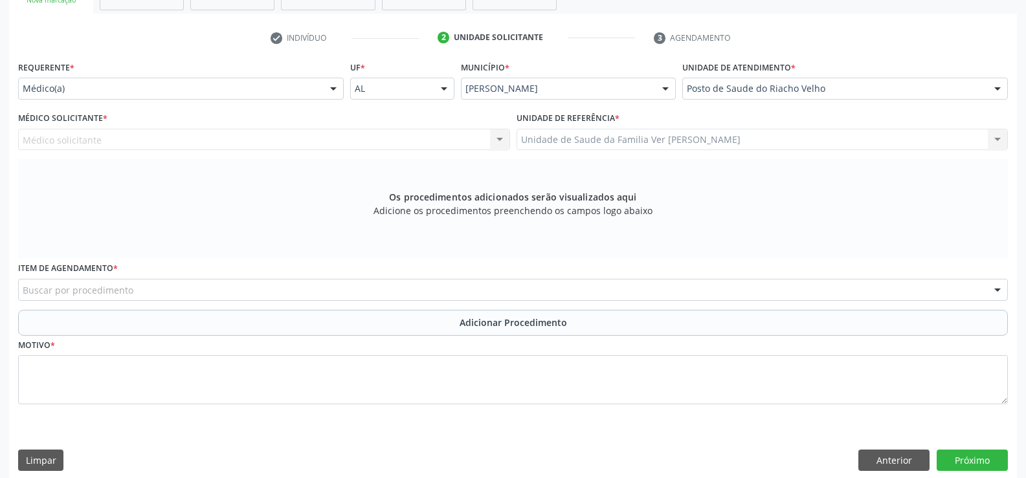
click at [332, 88] on div at bounding box center [333, 89] width 19 height 22
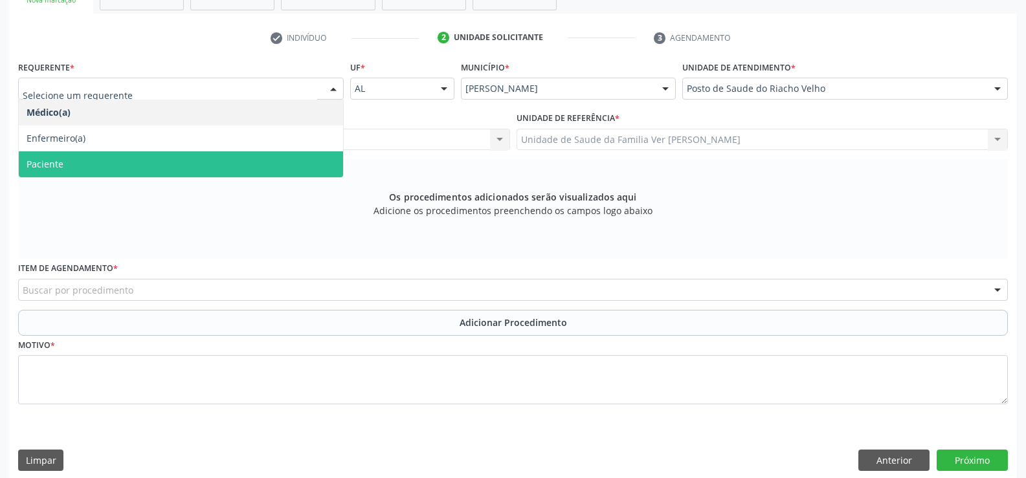
drag, startPoint x: 209, startPoint y: 162, endPoint x: 232, endPoint y: 159, distance: 23.6
click at [210, 162] on span "Paciente" at bounding box center [181, 164] width 324 height 26
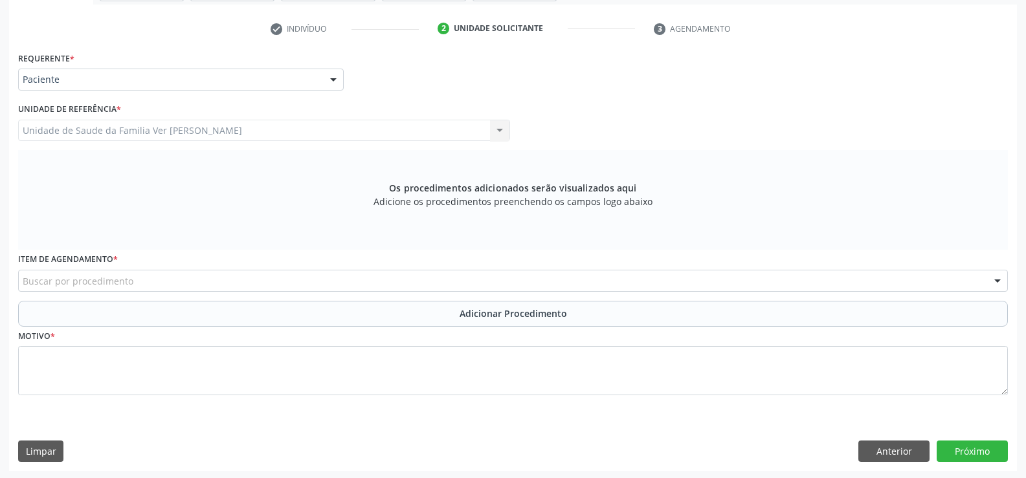
scroll to position [252, 0]
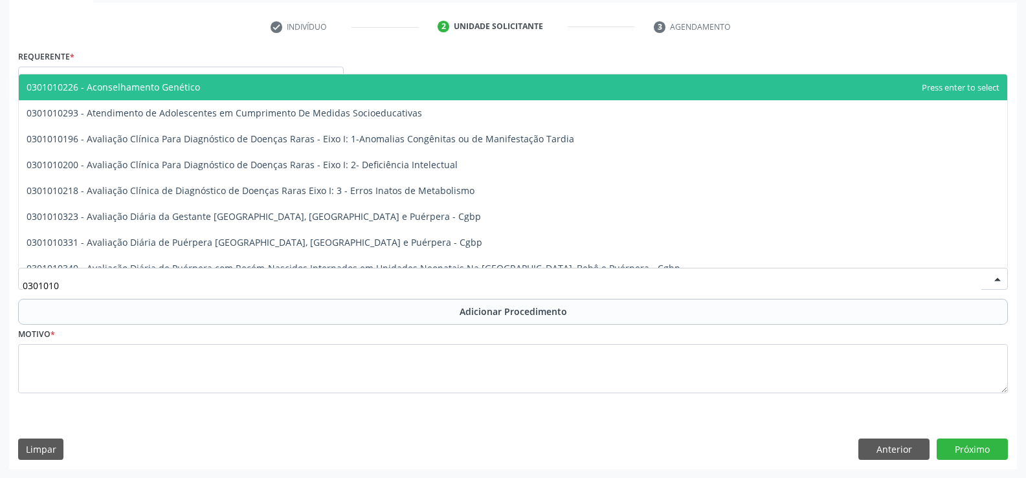
type input "03010100"
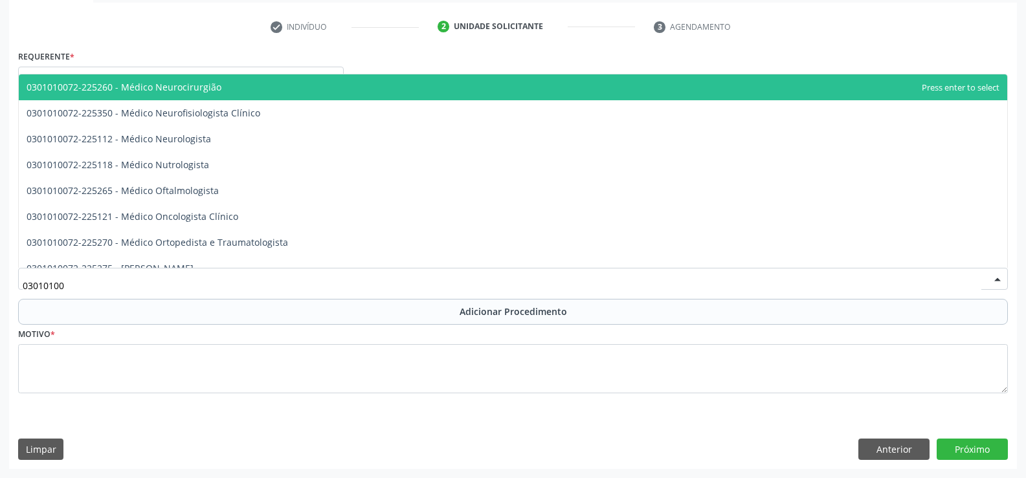
scroll to position [1230, 0]
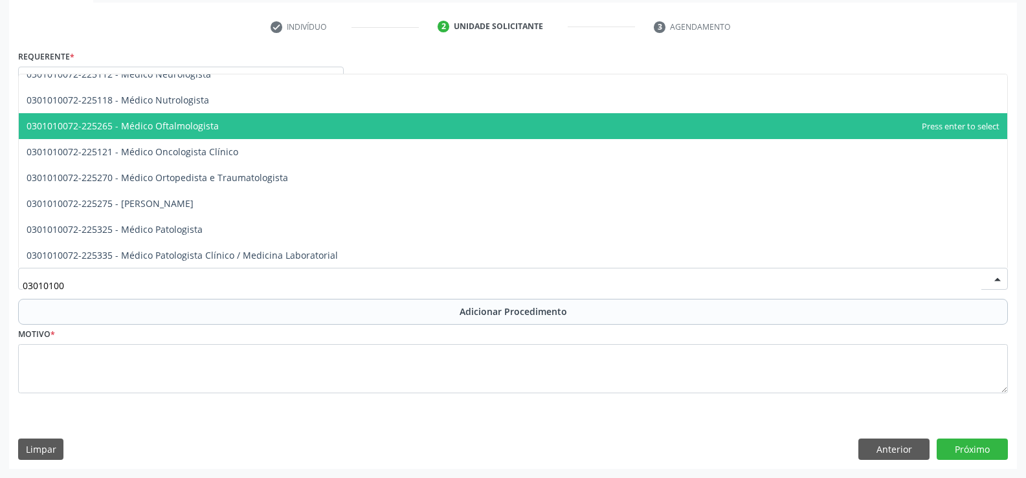
click at [571, 135] on span "0301010072-225265 - Médico Oftalmologista" at bounding box center [513, 126] width 988 height 26
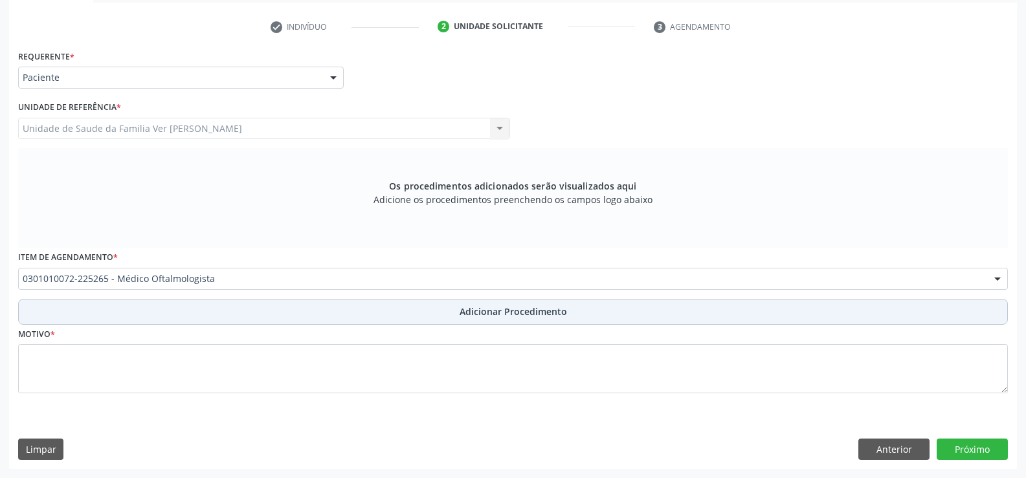
click at [495, 313] on span "Adicionar Procedimento" at bounding box center [513, 312] width 107 height 14
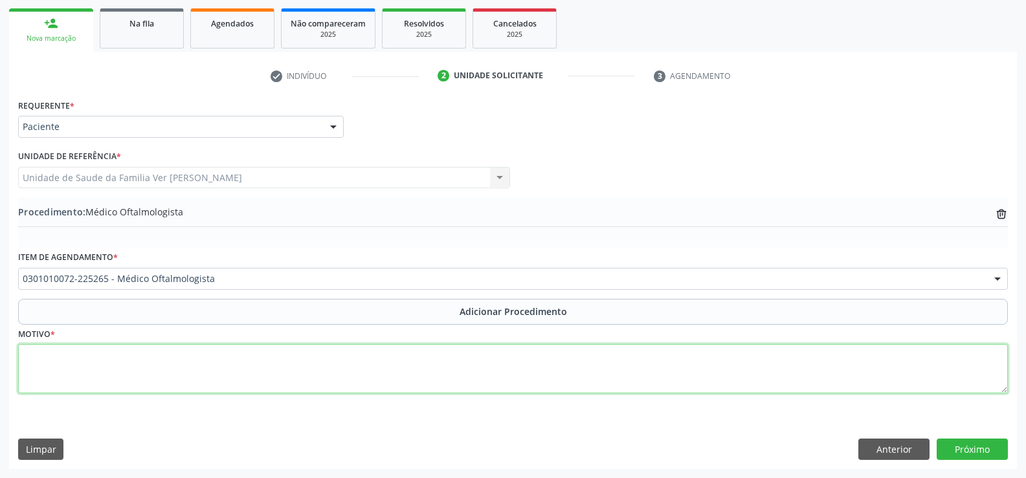
click at [32, 366] on textarea at bounding box center [513, 368] width 990 height 49
type textarea "com diminuiçao da acuidade visual"
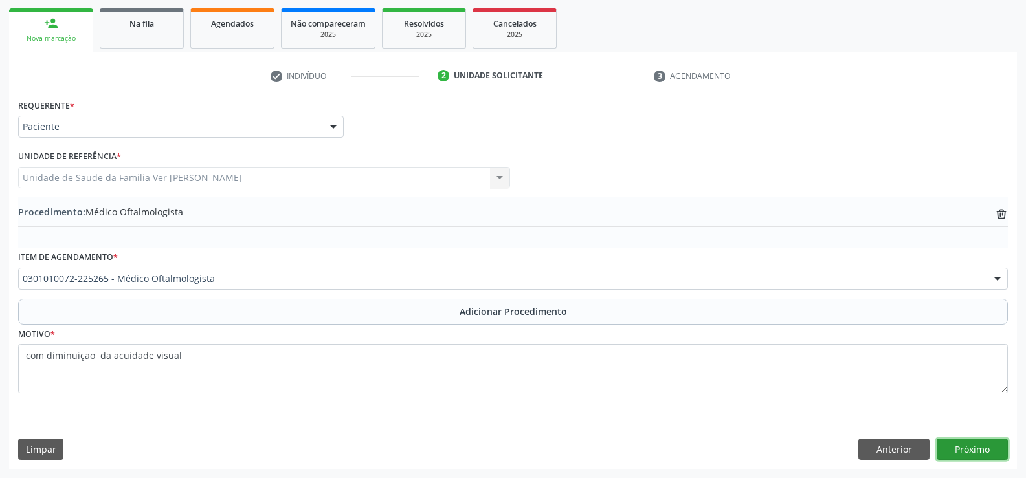
click at [968, 451] on button "Próximo" at bounding box center [972, 450] width 71 height 22
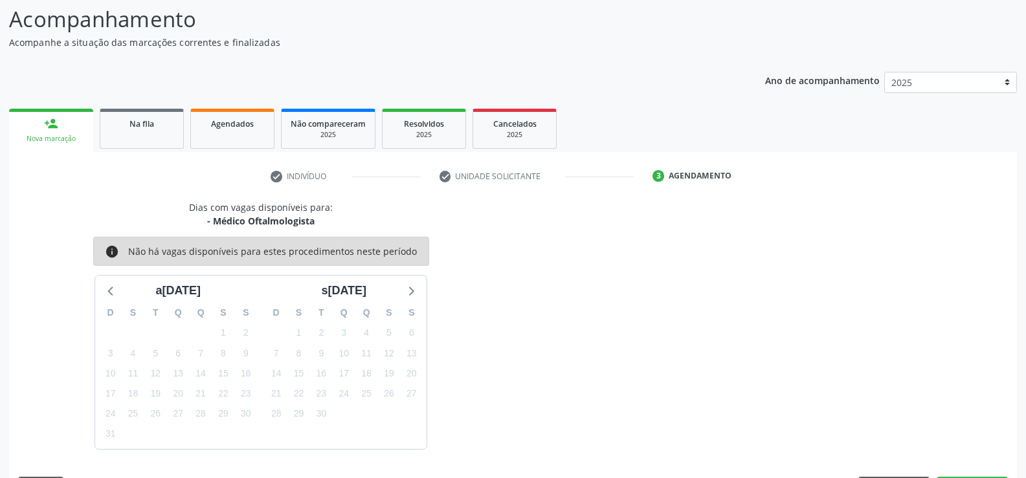
scroll to position [141, 0]
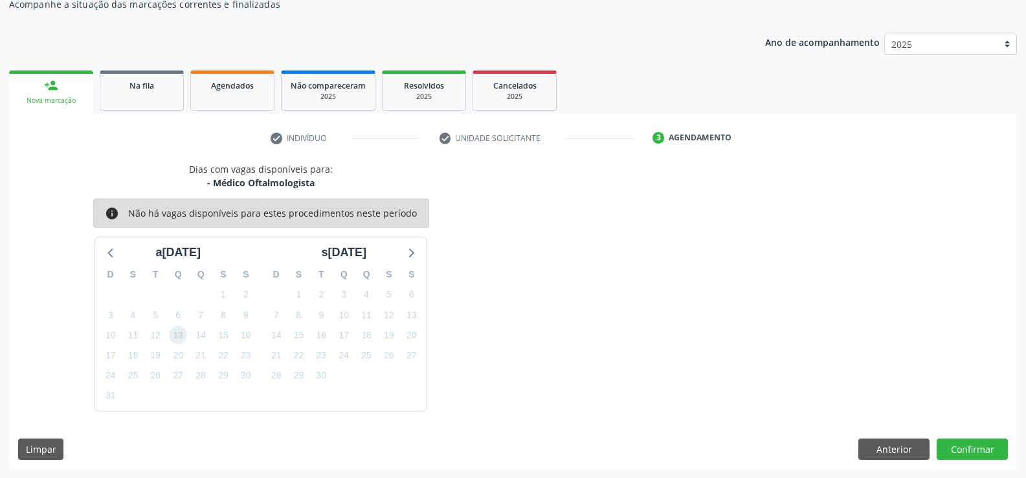
click at [179, 335] on span "13" at bounding box center [178, 335] width 18 height 18
click at [985, 447] on button "Confirmar" at bounding box center [972, 450] width 71 height 22
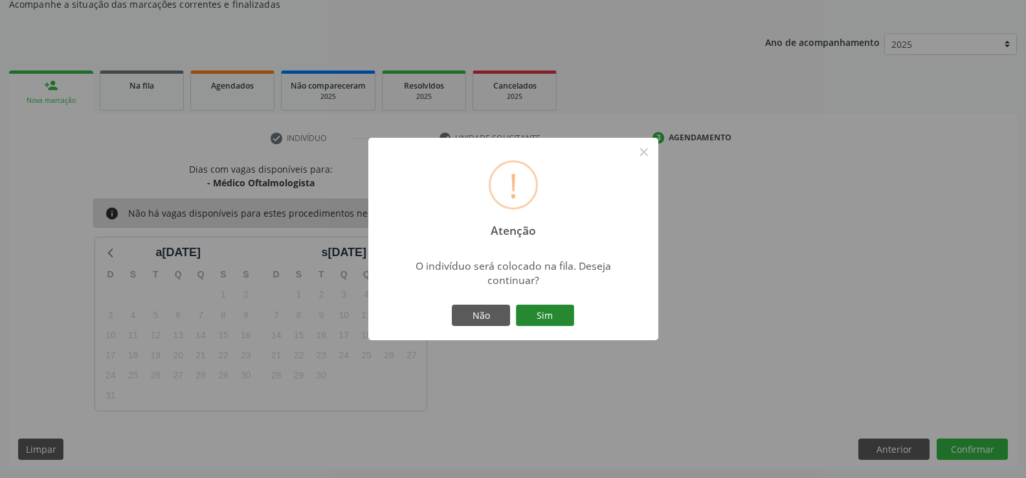
click at [537, 316] on button "Sim" at bounding box center [545, 316] width 58 height 22
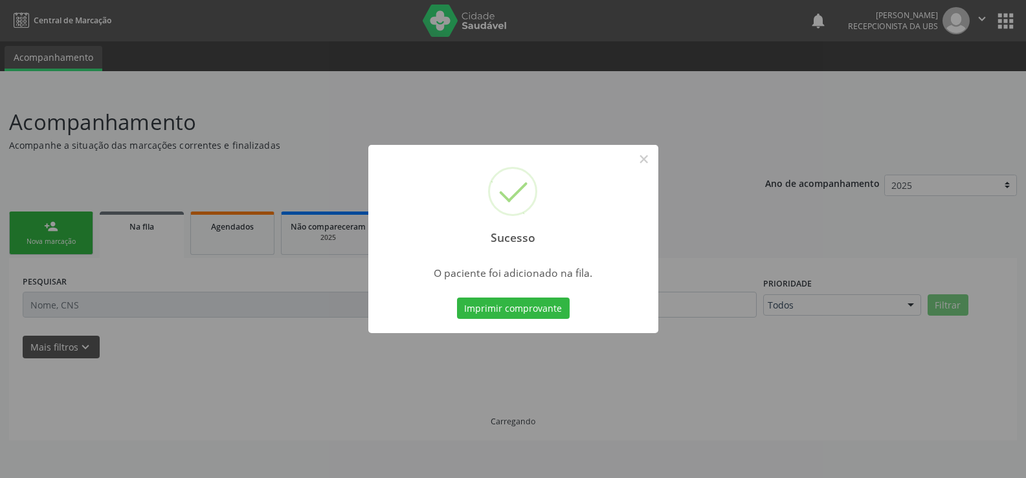
scroll to position [0, 0]
